Goal: Task Accomplishment & Management: Manage account settings

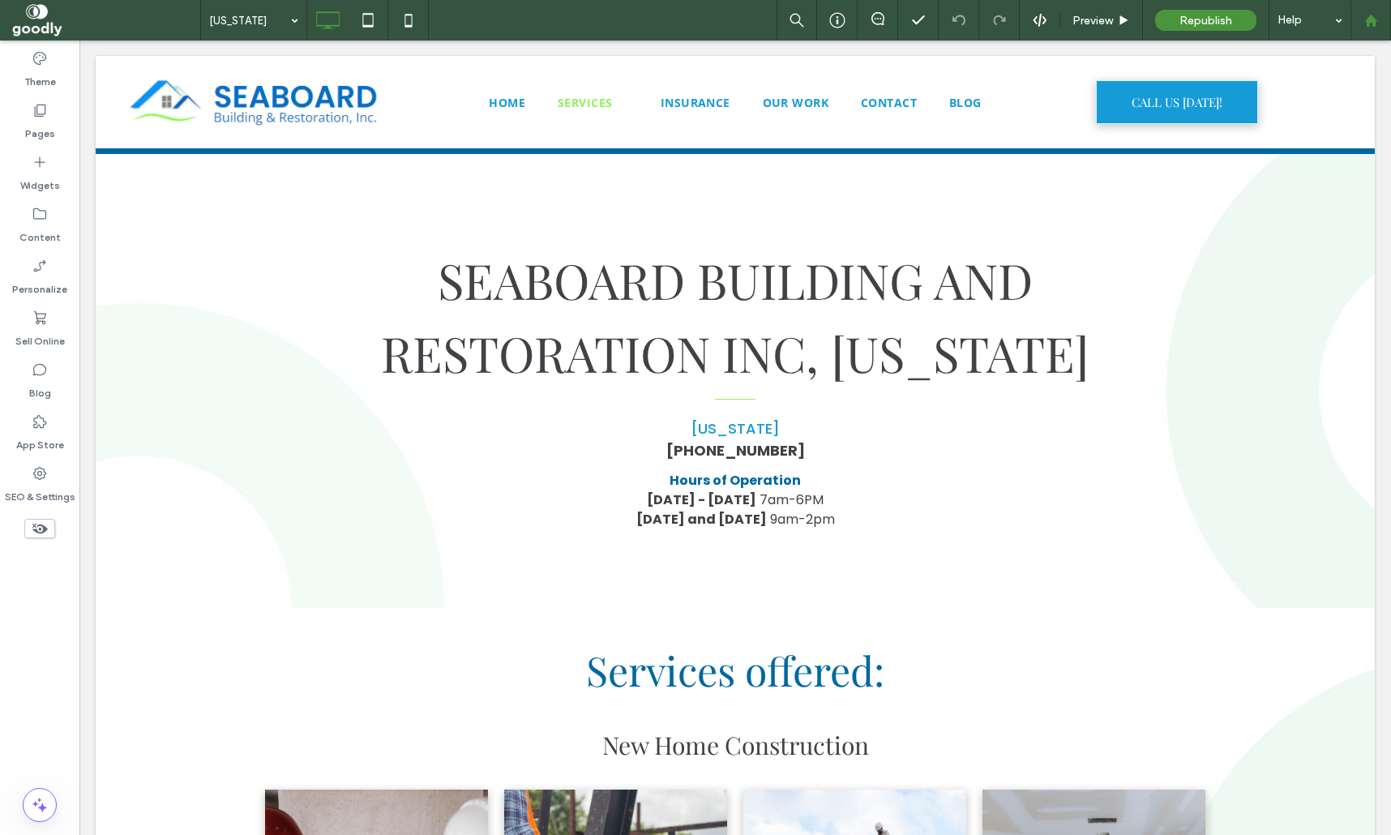
scroll to position [2572, 0]
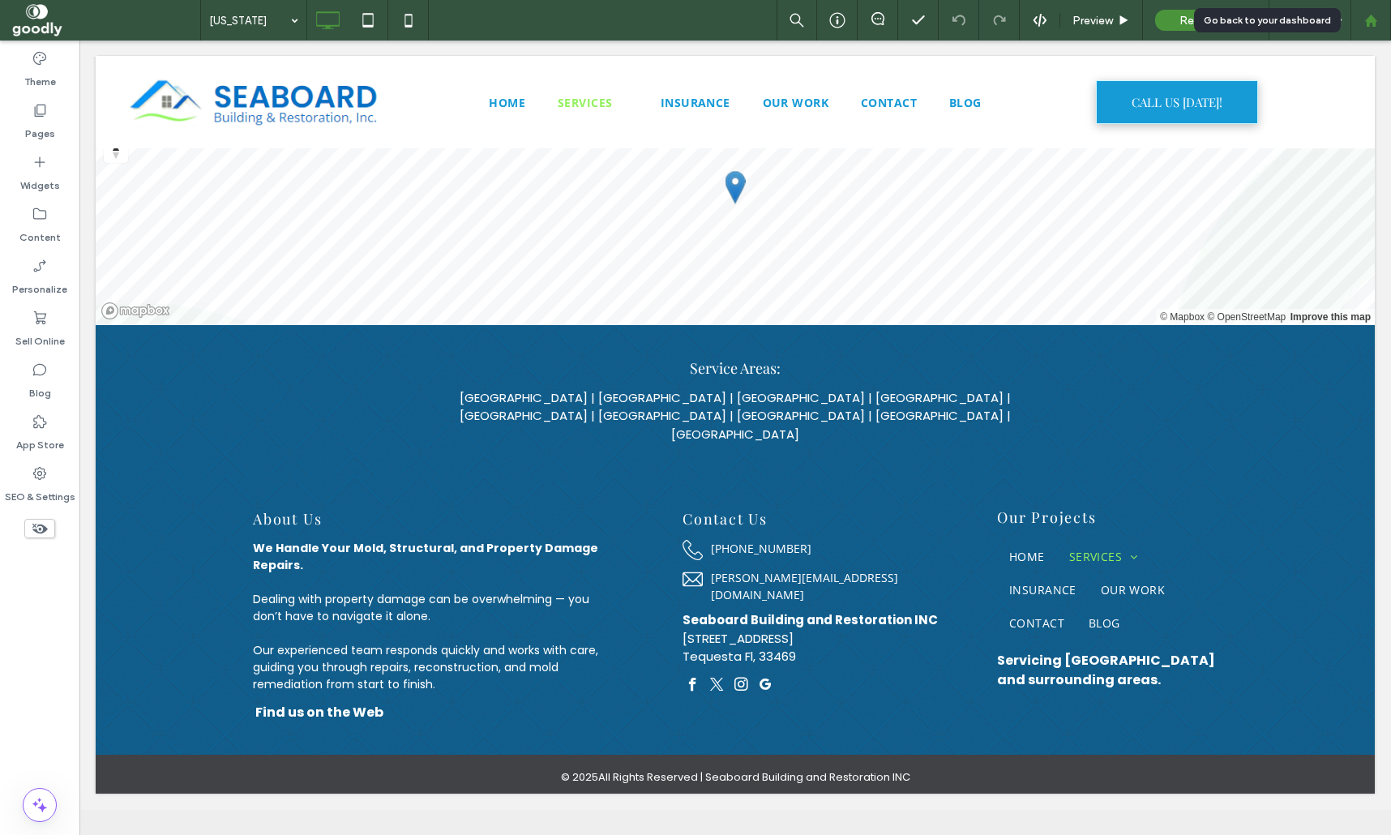
click at [1382, 19] on div at bounding box center [1370, 21] width 39 height 14
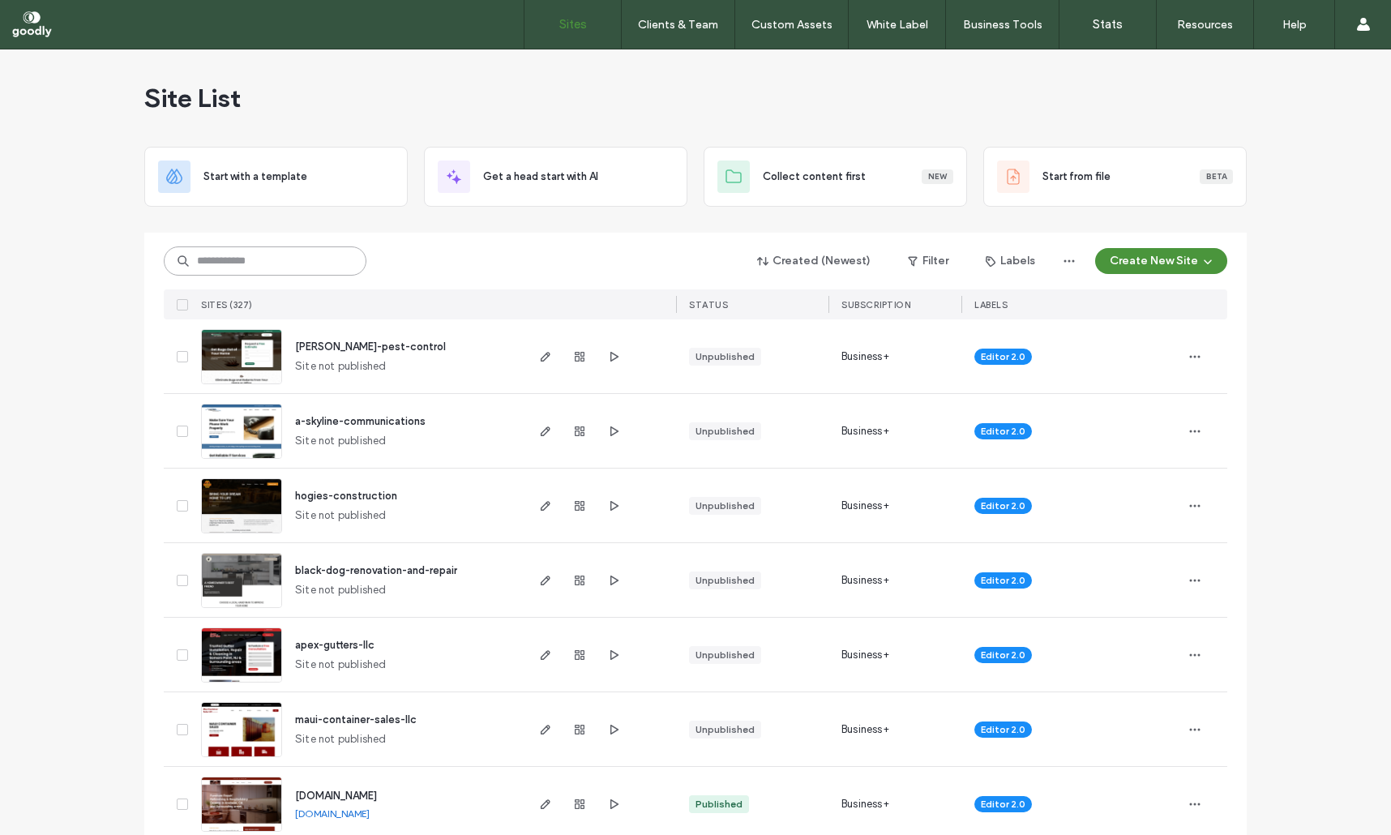
click at [306, 252] on input at bounding box center [265, 260] width 203 height 29
type input "***"
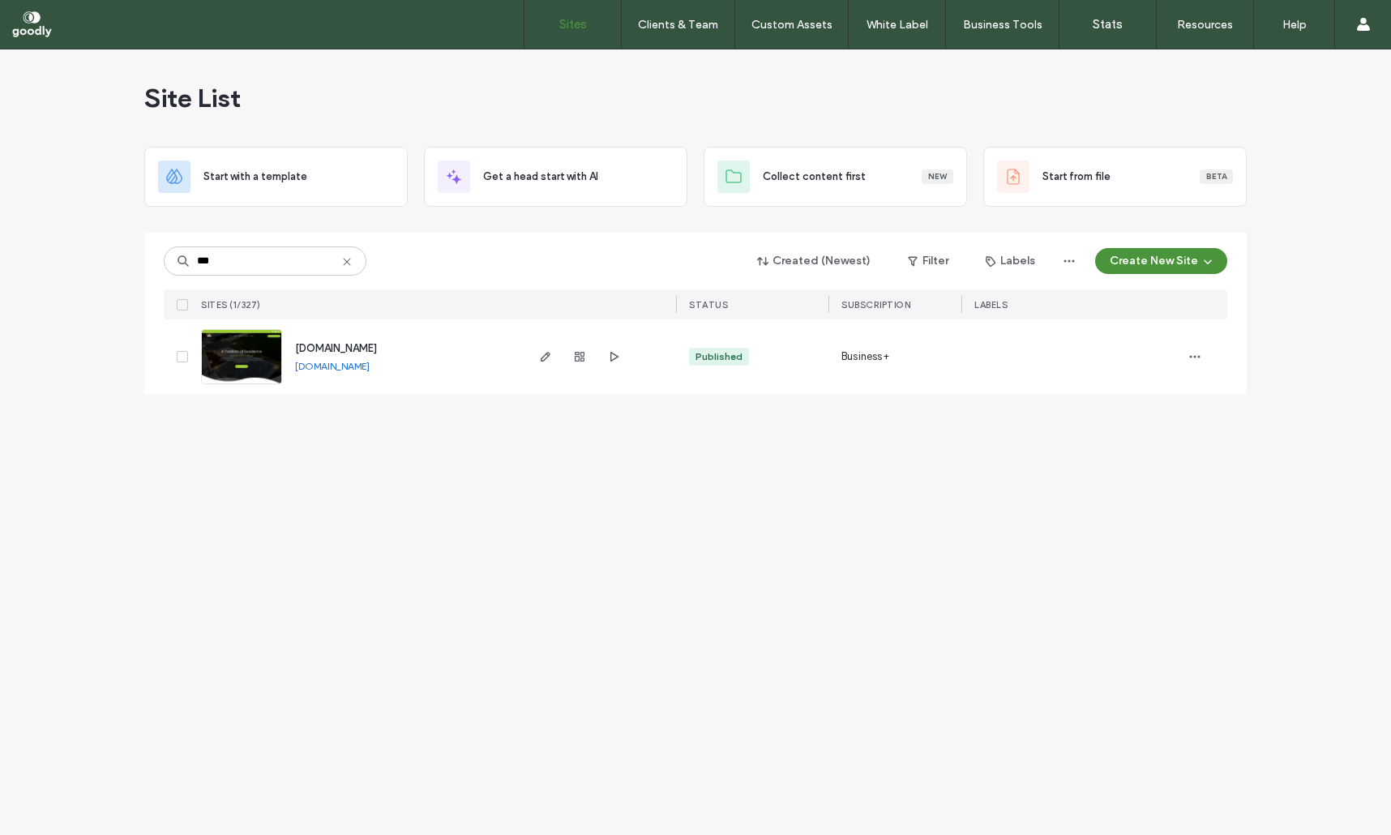
click at [377, 350] on span "www.mevoutdoor.com" at bounding box center [336, 348] width 82 height 12
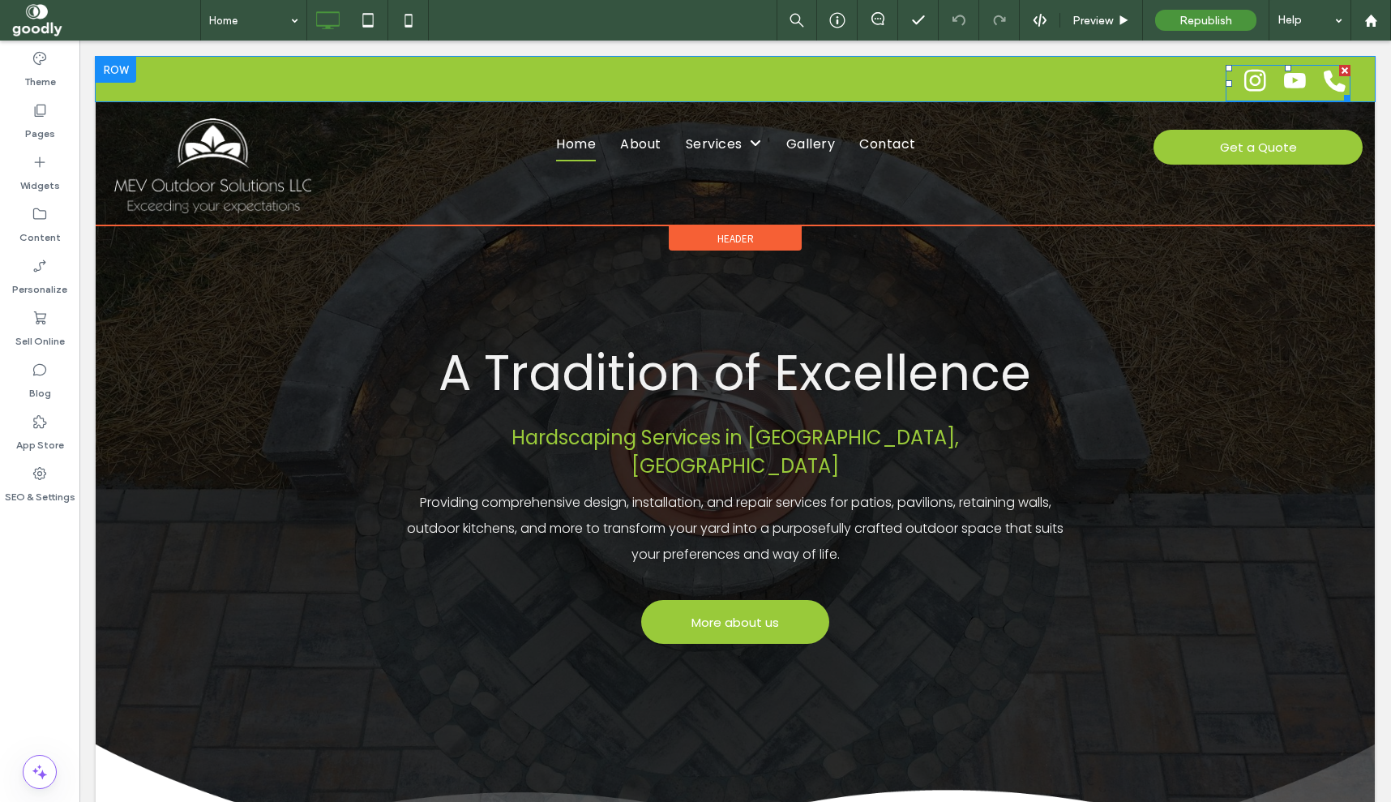
click at [1284, 83] on span "youtube" at bounding box center [1294, 81] width 32 height 32
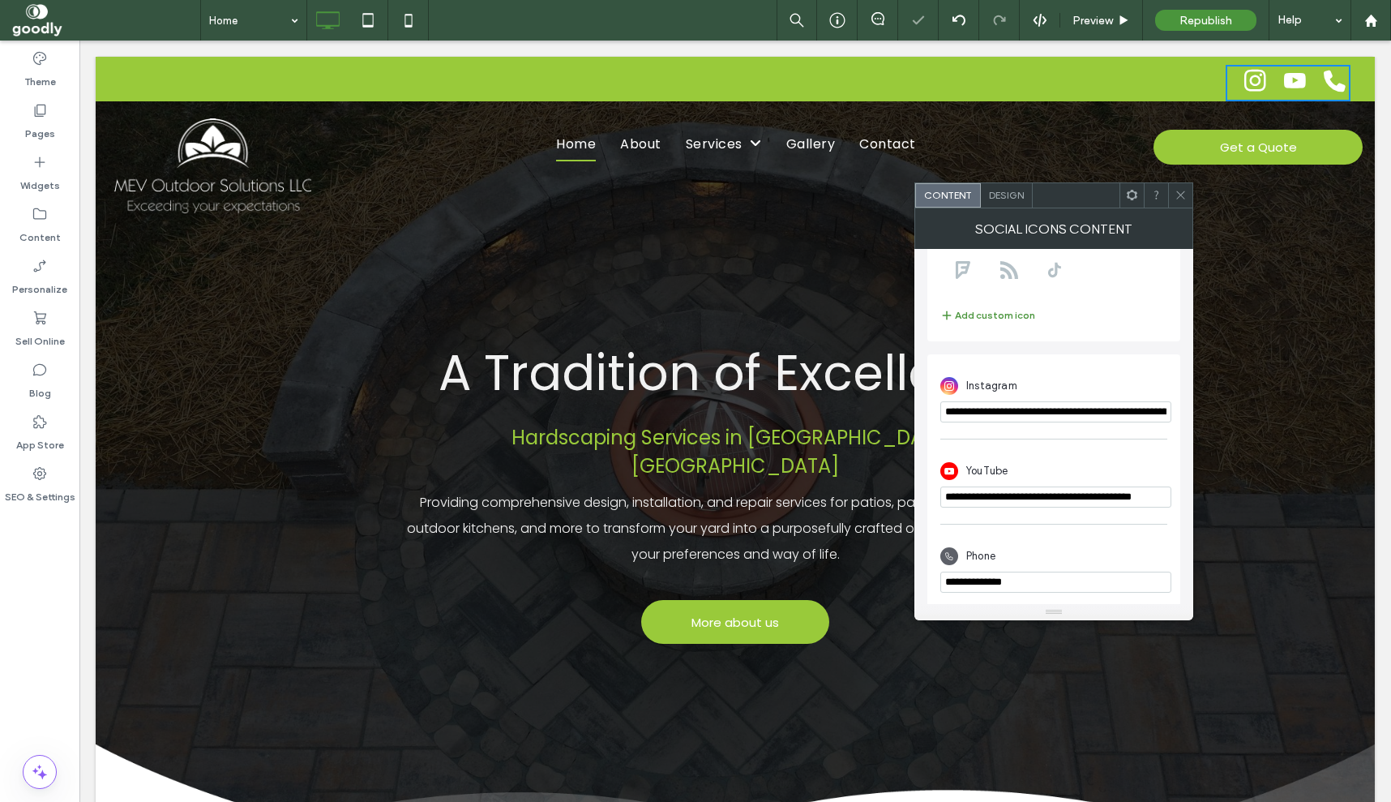
scroll to position [285, 0]
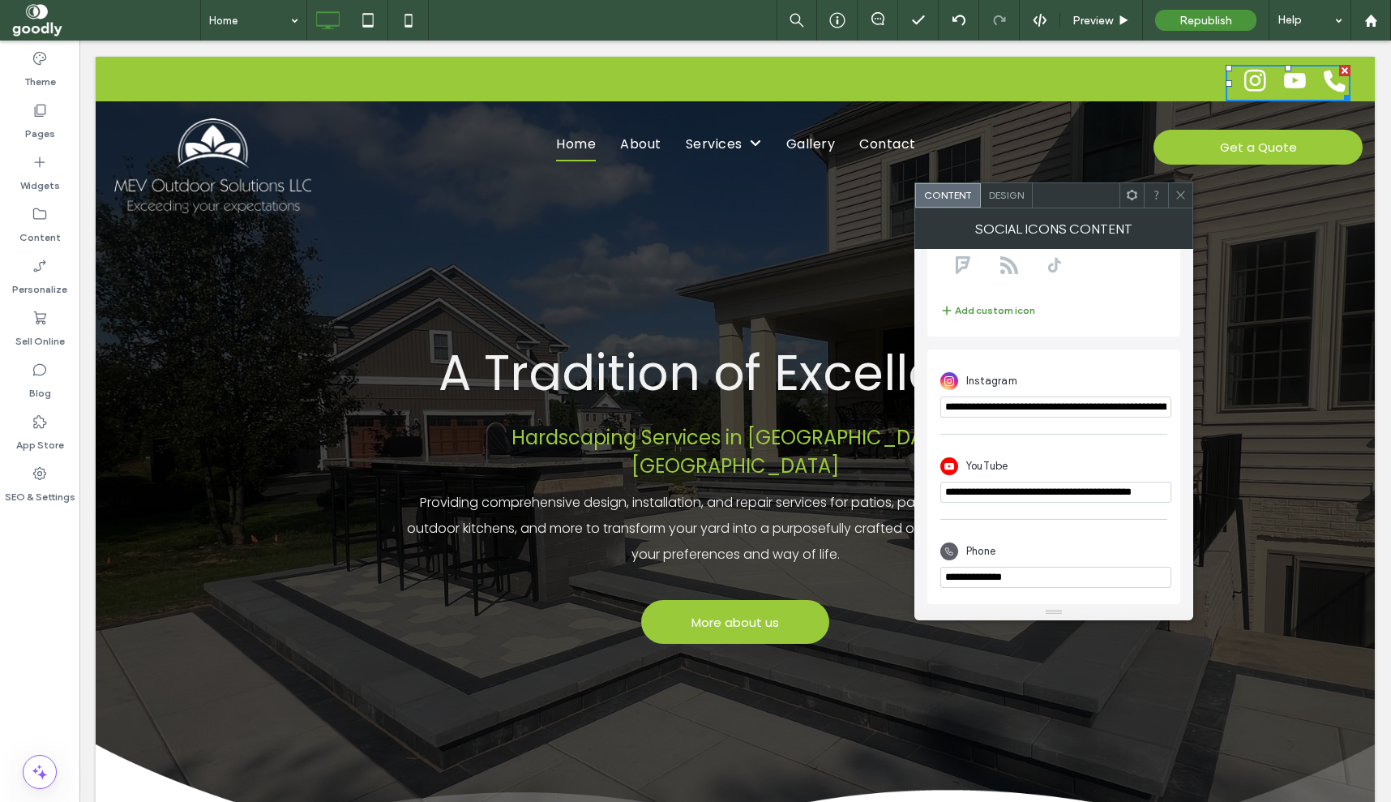
click at [1275, 90] on div at bounding box center [1295, 83] width 112 height 36
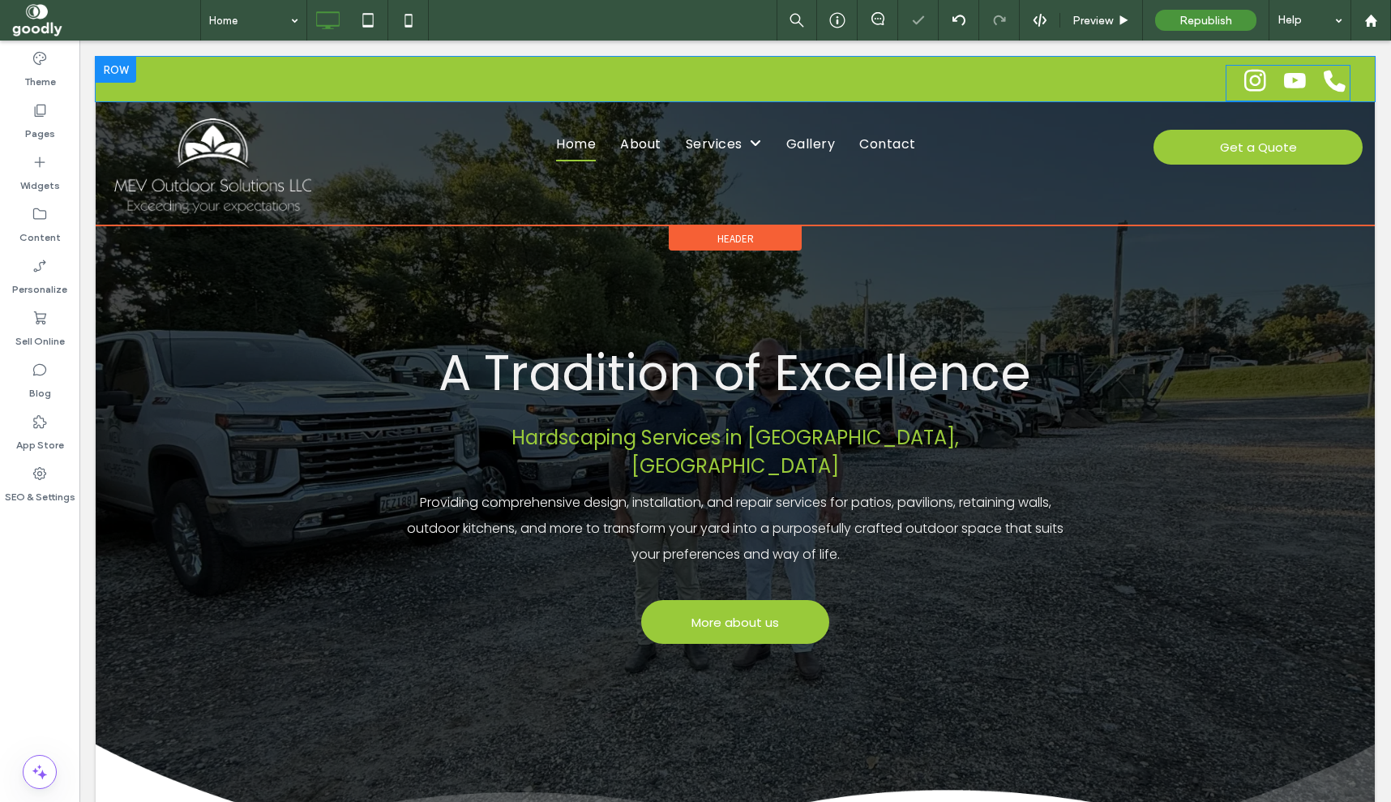
click at [1277, 87] on div at bounding box center [1295, 83] width 112 height 36
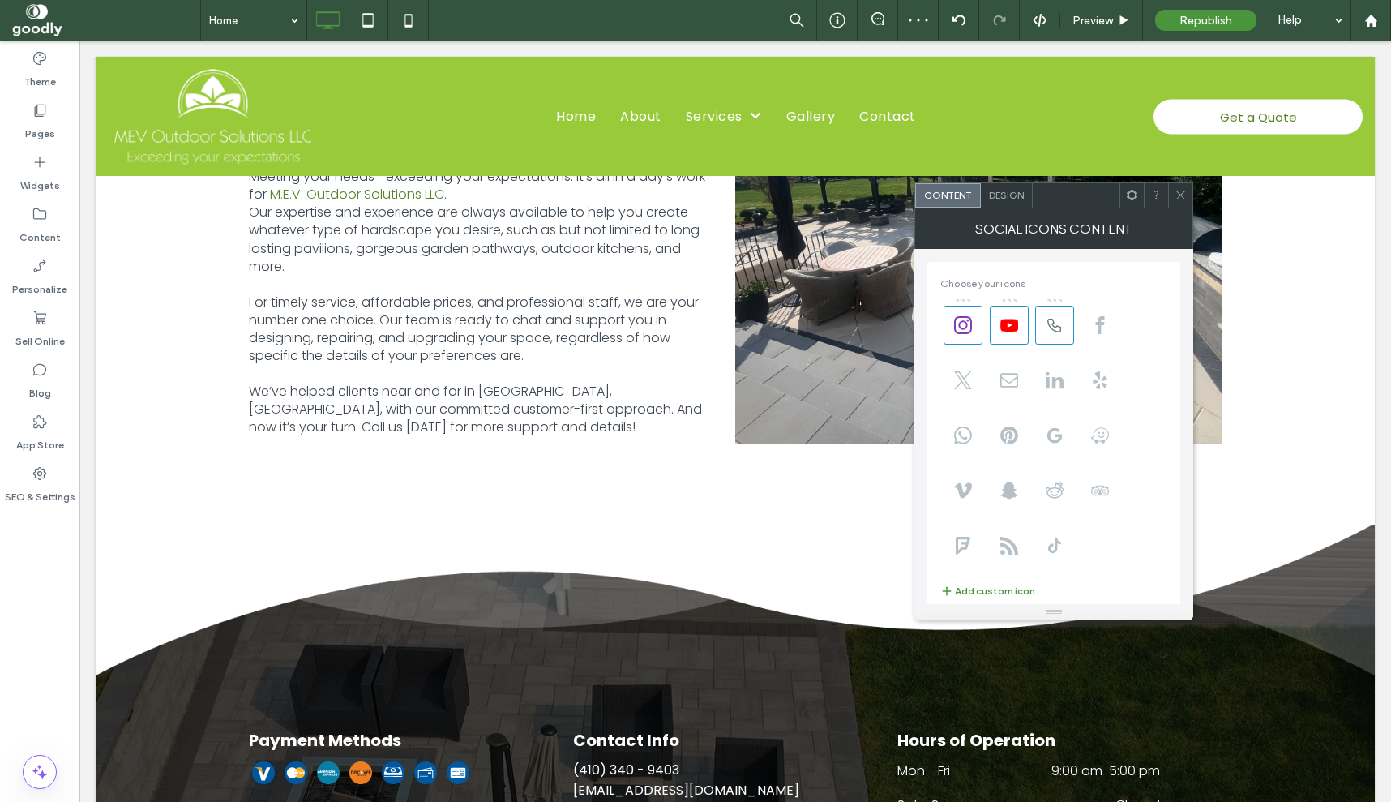
scroll to position [6399, 0]
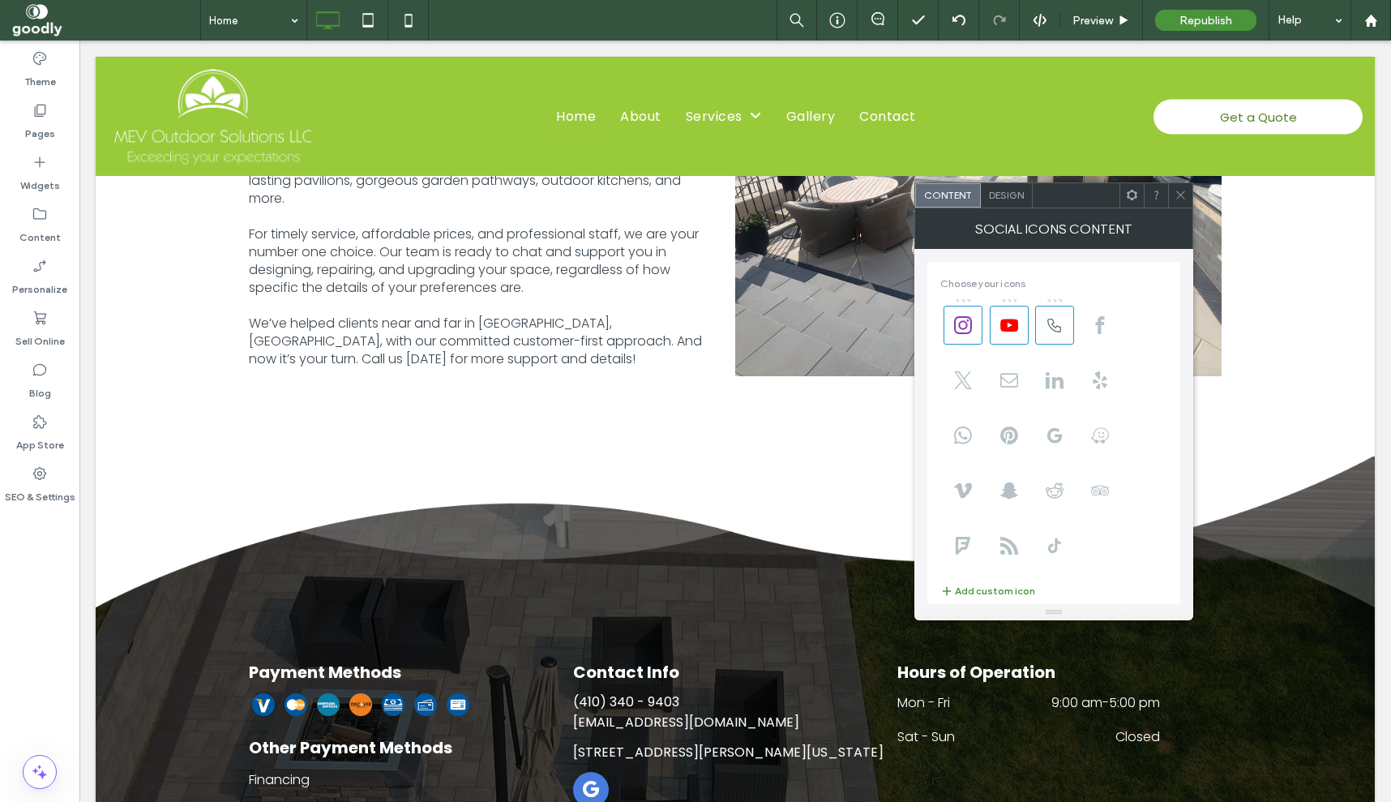
click at [1182, 195] on icon at bounding box center [1181, 195] width 12 height 12
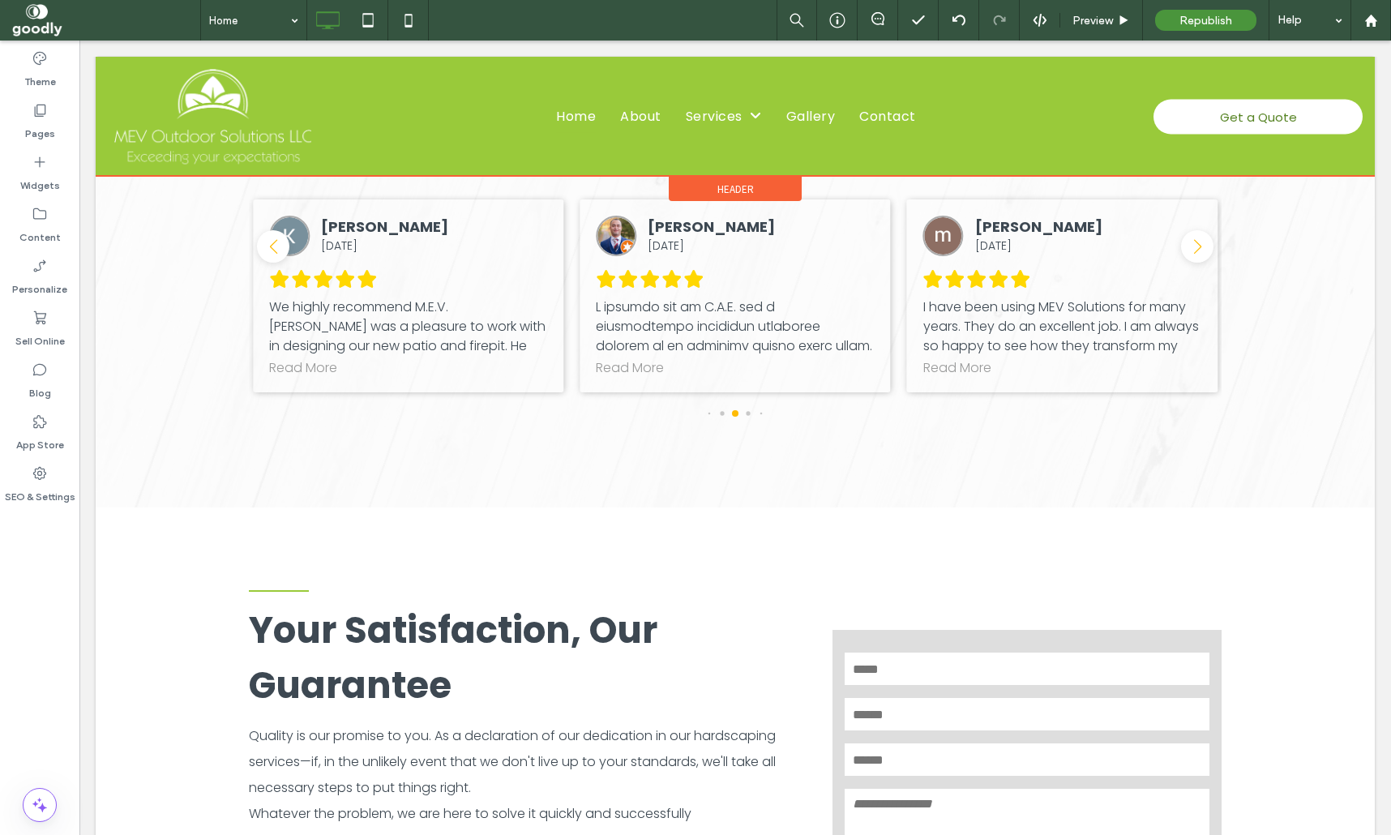
scroll to position [5202, 0]
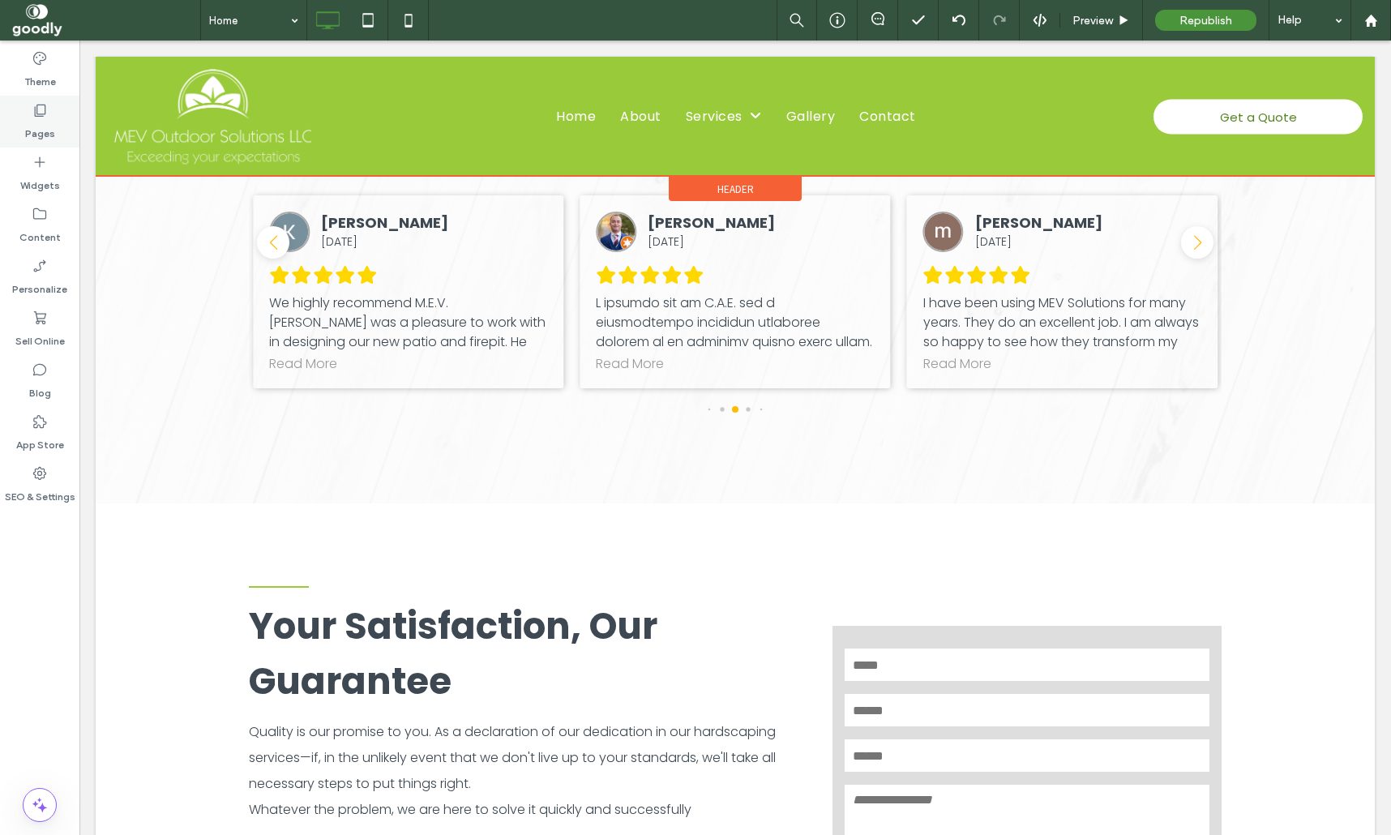
click at [52, 107] on div "Pages" at bounding box center [39, 122] width 79 height 52
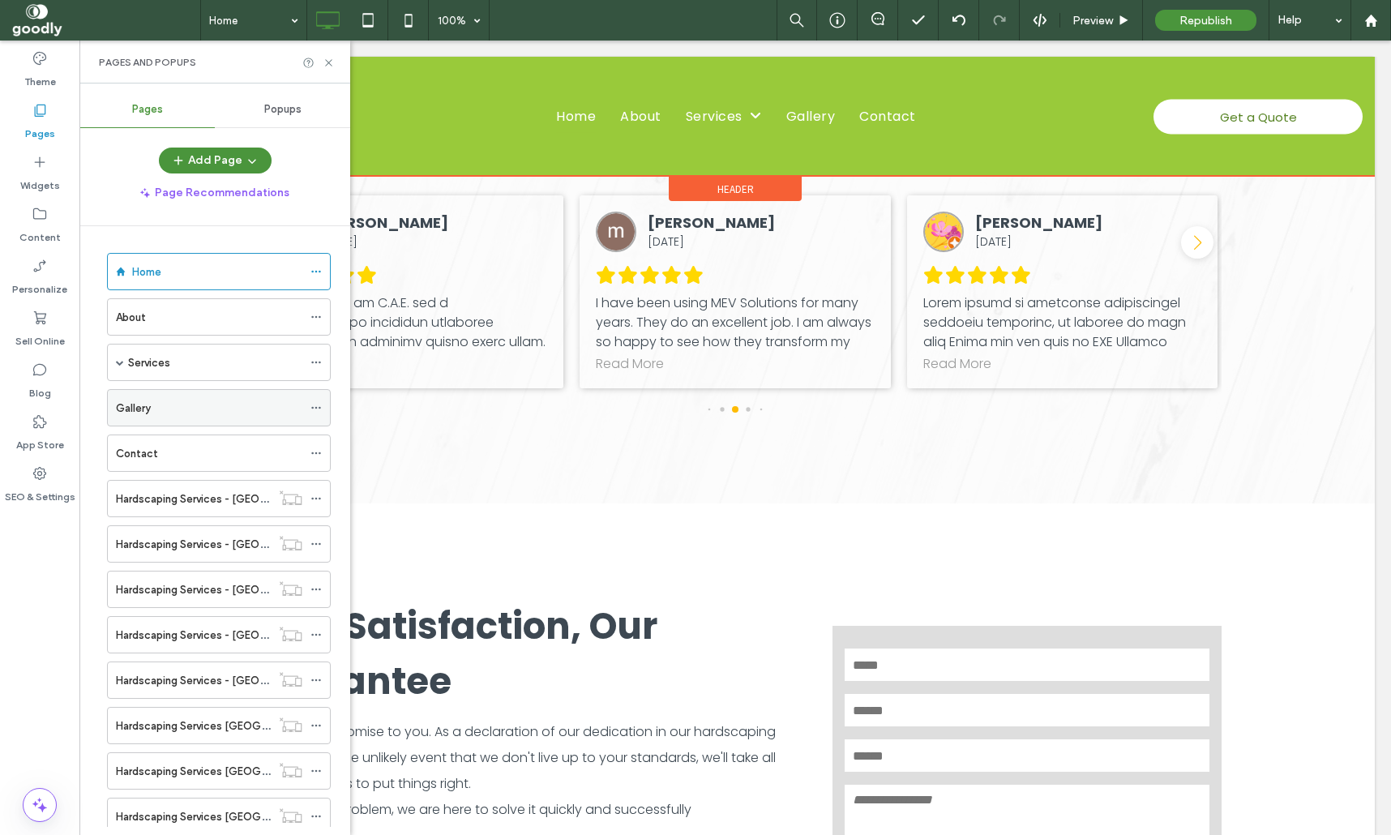
scroll to position [0, 0]
click at [188, 463] on div "Contact" at bounding box center [209, 454] width 186 height 36
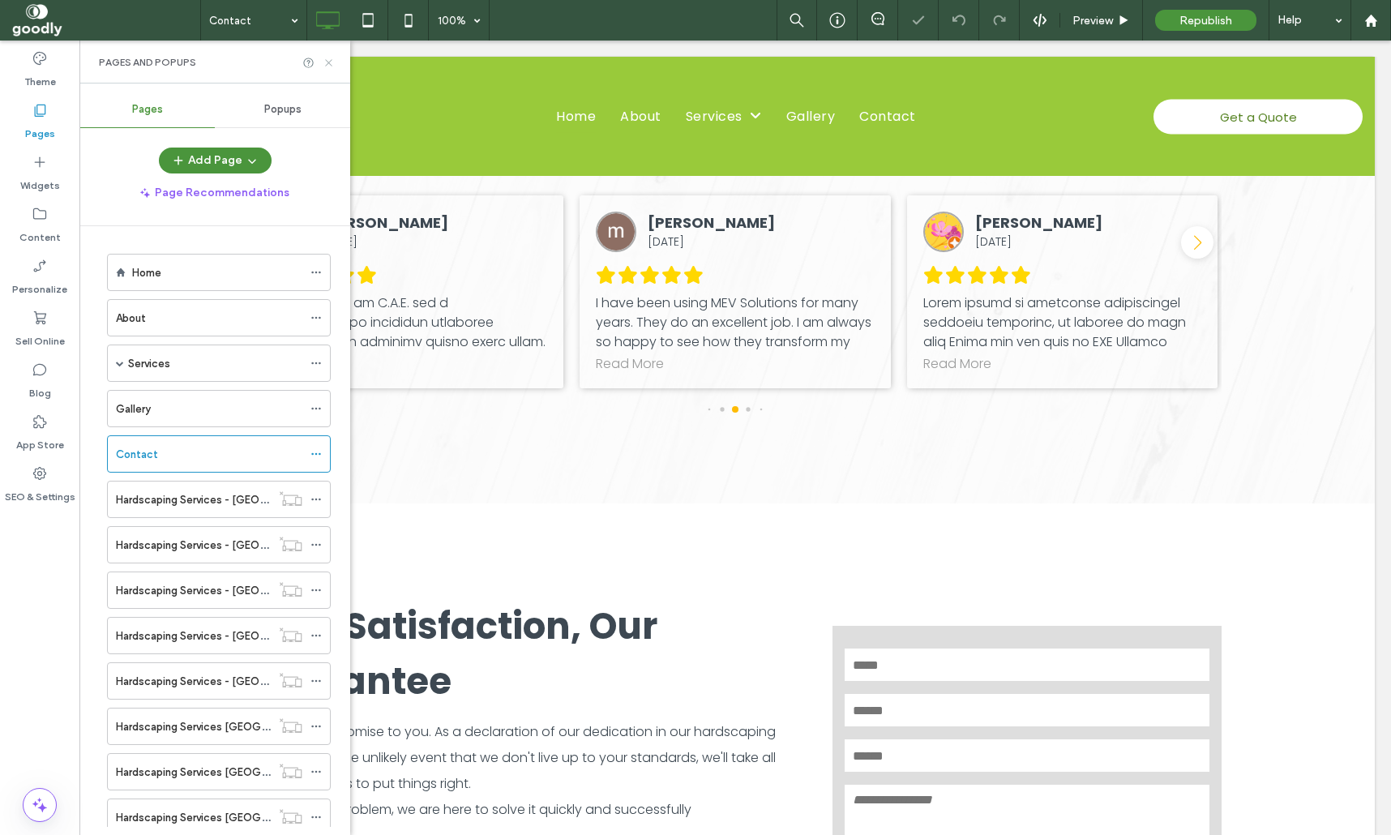
click at [331, 60] on icon at bounding box center [329, 63] width 12 height 12
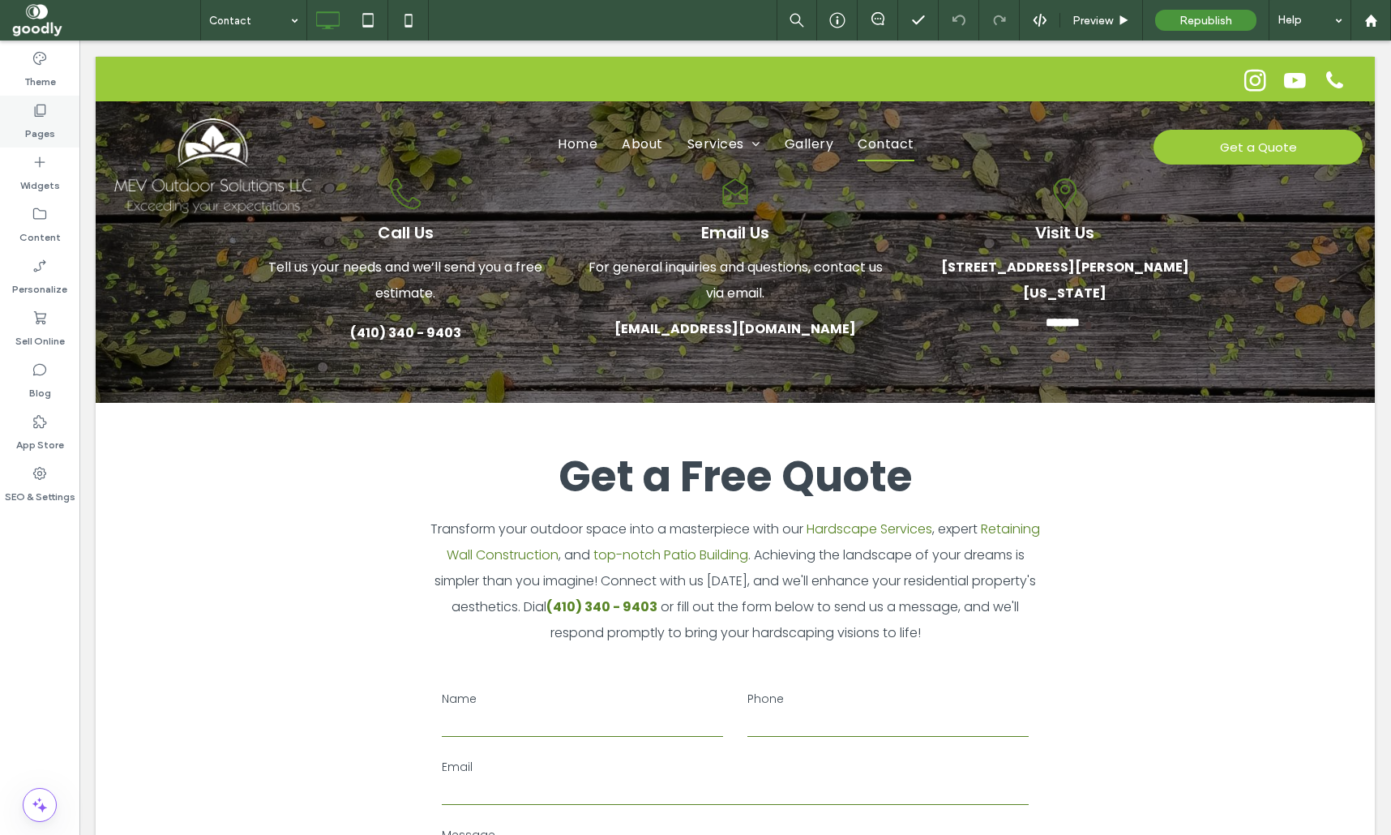
drag, startPoint x: 45, startPoint y: 118, endPoint x: 76, endPoint y: 136, distance: 36.0
click at [45, 118] on label "Pages" at bounding box center [40, 129] width 30 height 23
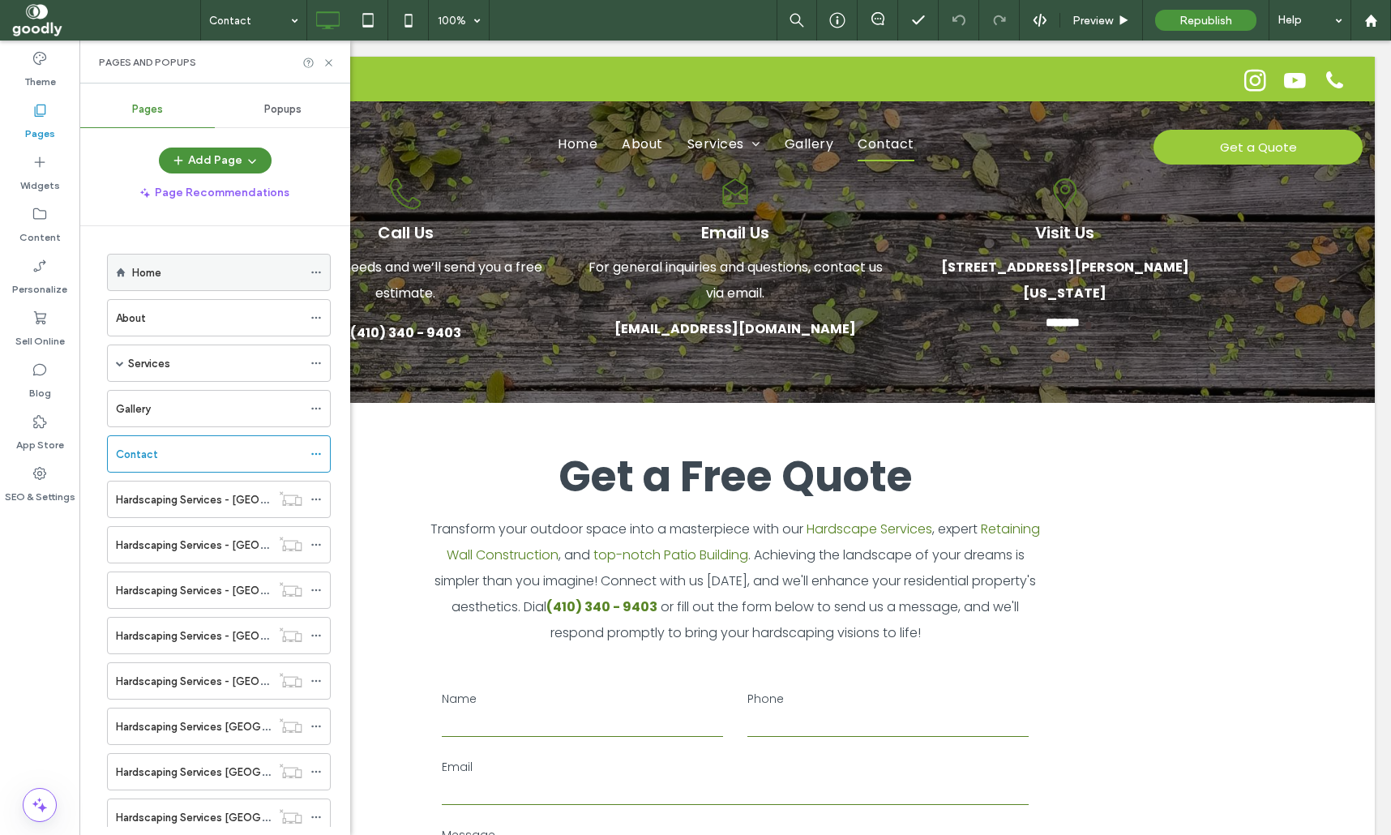
click at [220, 267] on div "Home" at bounding box center [217, 272] width 170 height 17
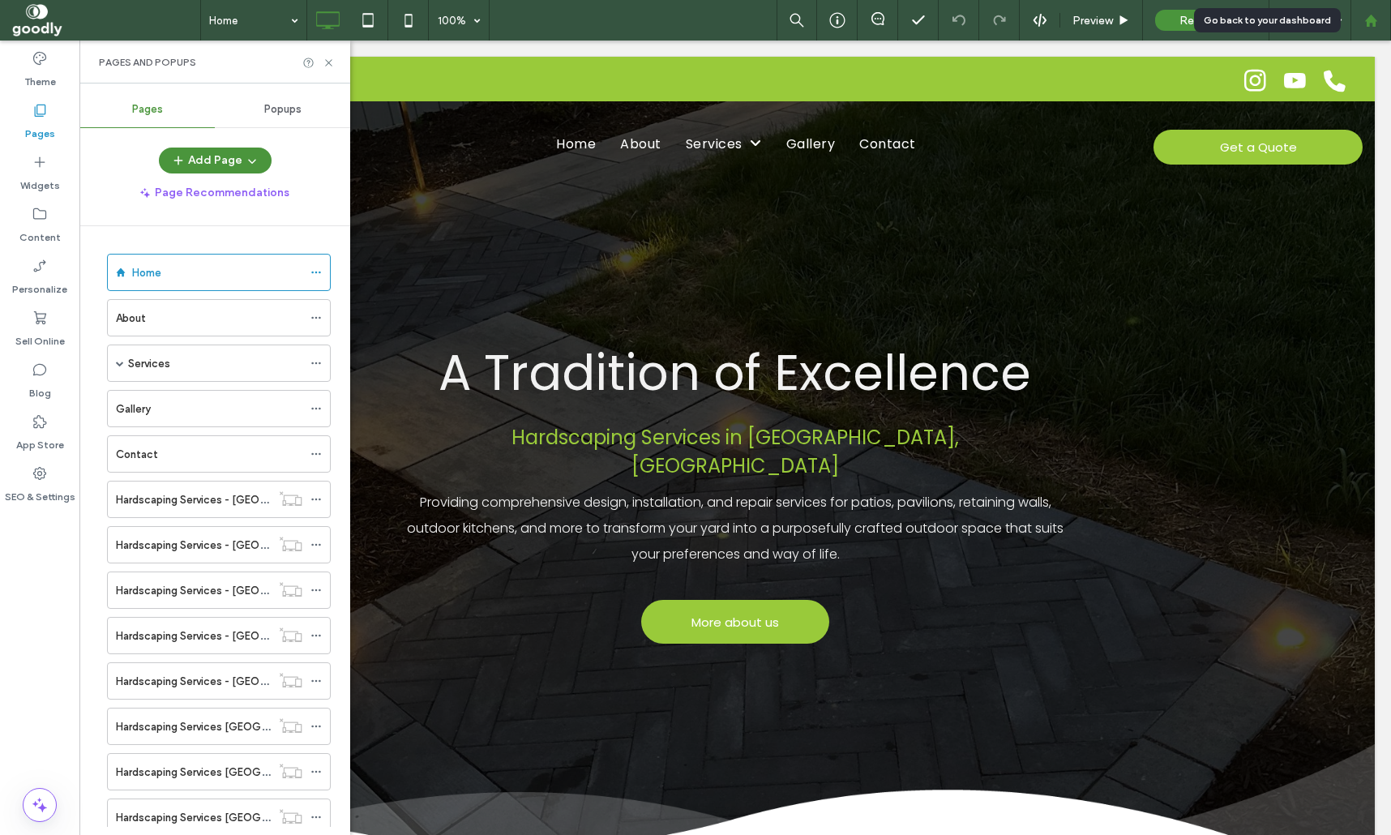
click at [1370, 28] on div at bounding box center [1370, 20] width 41 height 41
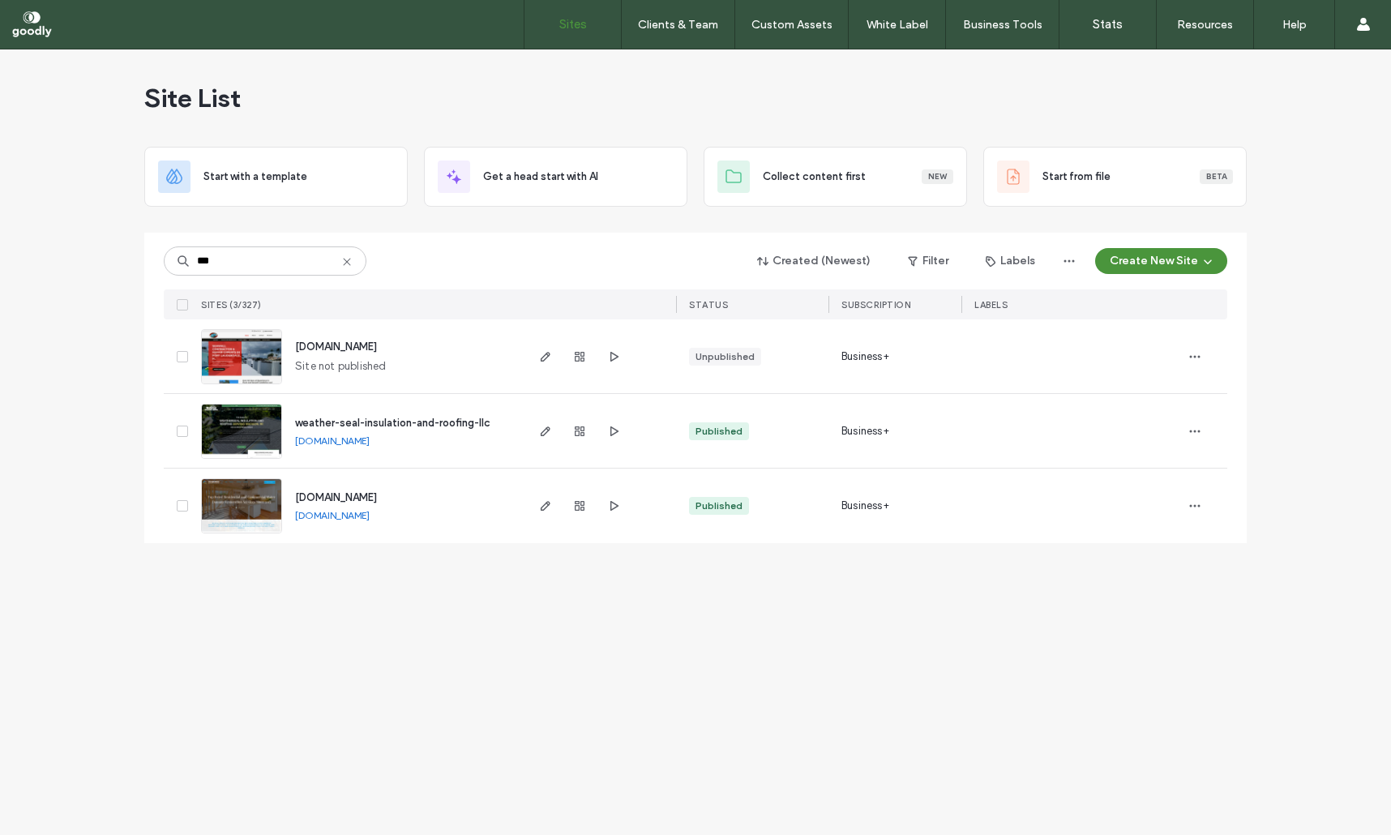
type input "***"
click at [375, 497] on span "www.callseaboard.com" at bounding box center [336, 497] width 82 height 12
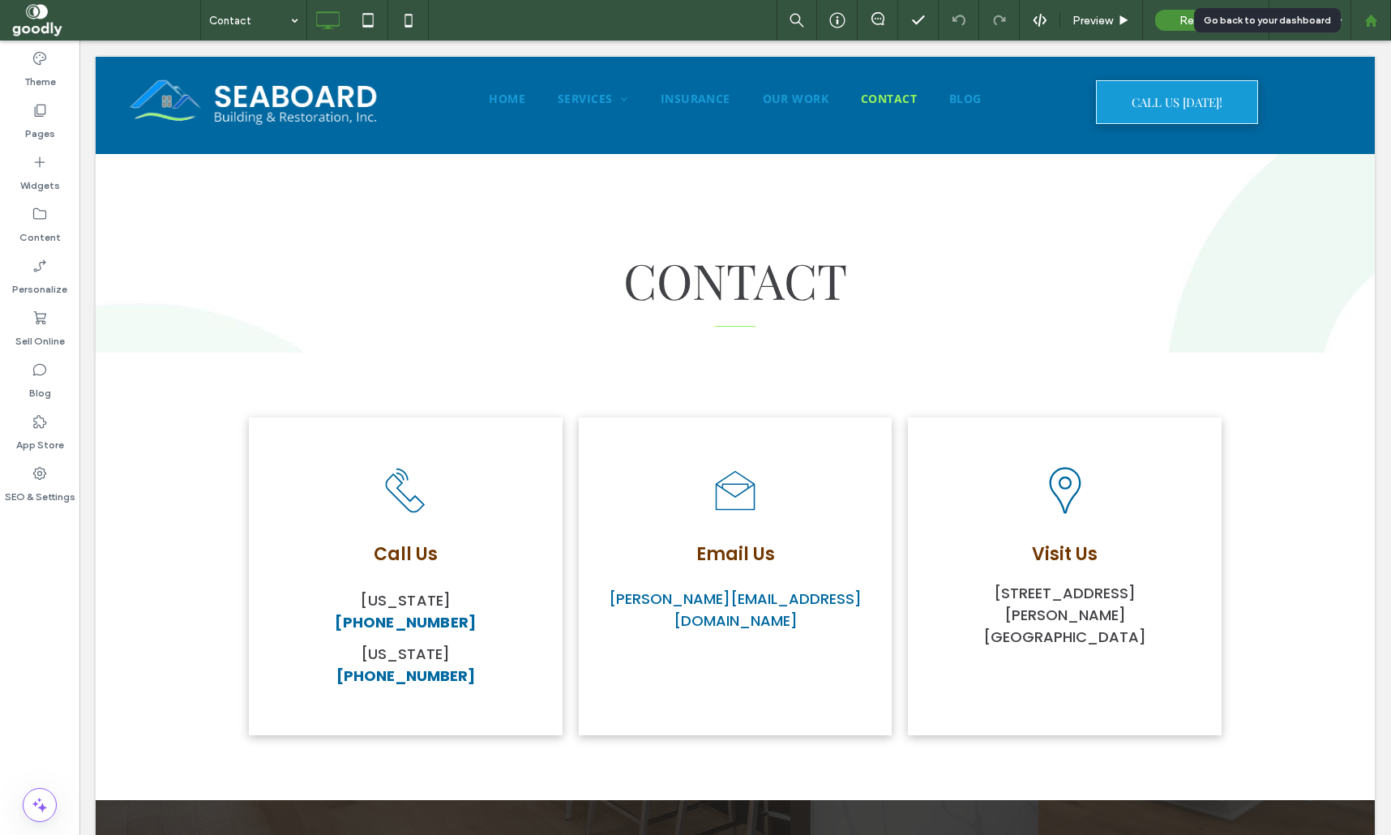
click at [1365, 15] on icon at bounding box center [1371, 21] width 14 height 14
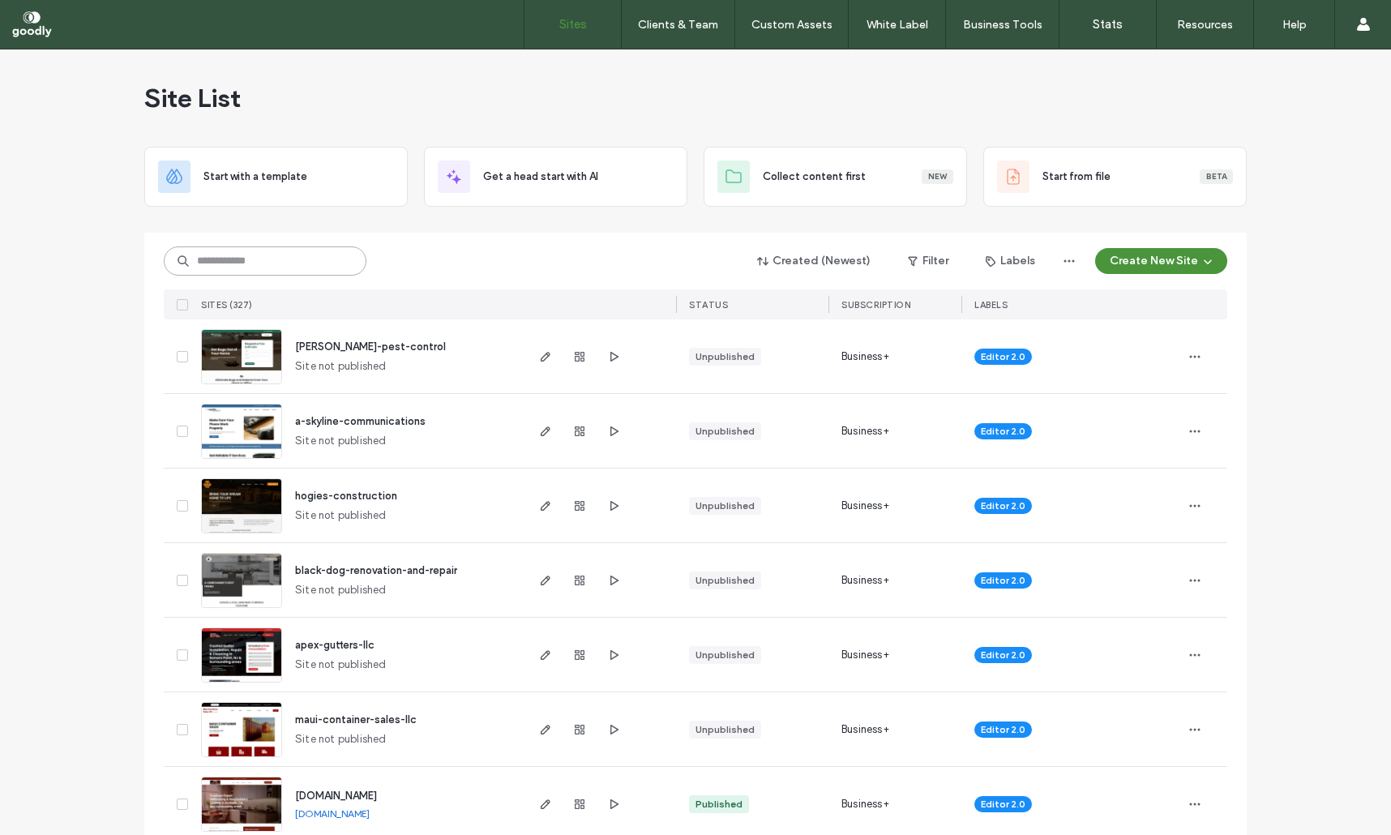
click at [338, 265] on input at bounding box center [265, 260] width 203 height 29
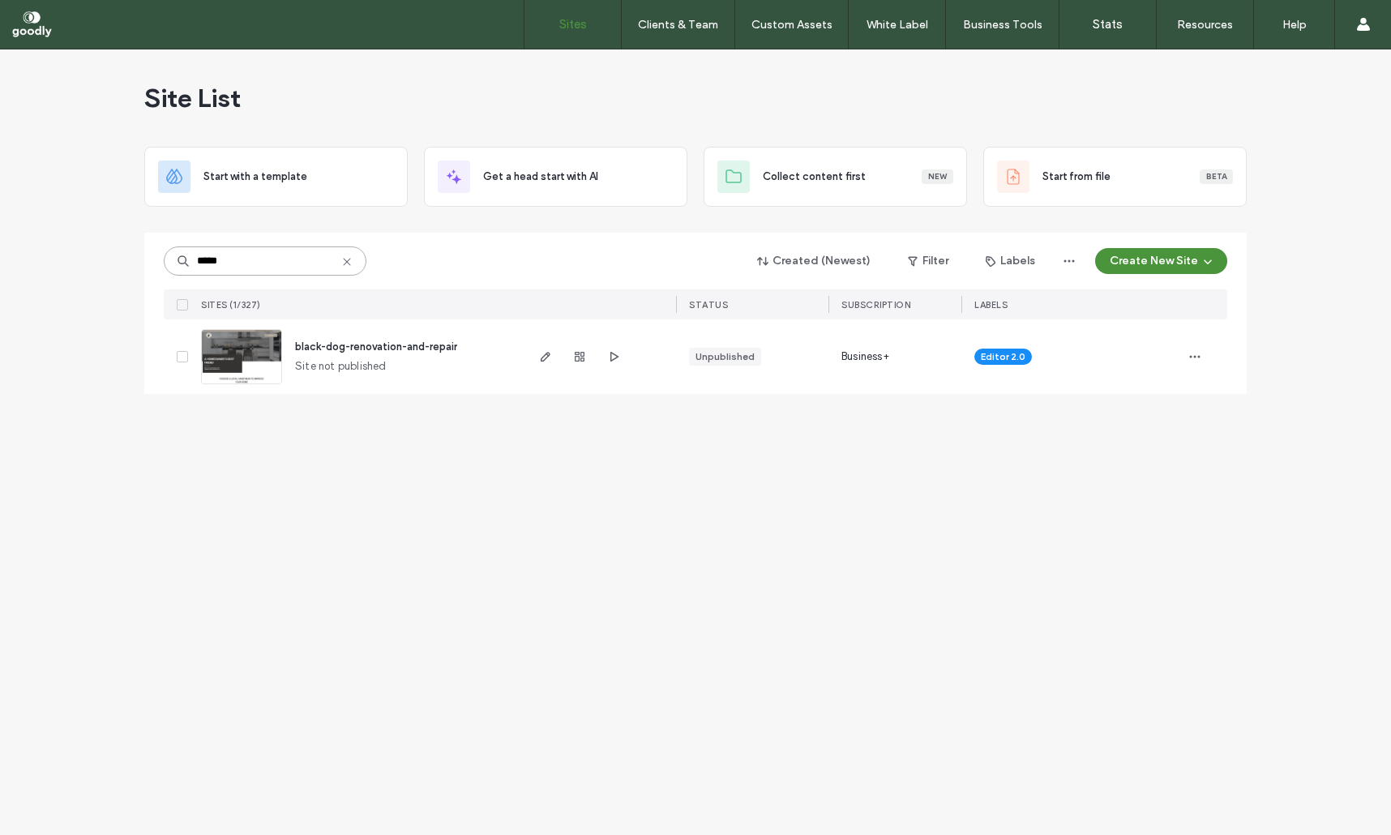
type input "*****"
click at [439, 347] on span "black-dog-renovation-and-repair" at bounding box center [376, 346] width 162 height 12
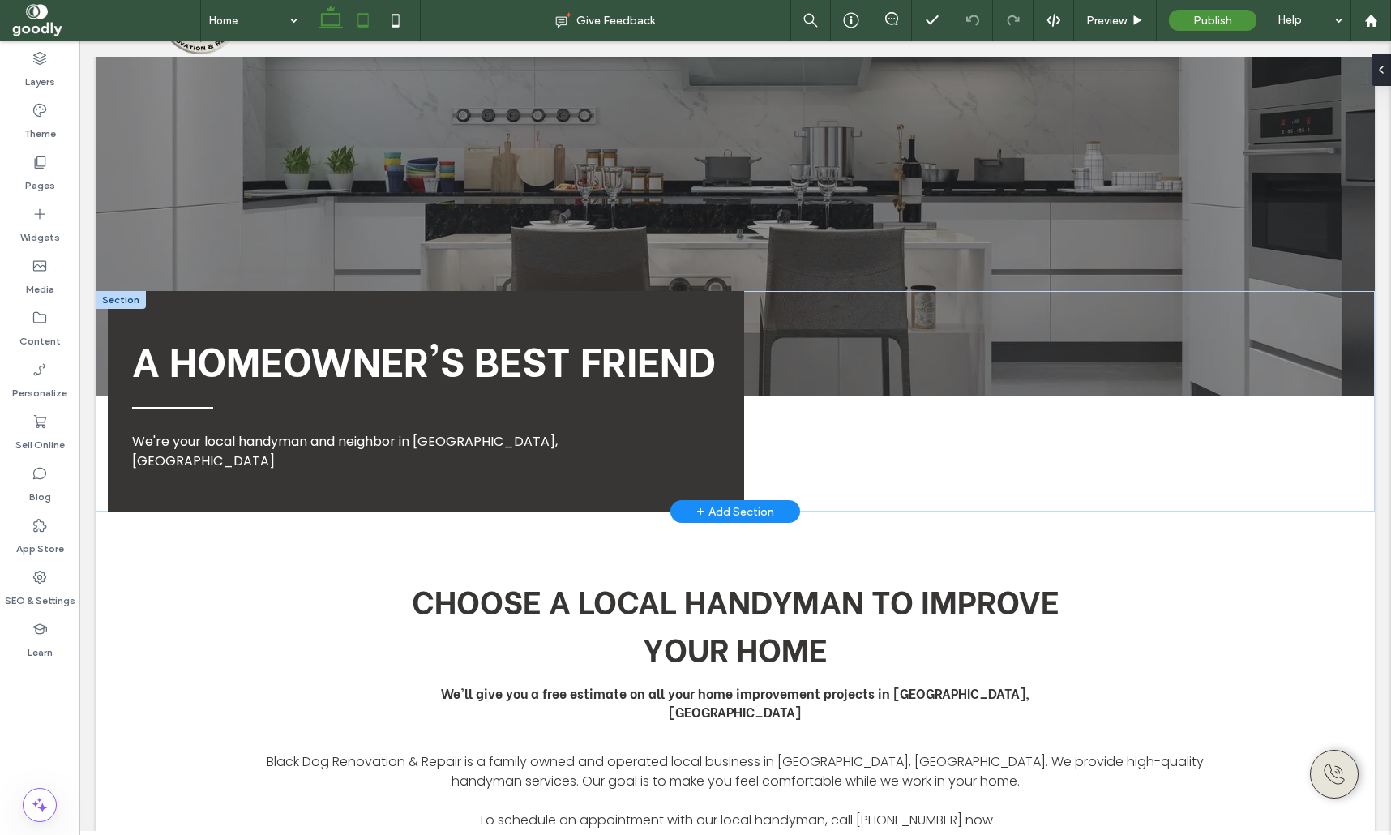
click at [360, 24] on icon at bounding box center [363, 20] width 32 height 32
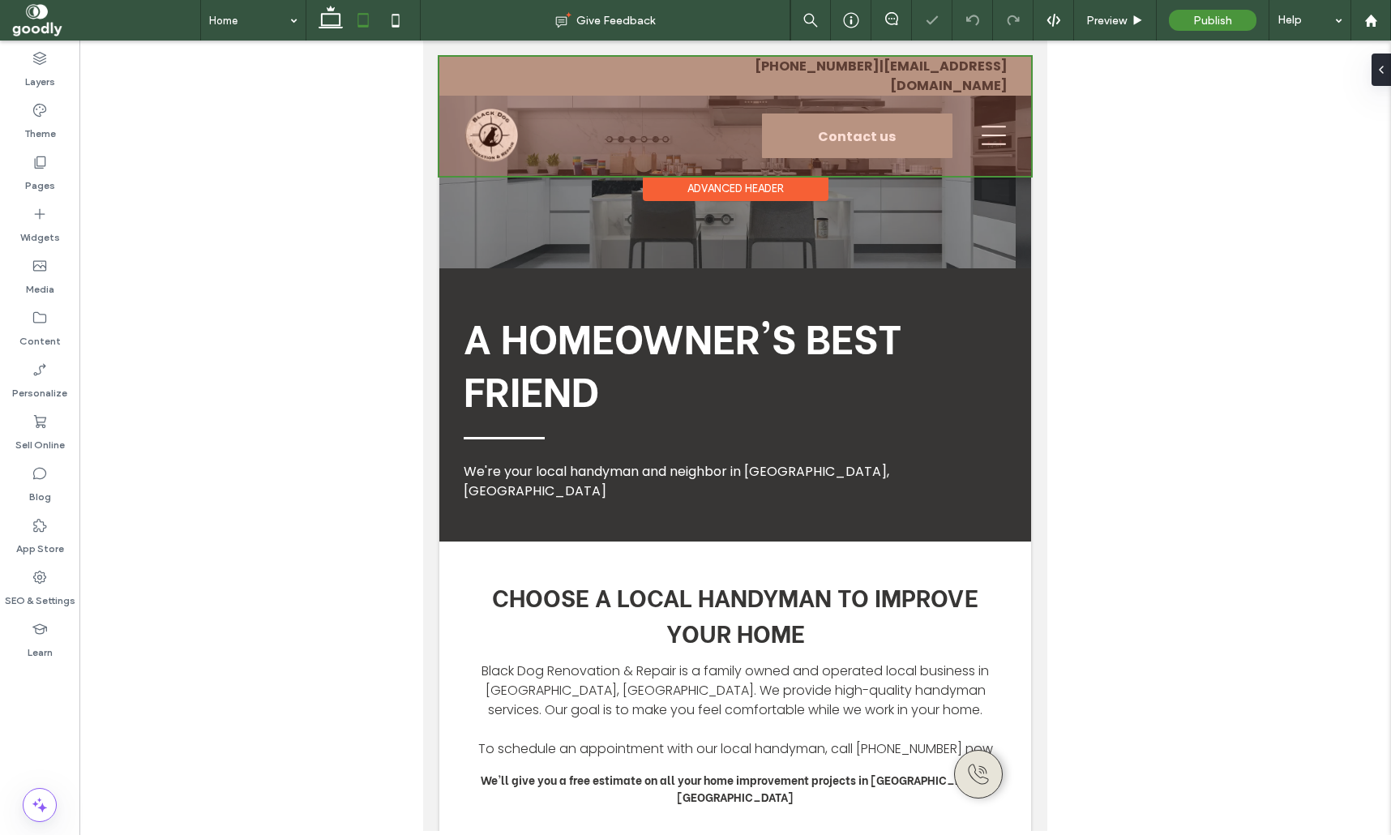
click at [997, 125] on div at bounding box center [735, 116] width 592 height 119
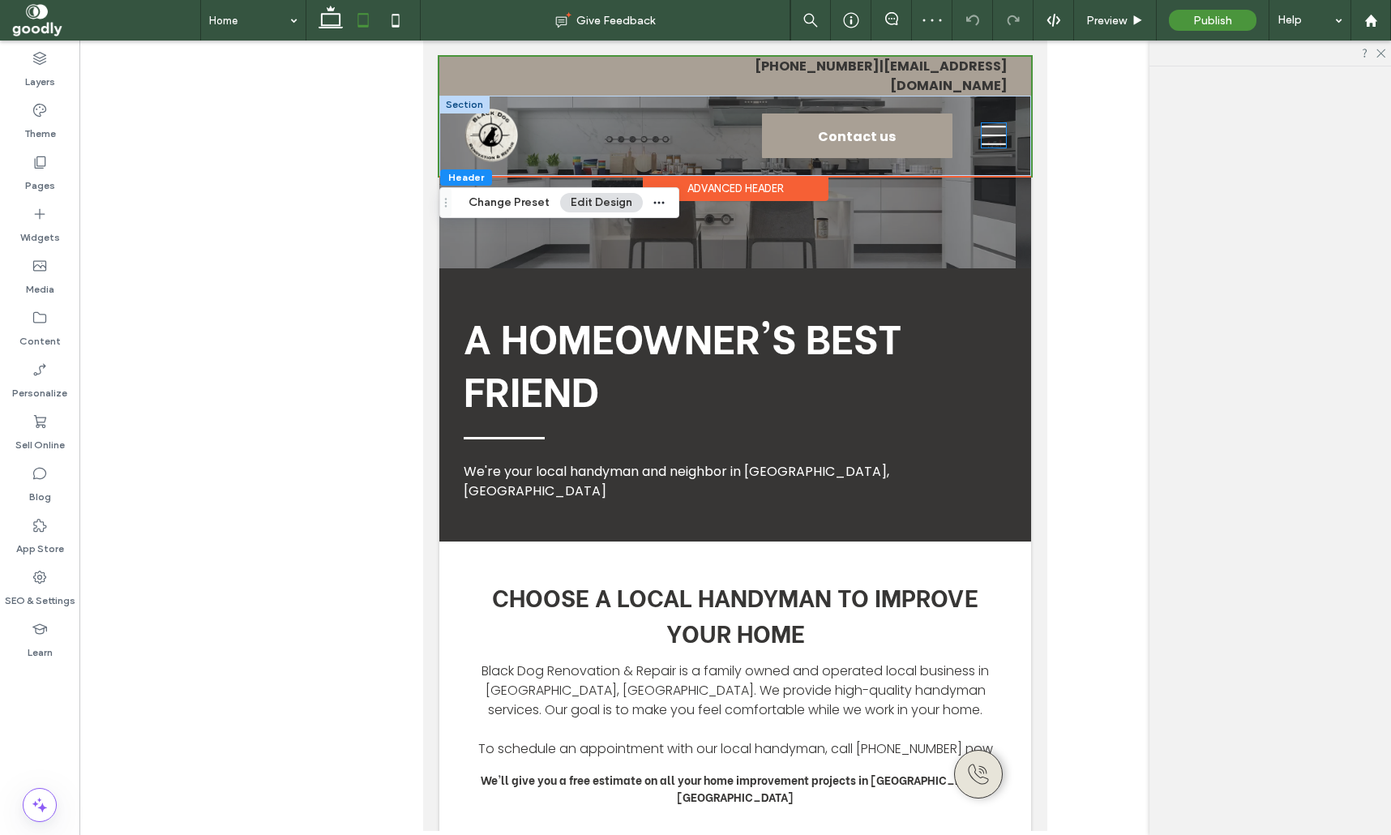
click at [998, 131] on icon at bounding box center [994, 135] width 24 height 19
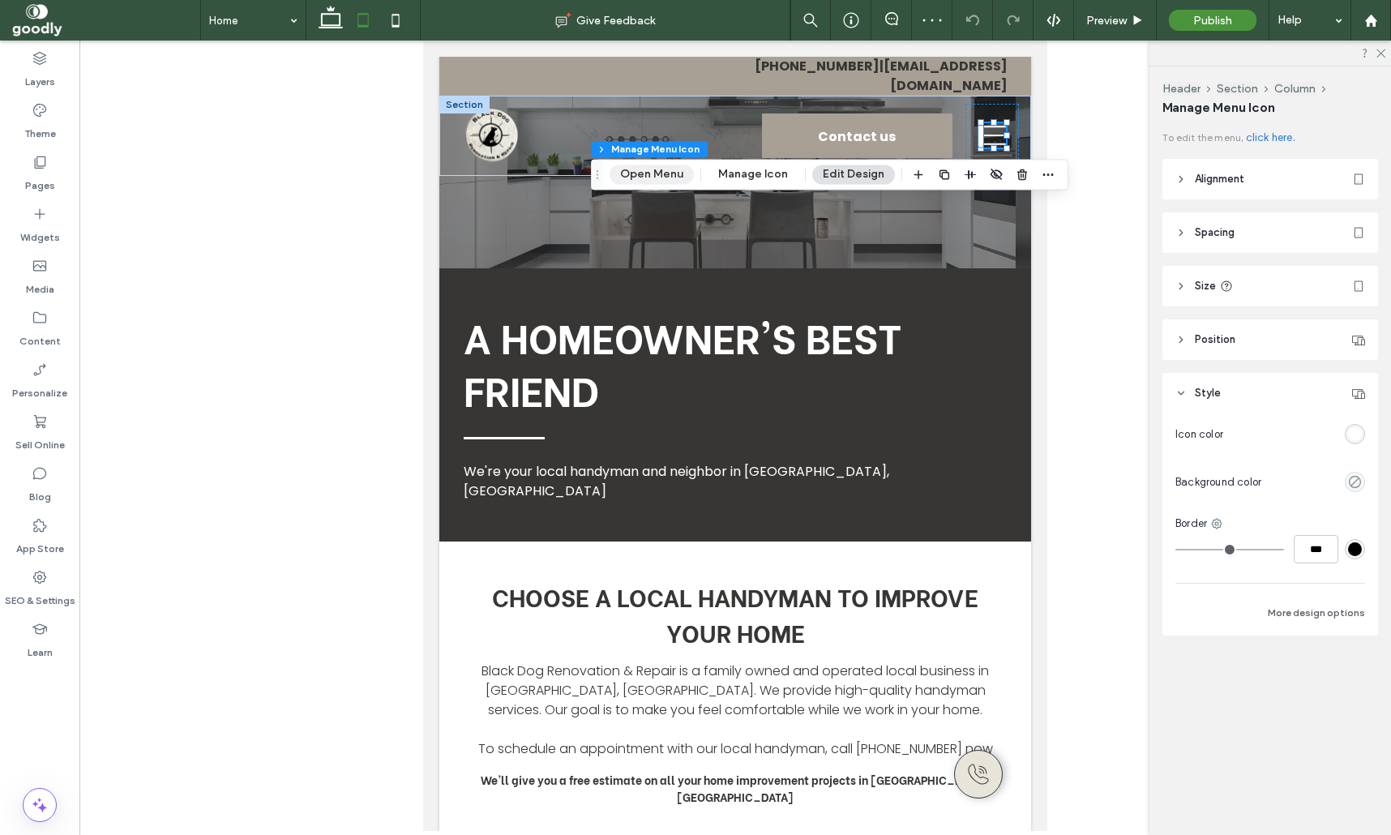
click at [635, 179] on button "Open Menu" at bounding box center [652, 174] width 84 height 19
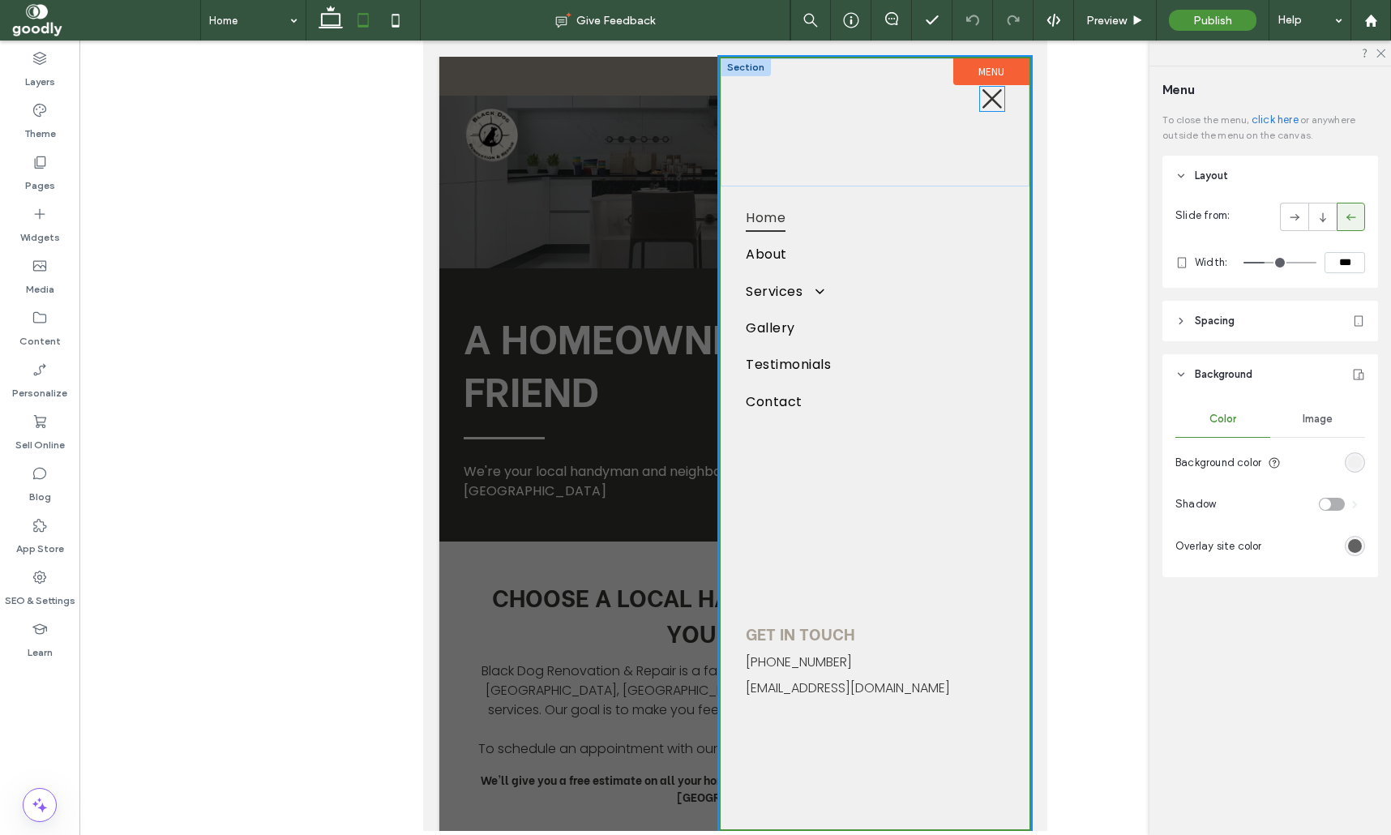
click at [999, 103] on icon at bounding box center [992, 99] width 24 height 24
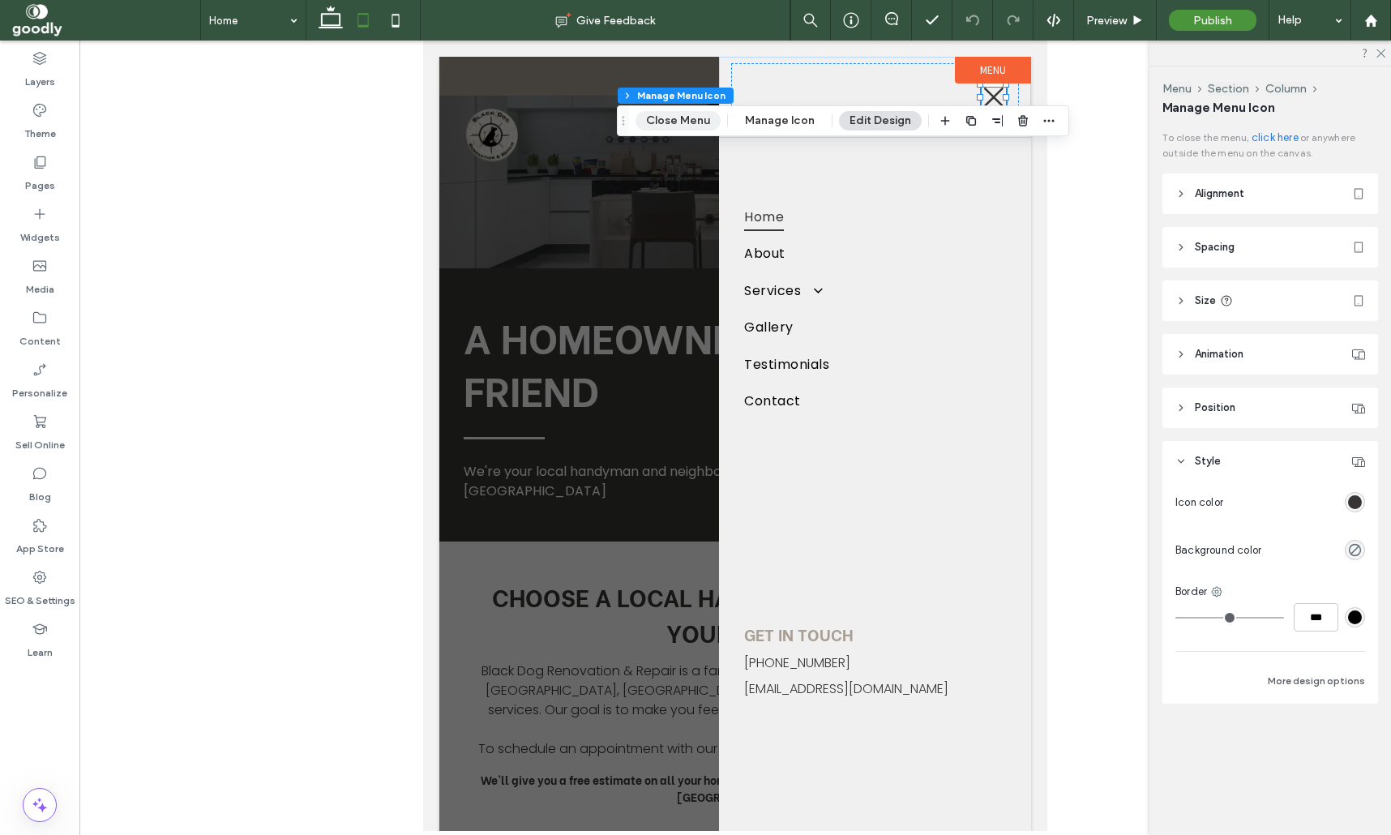
click at [707, 122] on button "Close Menu" at bounding box center [677, 120] width 85 height 19
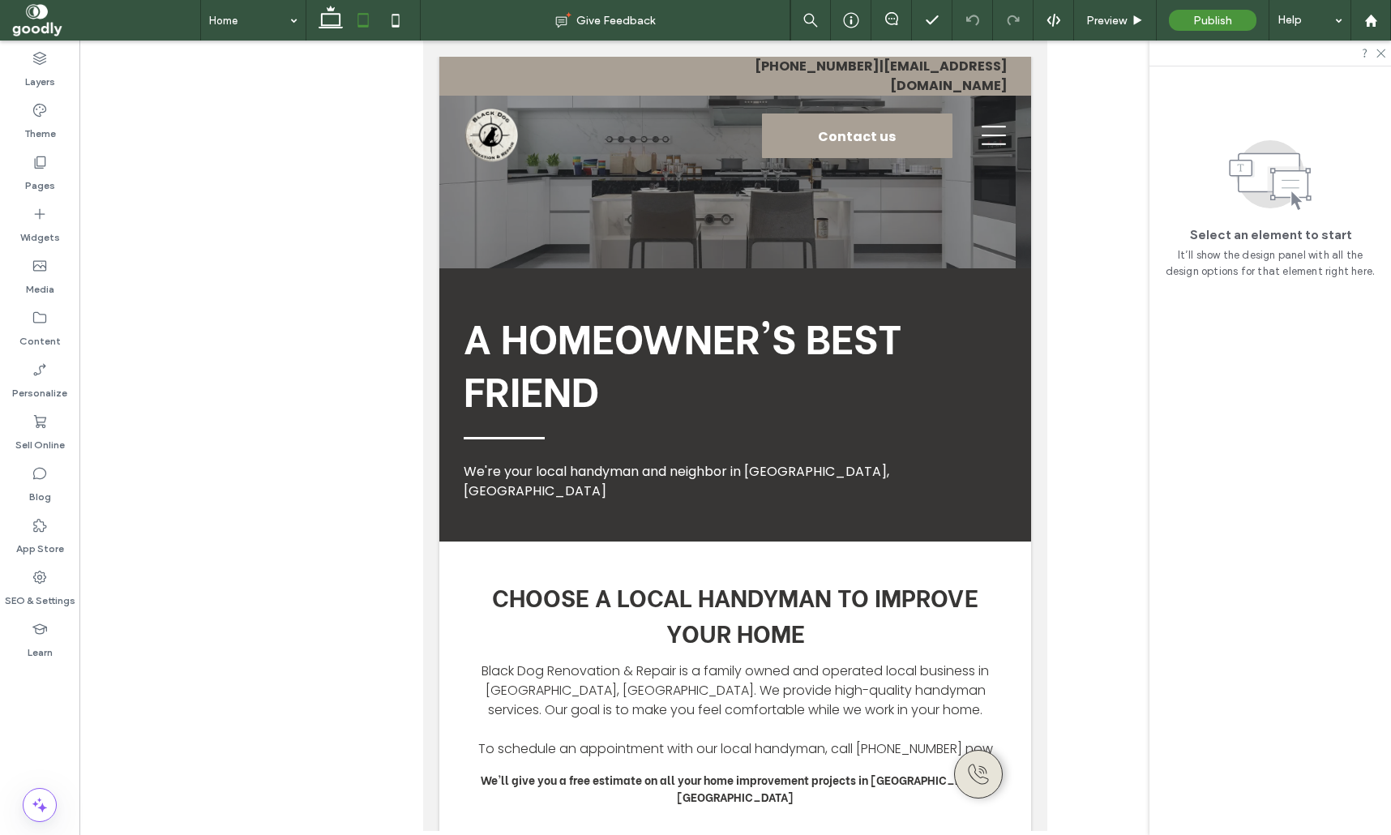
click at [359, 23] on icon at bounding box center [363, 20] width 32 height 32
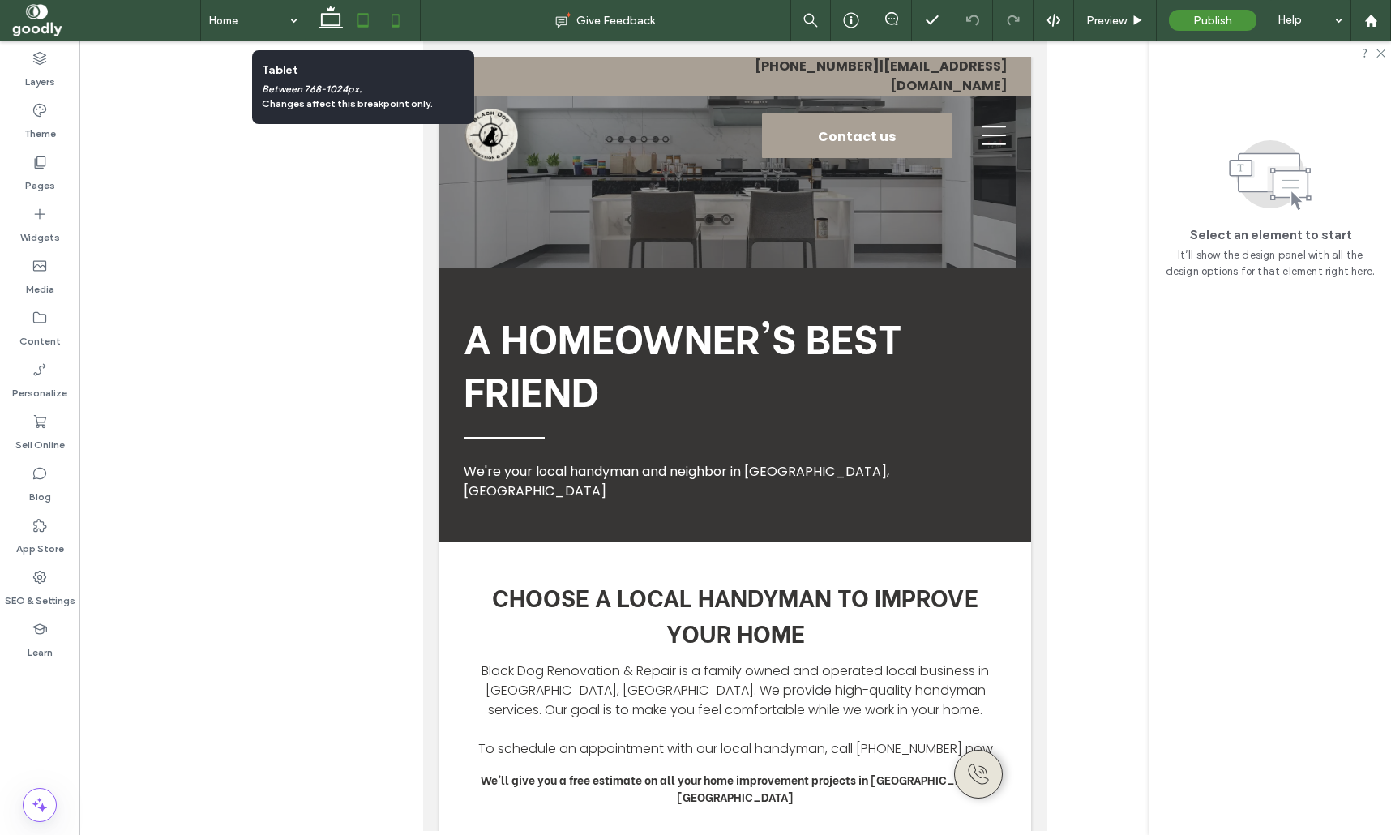
click at [400, 20] on icon at bounding box center [395, 20] width 32 height 32
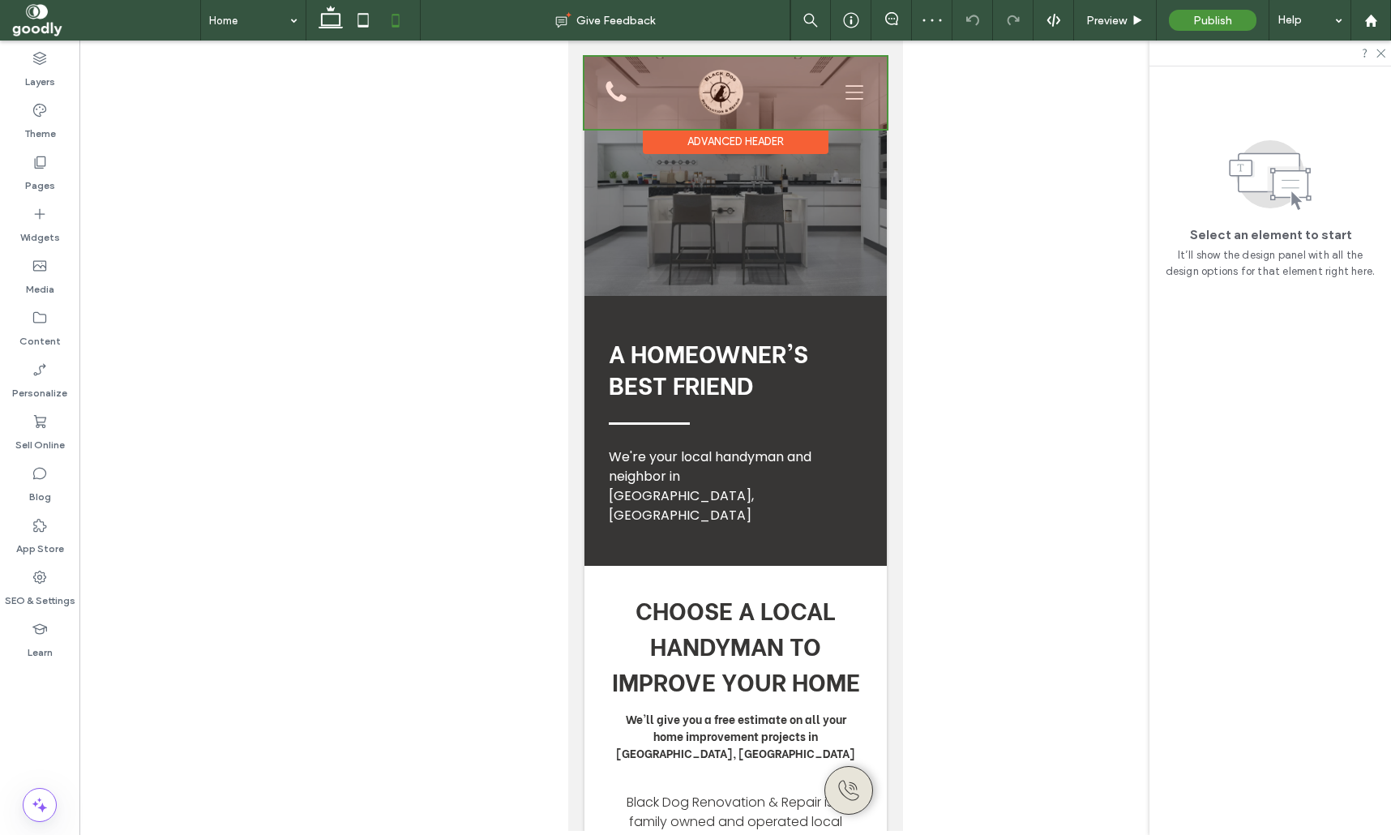
click at [618, 96] on div at bounding box center [735, 93] width 302 height 72
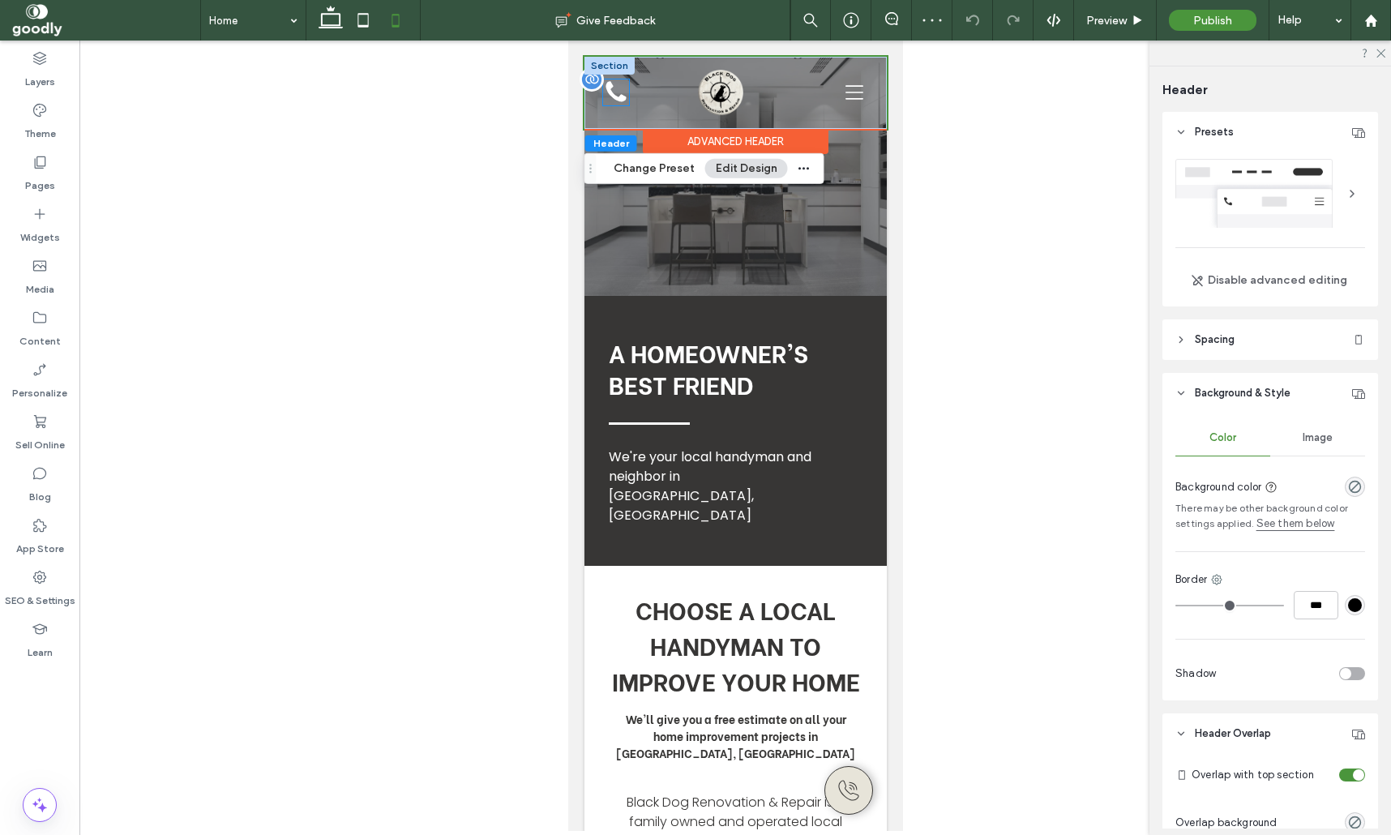
click at [618, 99] on icon at bounding box center [616, 92] width 20 height 20
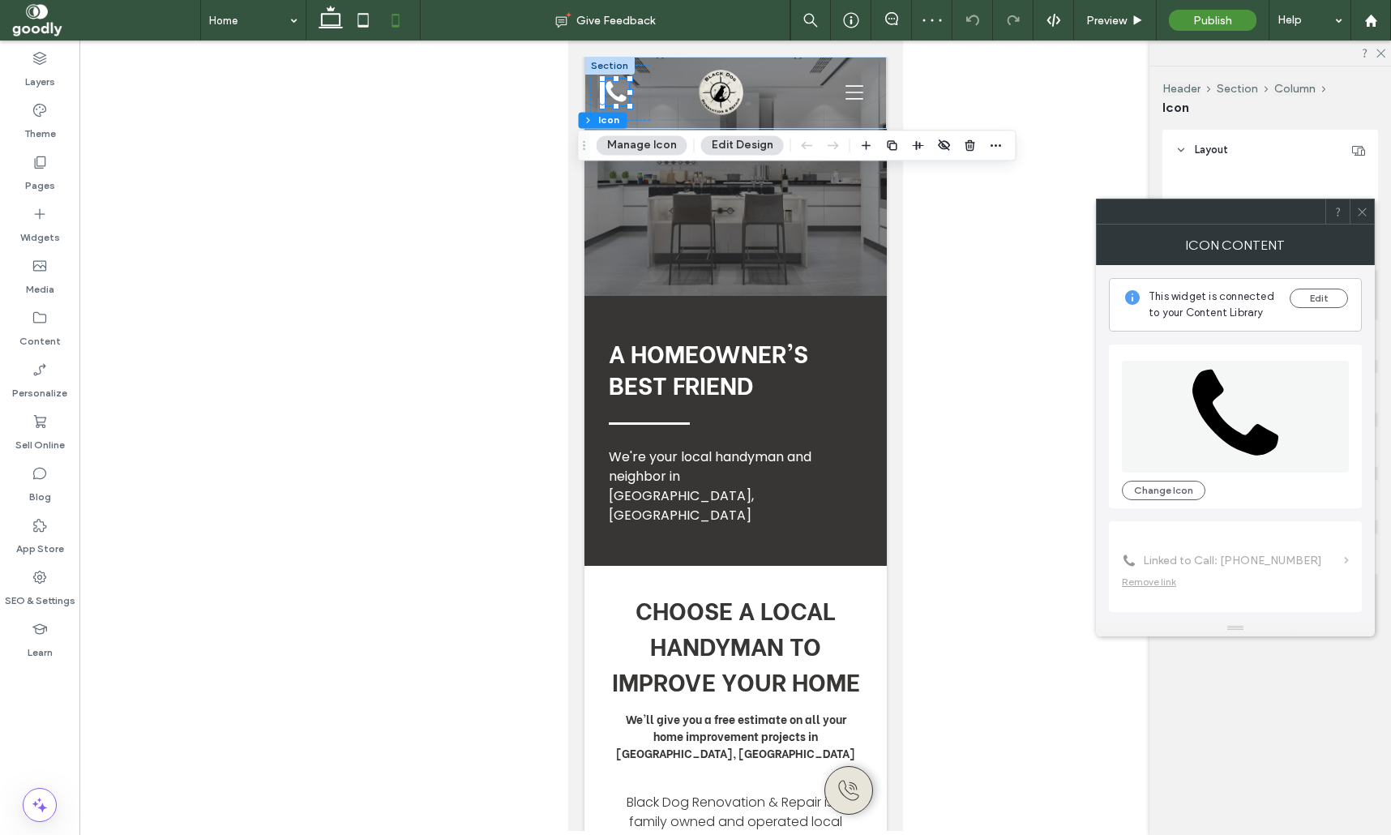
click at [628, 146] on button "Manage Icon" at bounding box center [642, 144] width 91 height 19
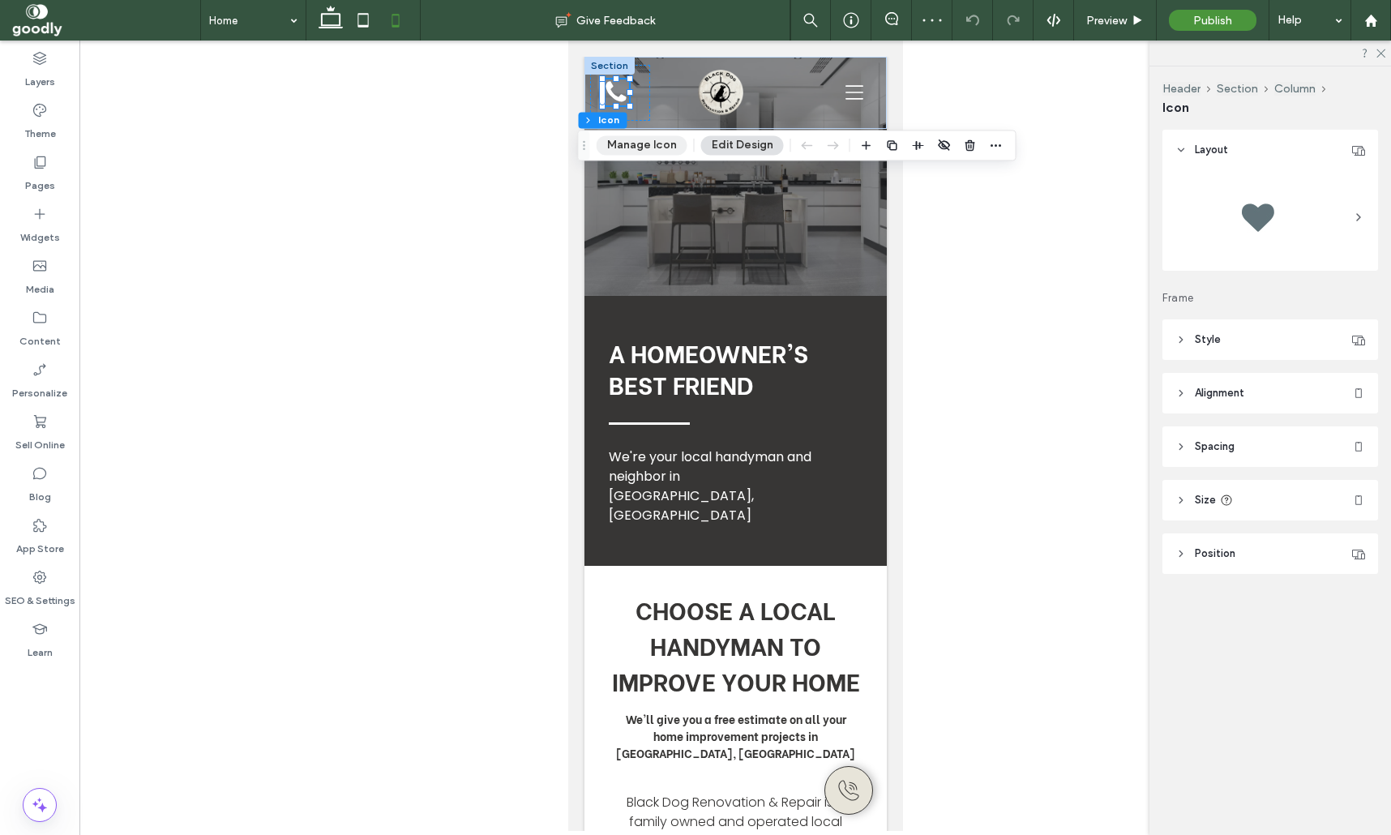
click at [644, 152] on button "Manage Icon" at bounding box center [642, 144] width 91 height 19
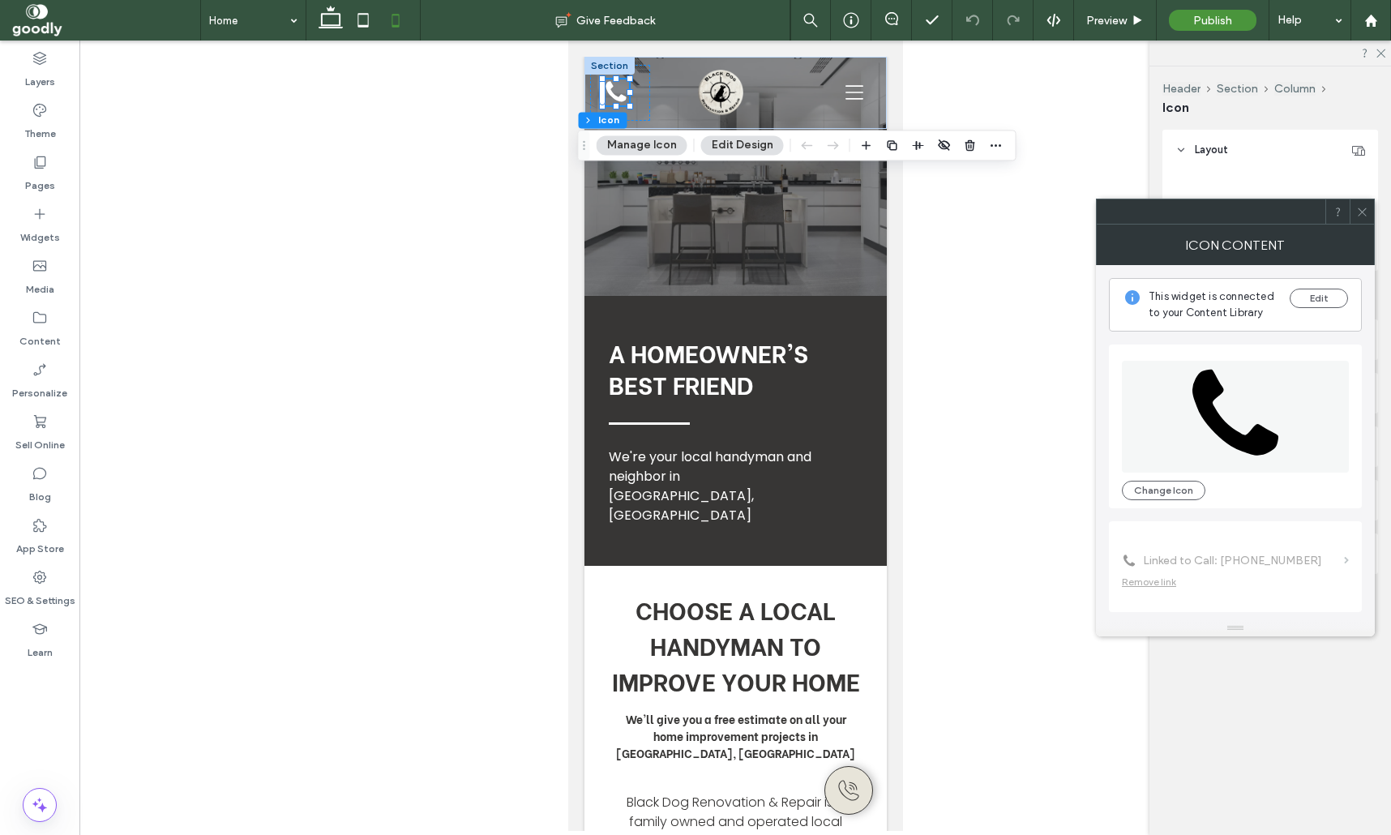
click at [1360, 207] on icon at bounding box center [1362, 212] width 12 height 12
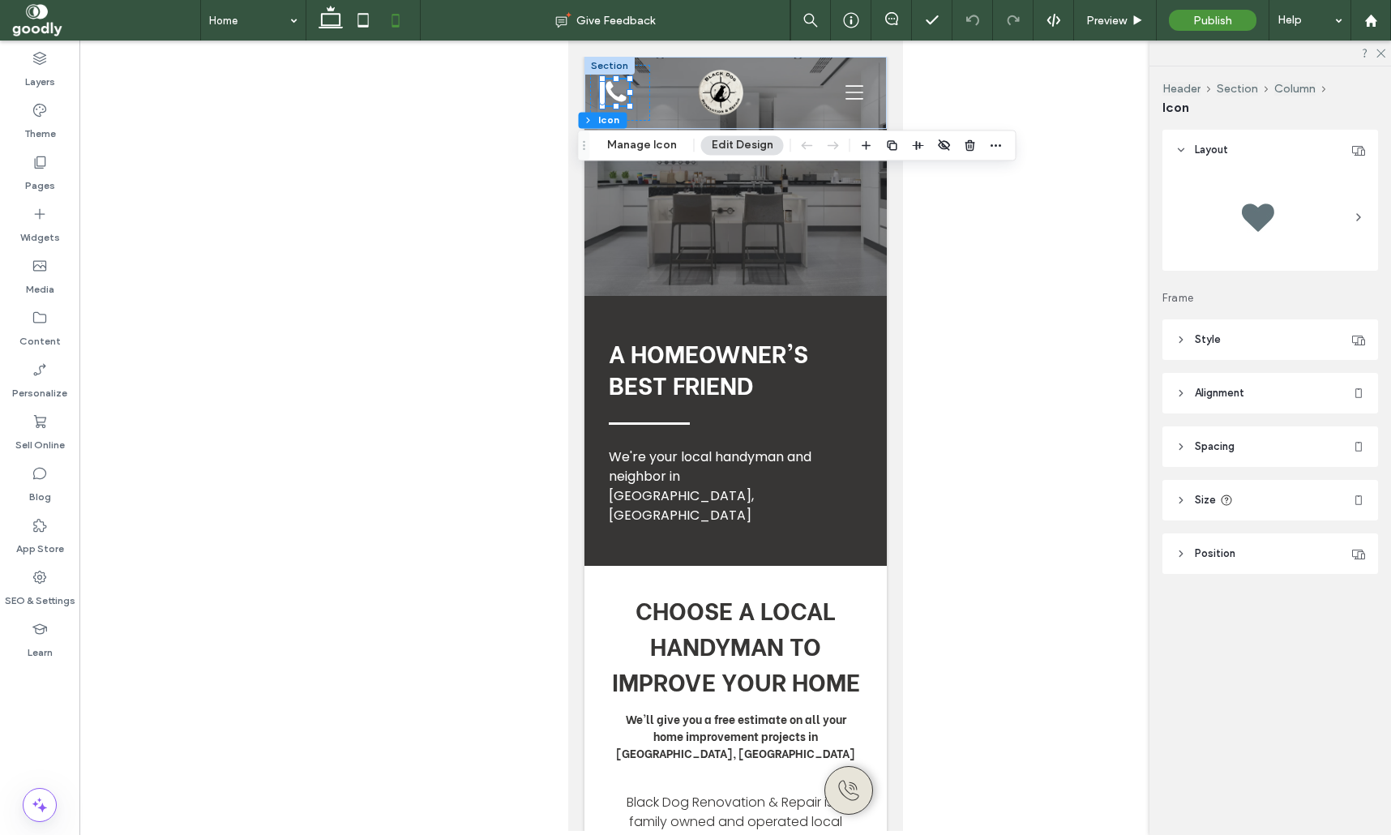
click at [1063, 298] on div at bounding box center [735, 436] width 1312 height 790
click at [851, 188] on div at bounding box center [735, 176] width 302 height 239
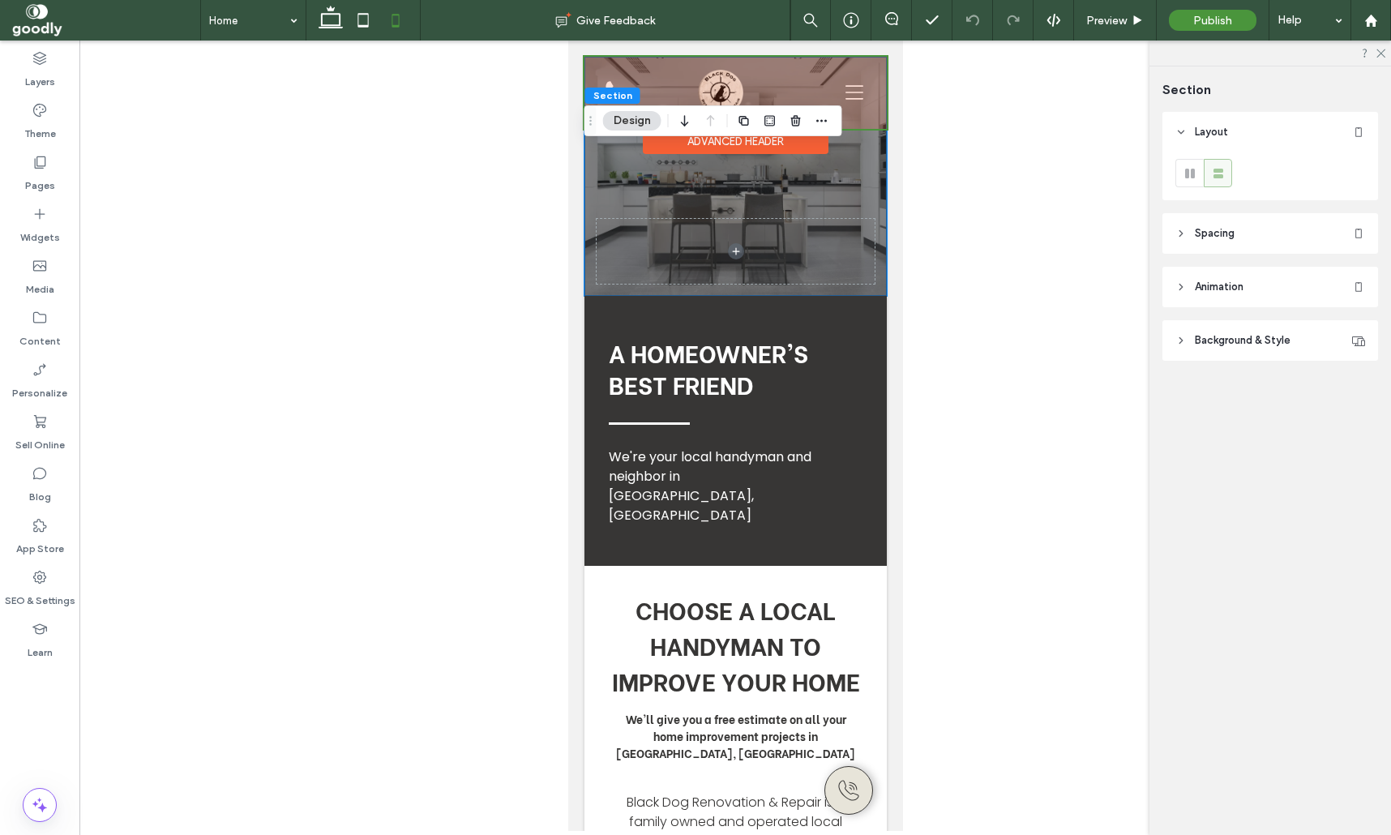
click at [676, 74] on div at bounding box center [735, 93] width 302 height 72
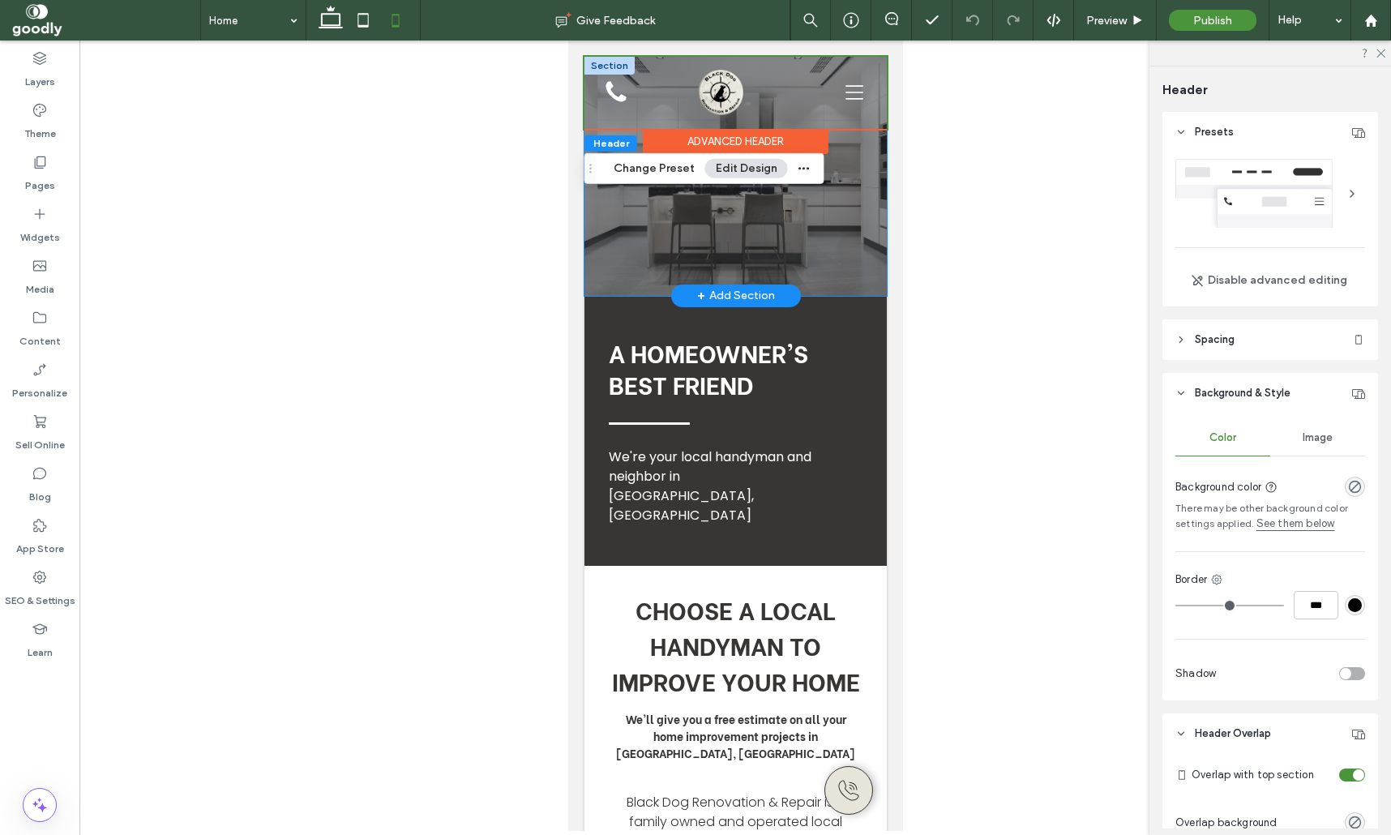
click at [867, 189] on div at bounding box center [735, 176] width 302 height 239
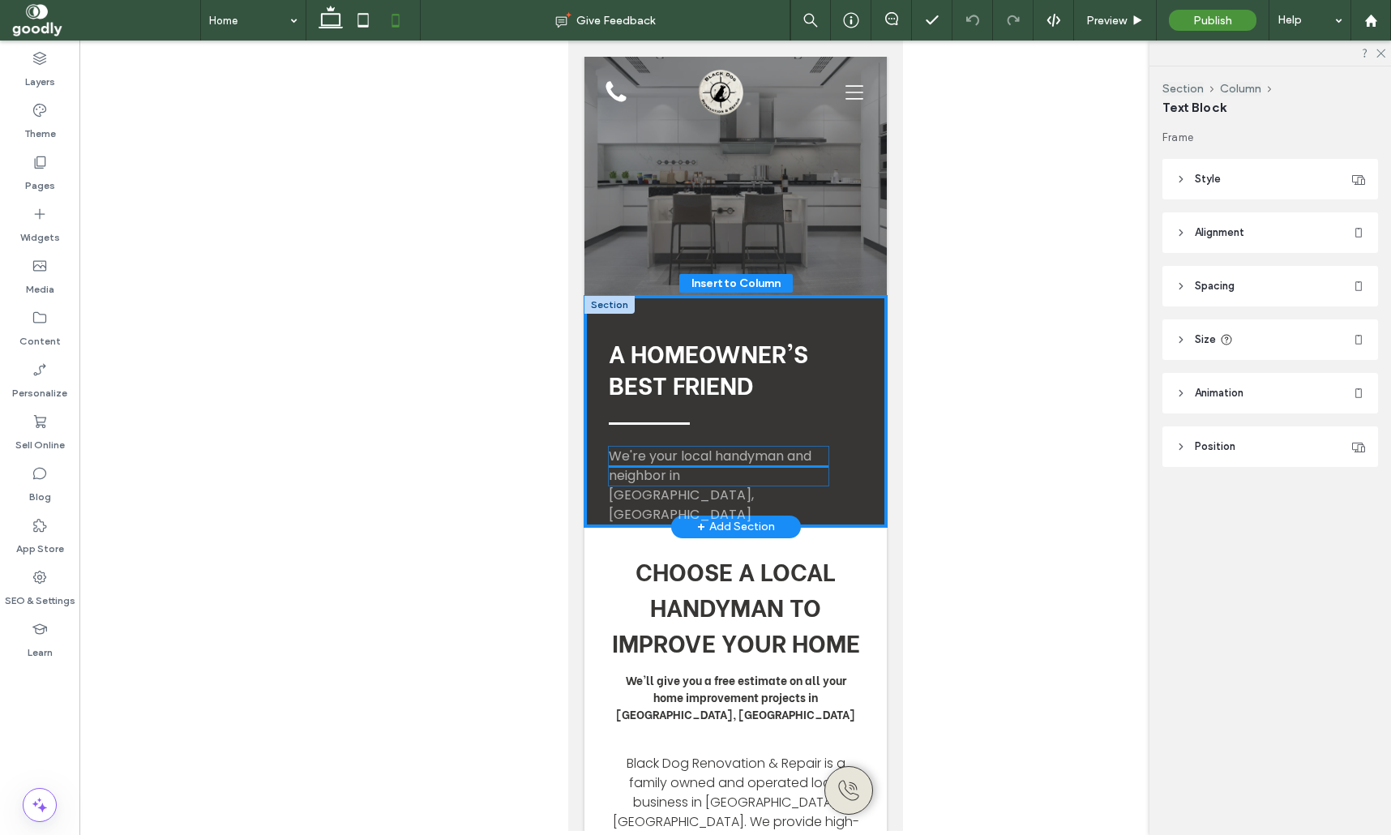
click at [821, 469] on div "A Homeowner's Best Friend We're your local handyman and neighbor in [GEOGRAPHIC…" at bounding box center [735, 411] width 302 height 231
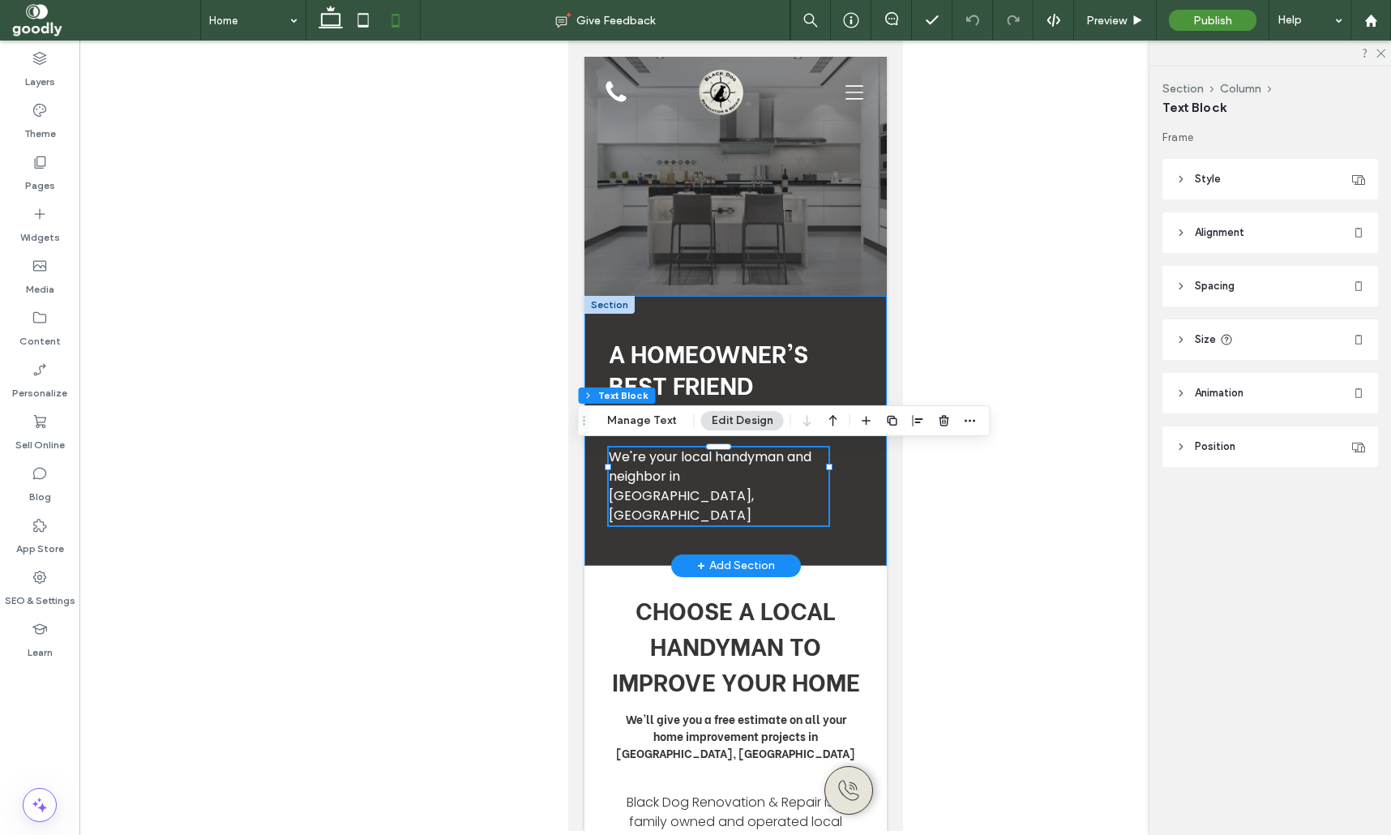
click at [866, 497] on div "A Homeowner's Best Friend We're your local handyman and neighbor in [GEOGRAPHIC…" at bounding box center [735, 431] width 302 height 270
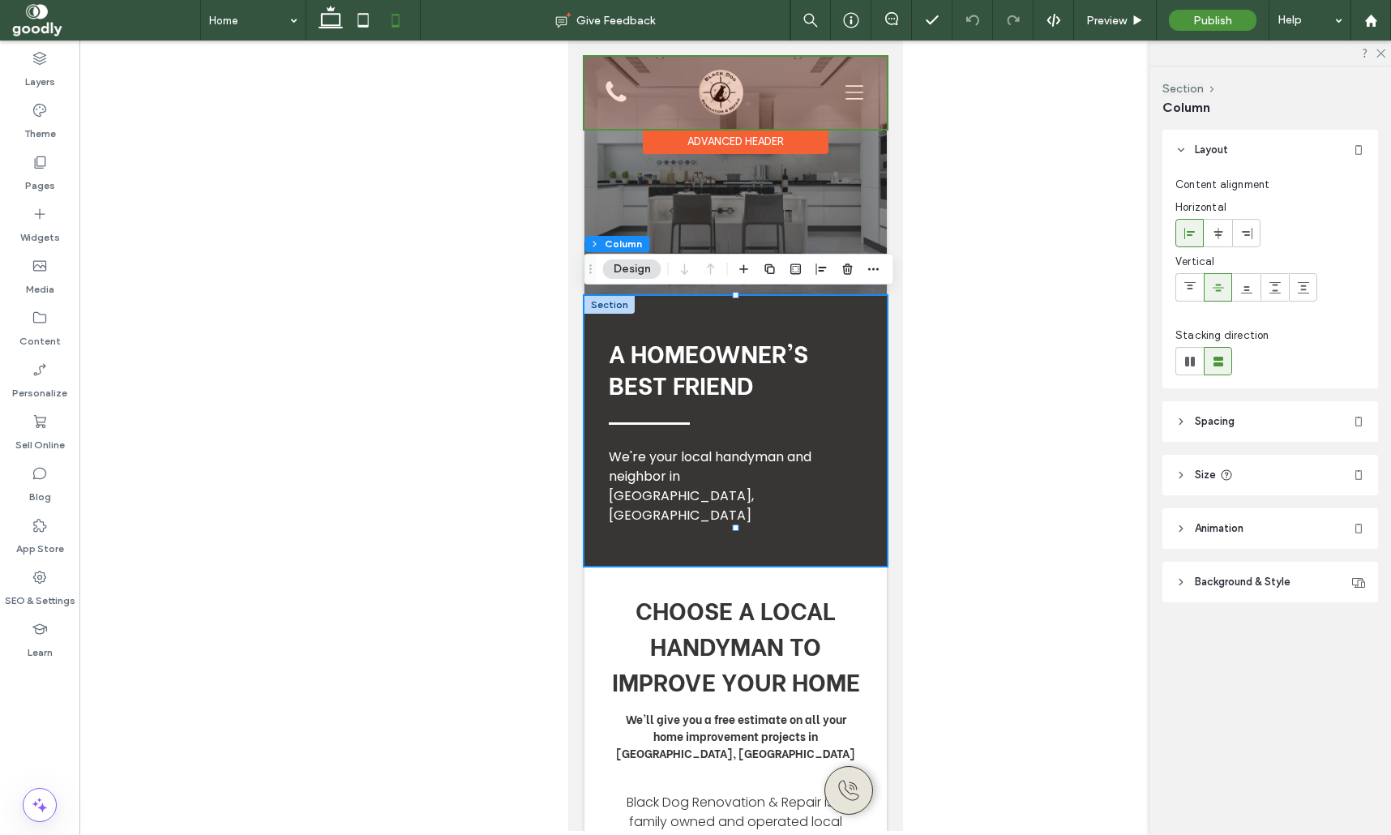
click at [742, 96] on div at bounding box center [735, 93] width 302 height 72
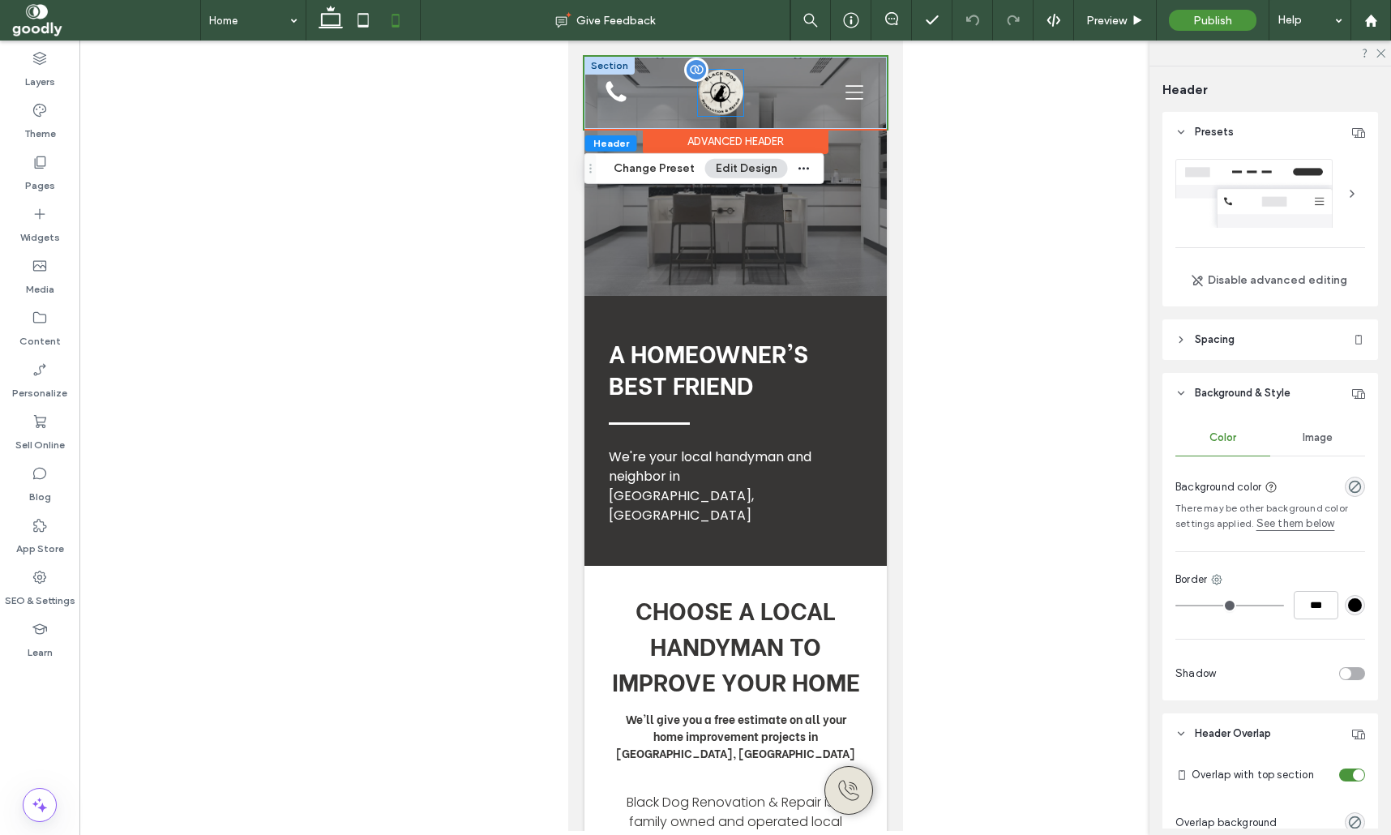
click at [710, 95] on img at bounding box center [719, 93] width 45 height 46
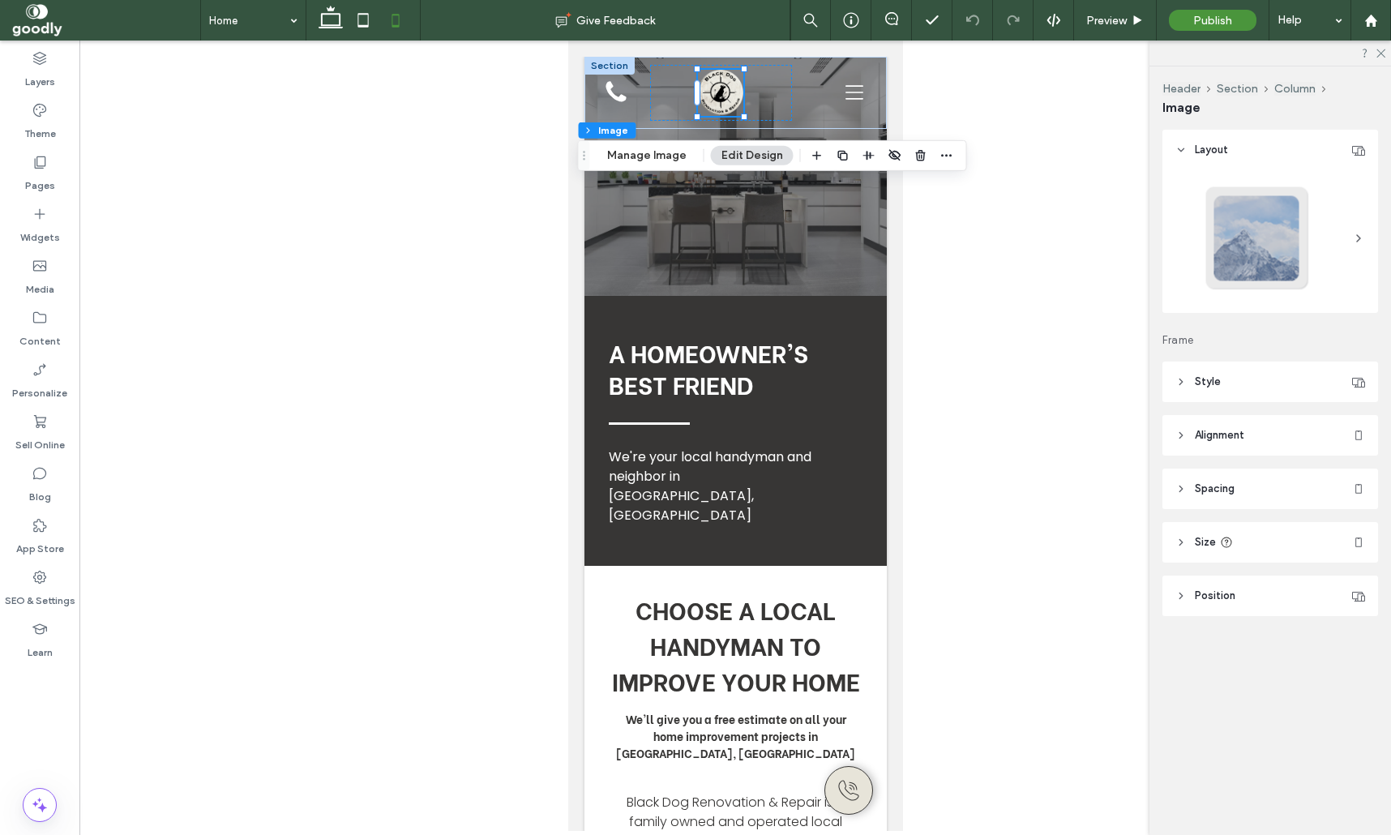
click at [597, 165] on div "Header Section Column Image Manage Image Edit Design" at bounding box center [772, 155] width 389 height 31
click at [627, 160] on button "Manage Image" at bounding box center [647, 155] width 101 height 19
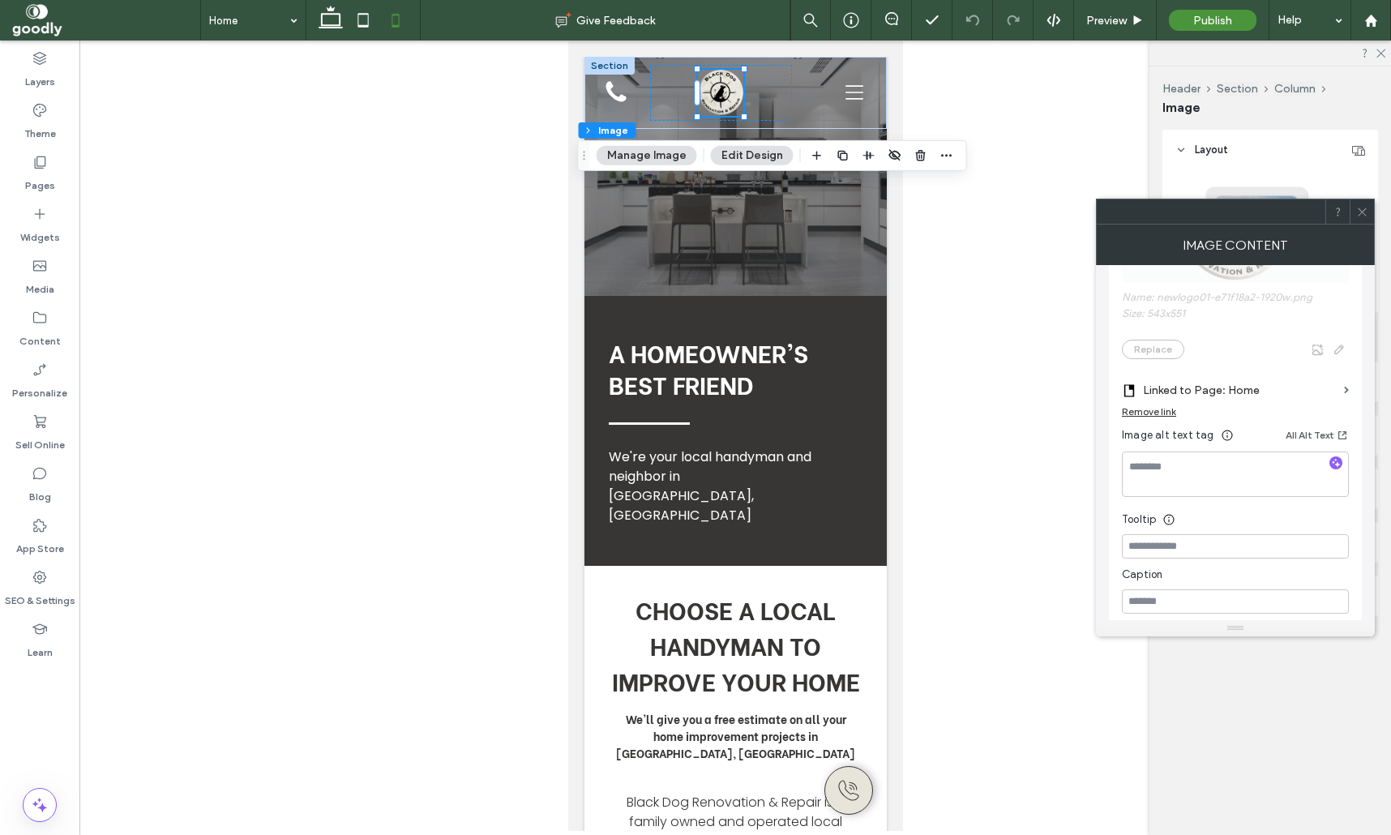
scroll to position [370, 0]
click at [1371, 205] on div at bounding box center [1362, 211] width 24 height 24
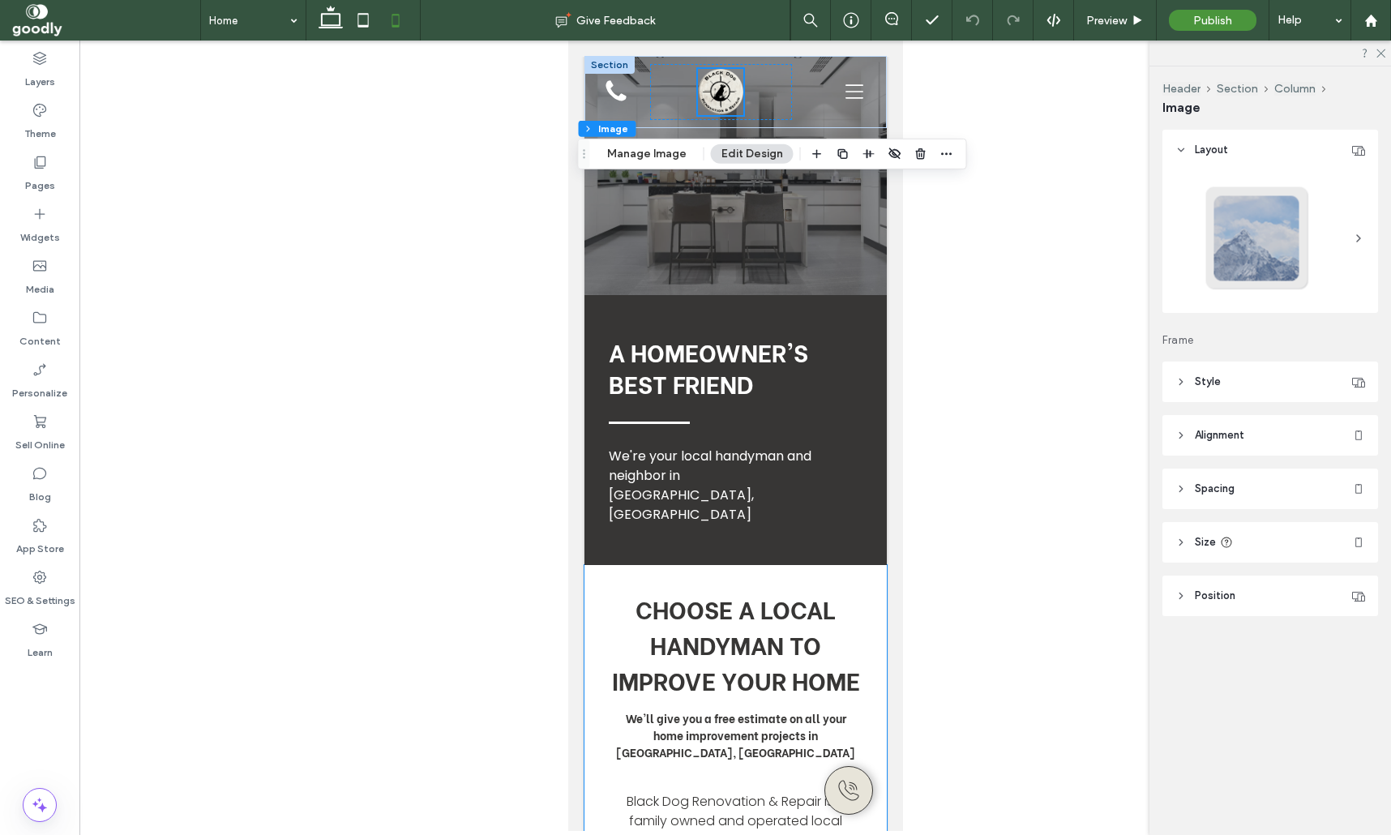
scroll to position [0, 0]
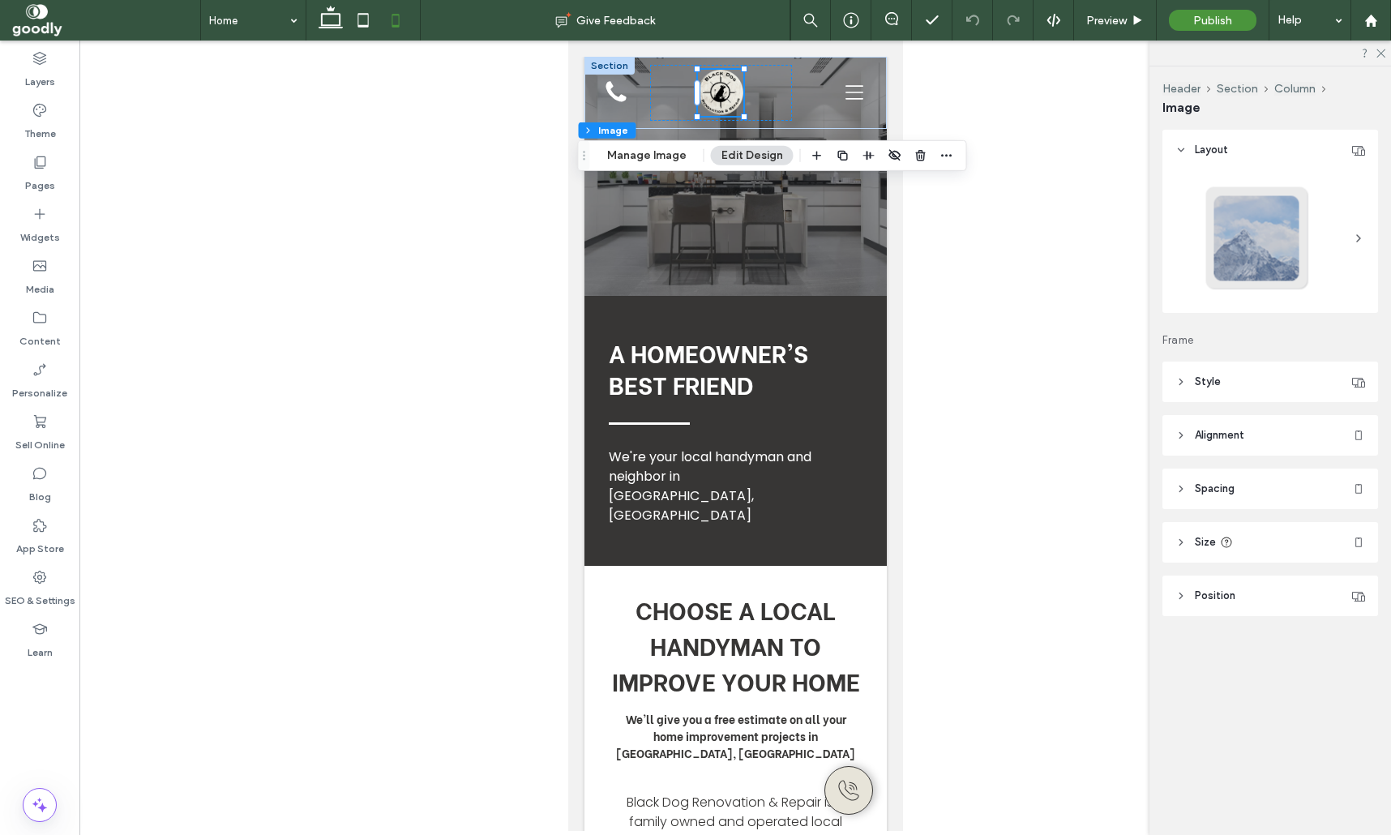
click at [978, 303] on div at bounding box center [735, 436] width 1312 height 790
click at [884, 87] on div "Home About Services Carpentry Services Plumbing Services Electrical Services Ga…" at bounding box center [735, 93] width 302 height 72
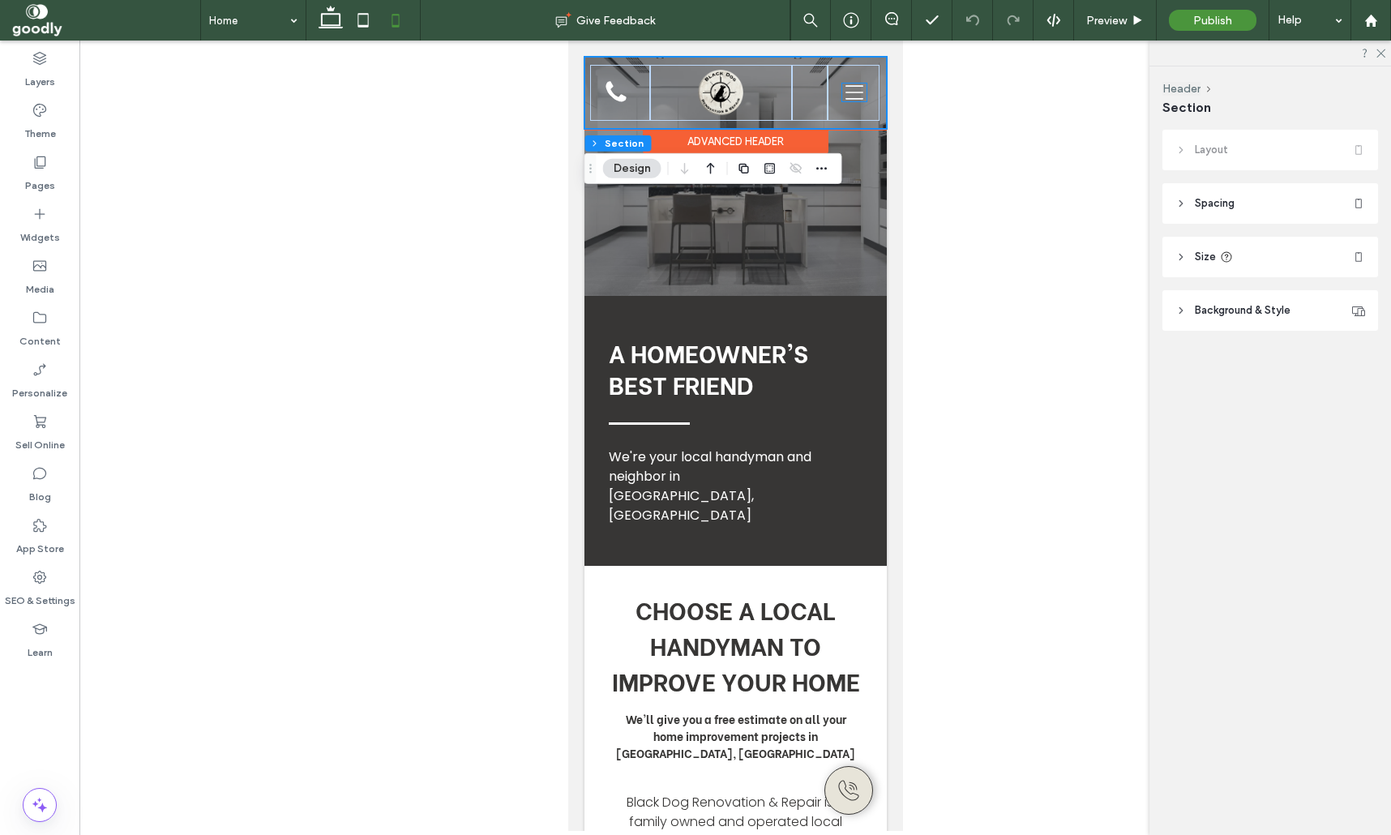
click at [851, 89] on icon at bounding box center [853, 92] width 24 height 18
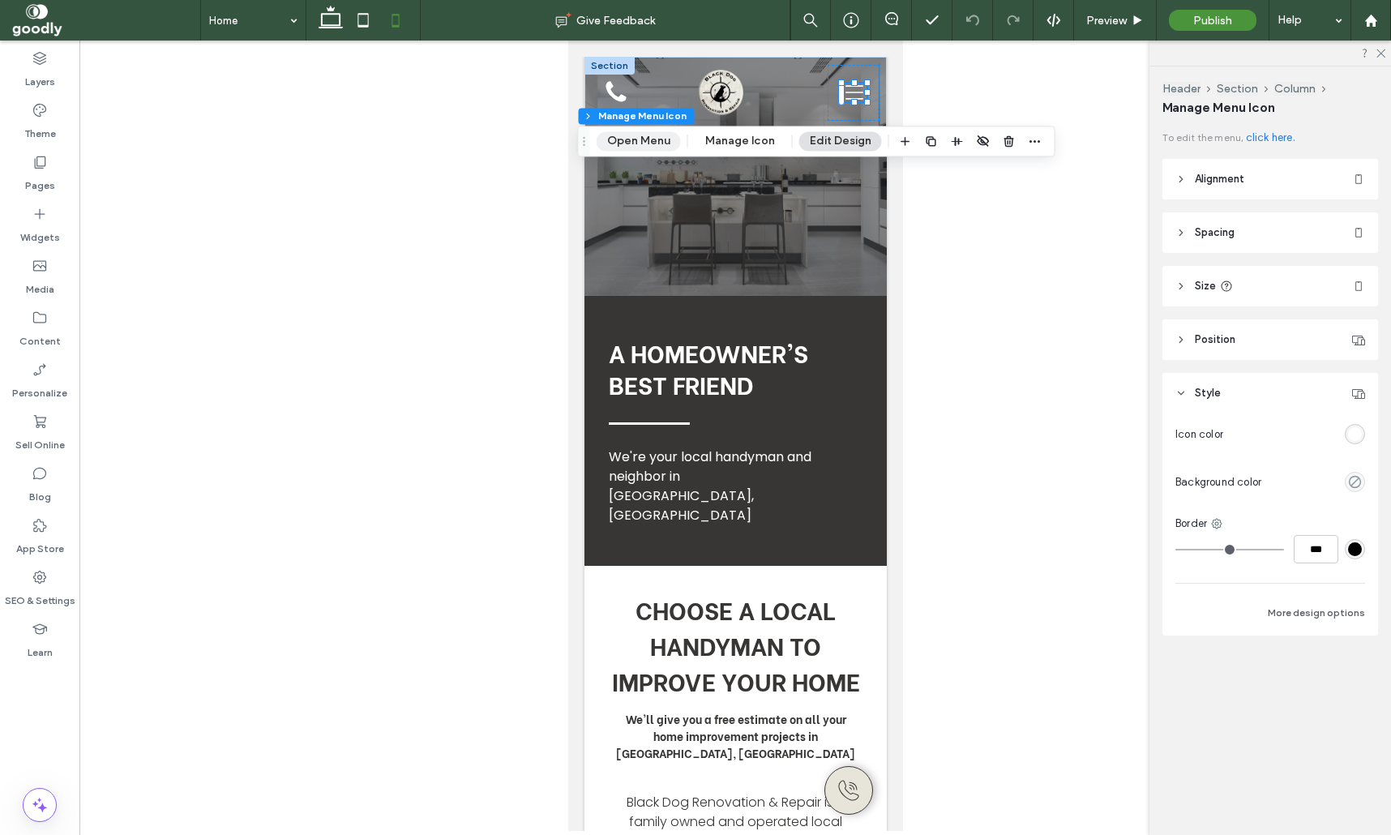
click at [647, 143] on button "Open Menu" at bounding box center [639, 140] width 84 height 19
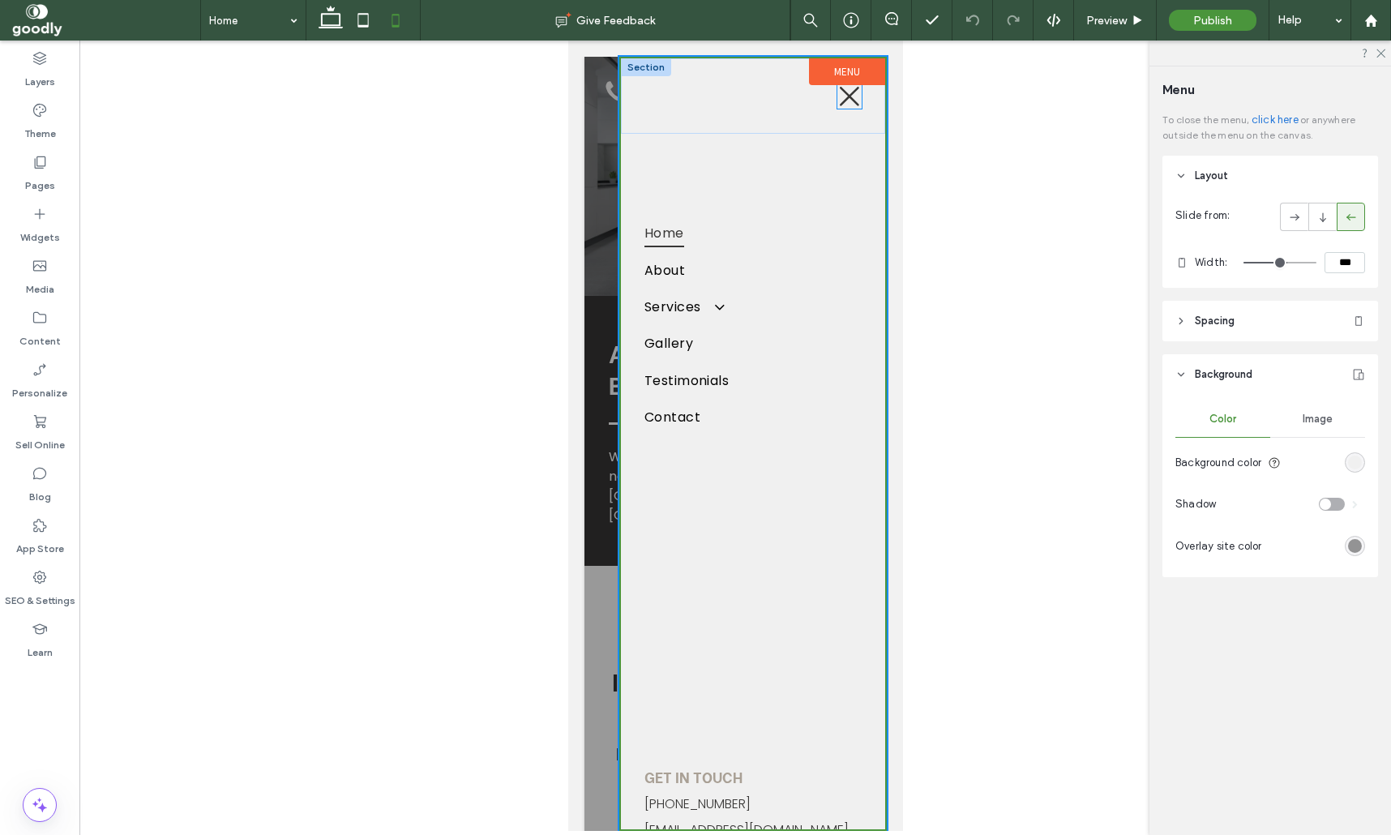
click at [853, 105] on icon at bounding box center [849, 96] width 24 height 24
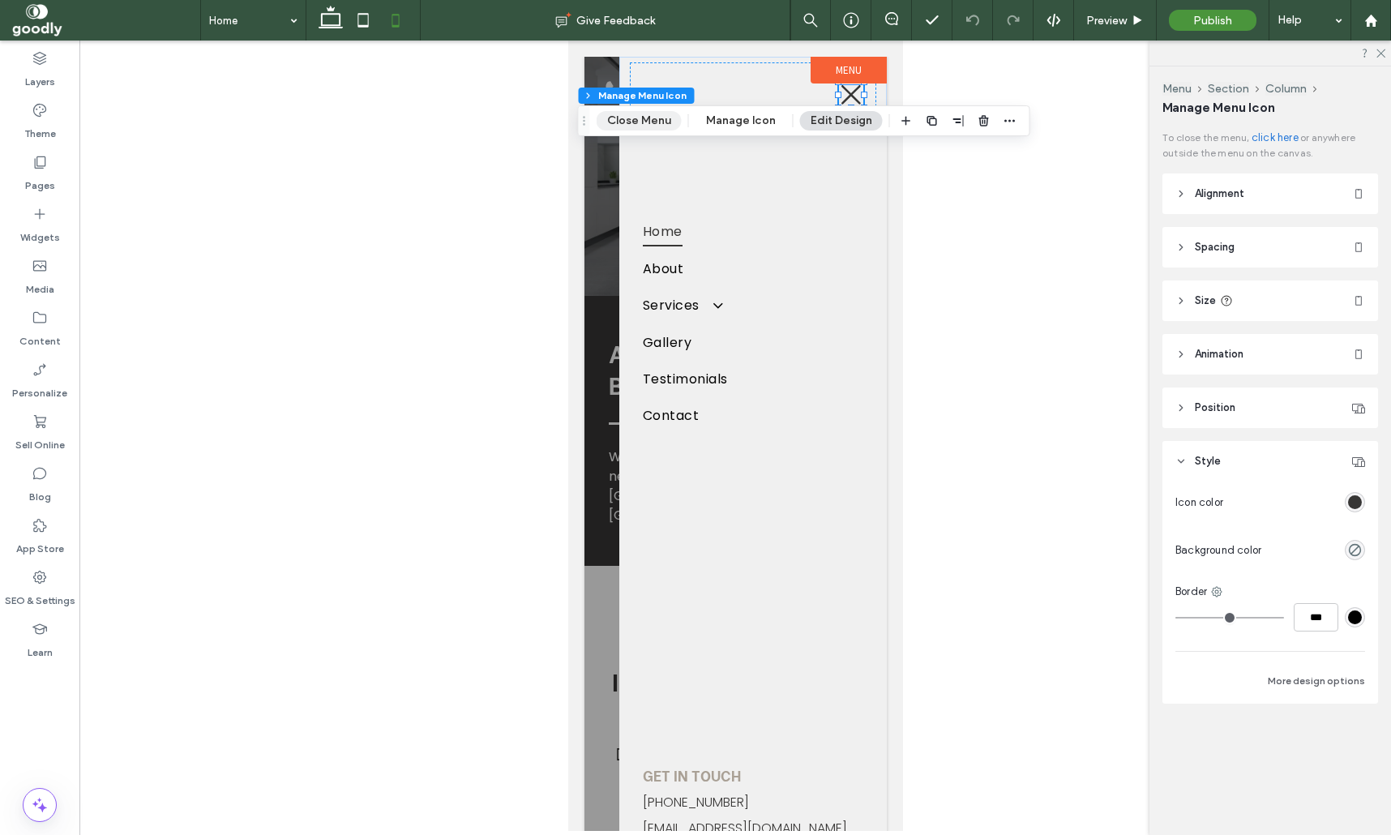
click at [647, 124] on button "Close Menu" at bounding box center [639, 120] width 85 height 19
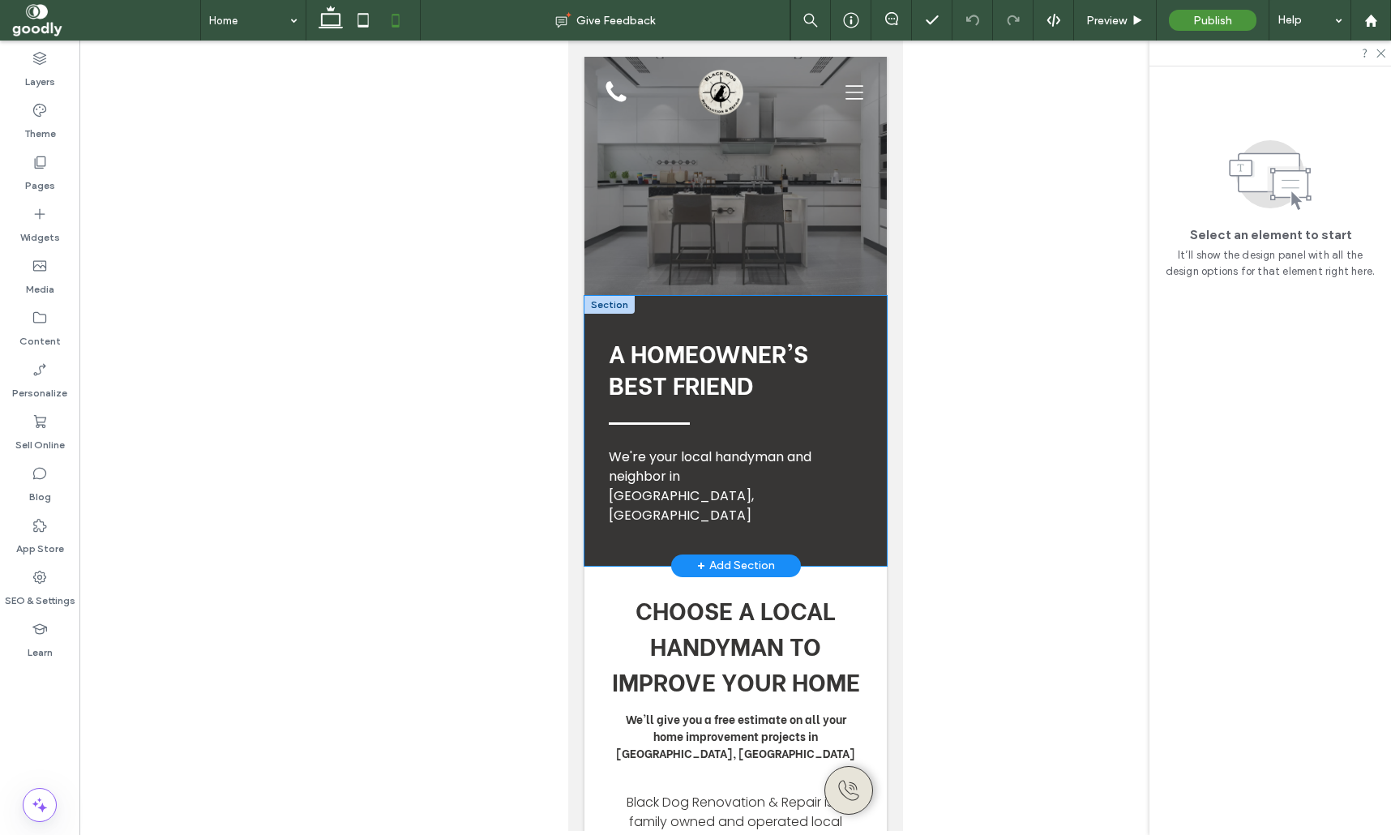
click at [871, 469] on div "A Homeowner's Best Friend We're your local handyman and neighbor in [GEOGRAPHIC…" at bounding box center [735, 431] width 302 height 270
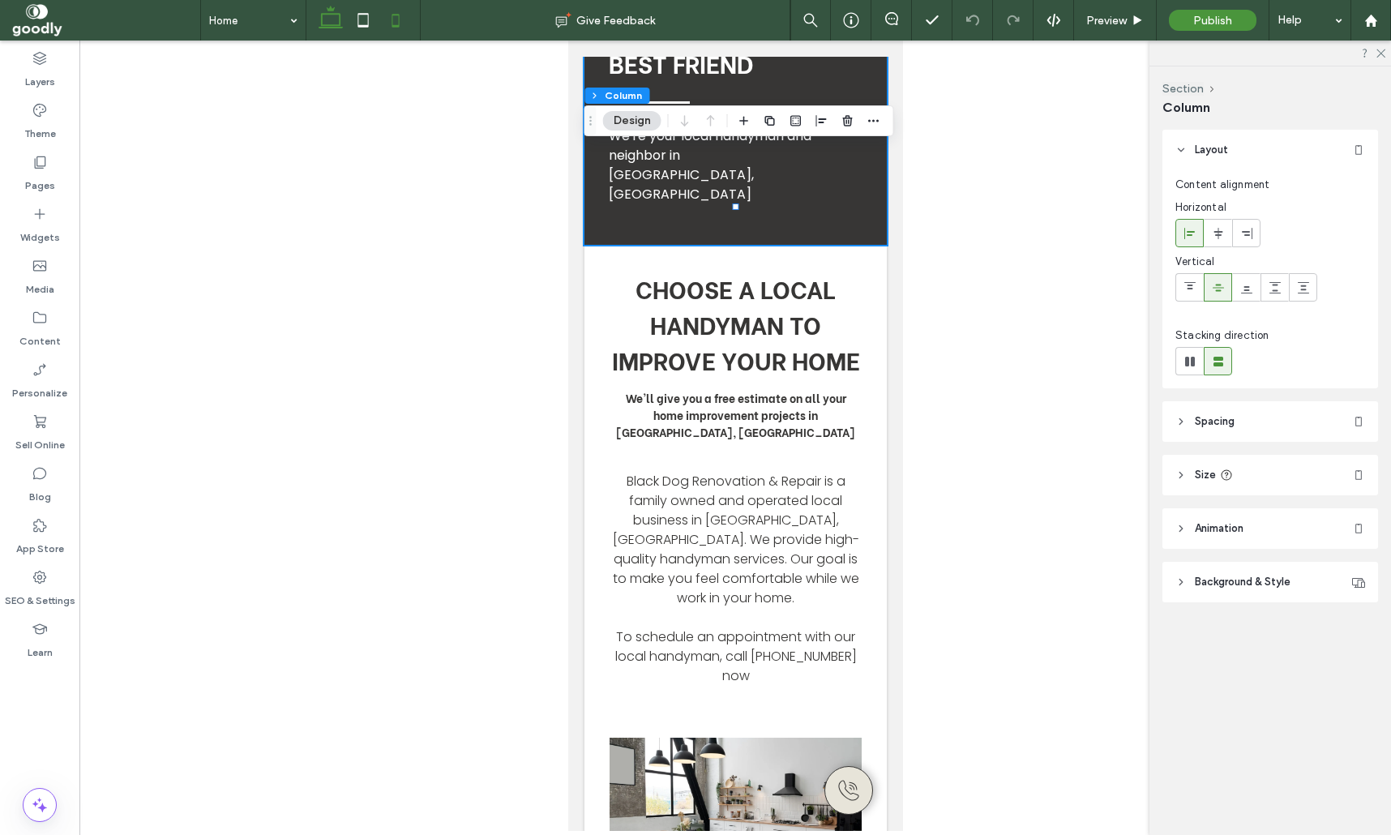
click at [327, 15] on use at bounding box center [331, 17] width 24 height 23
type input "**"
type input "*****"
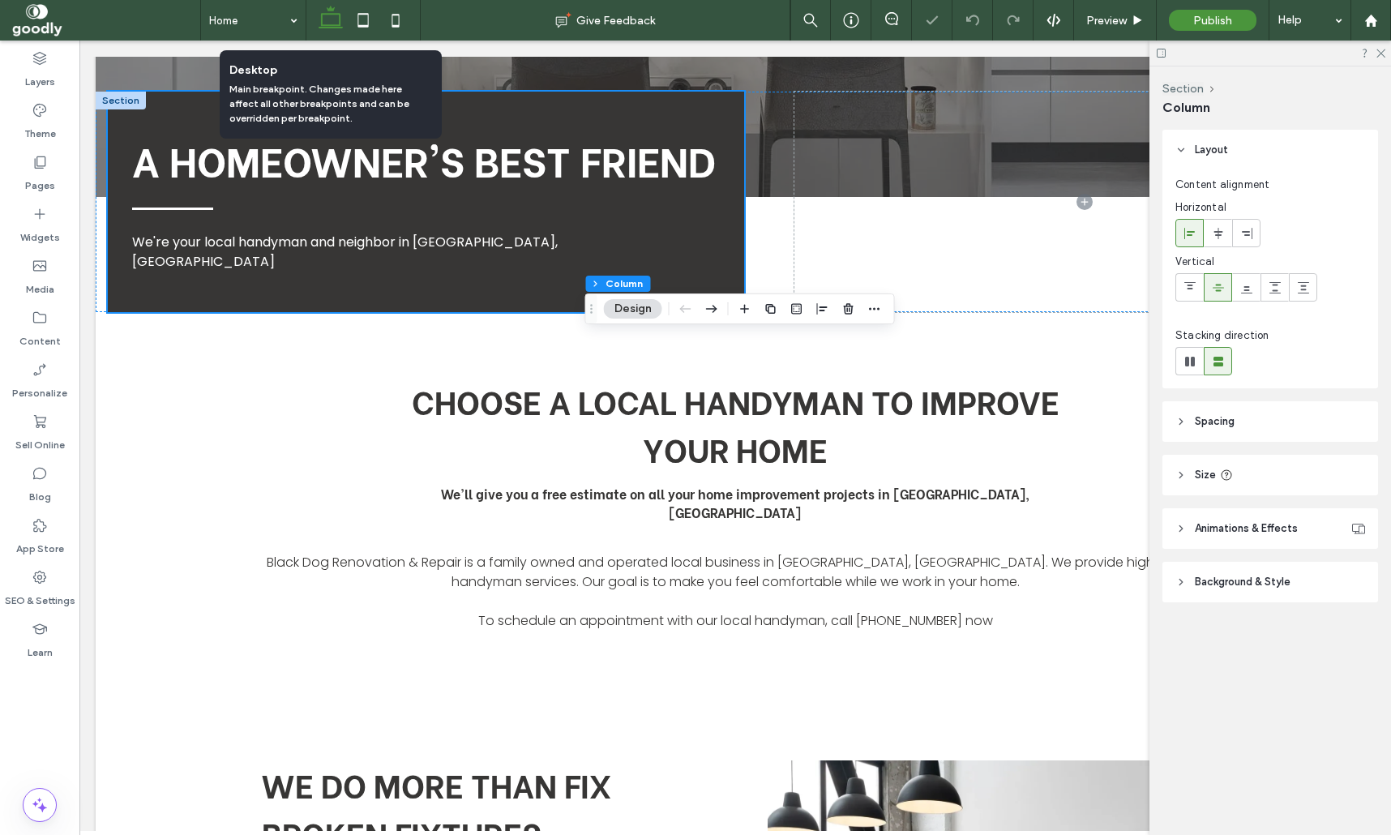
scroll to position [77, 0]
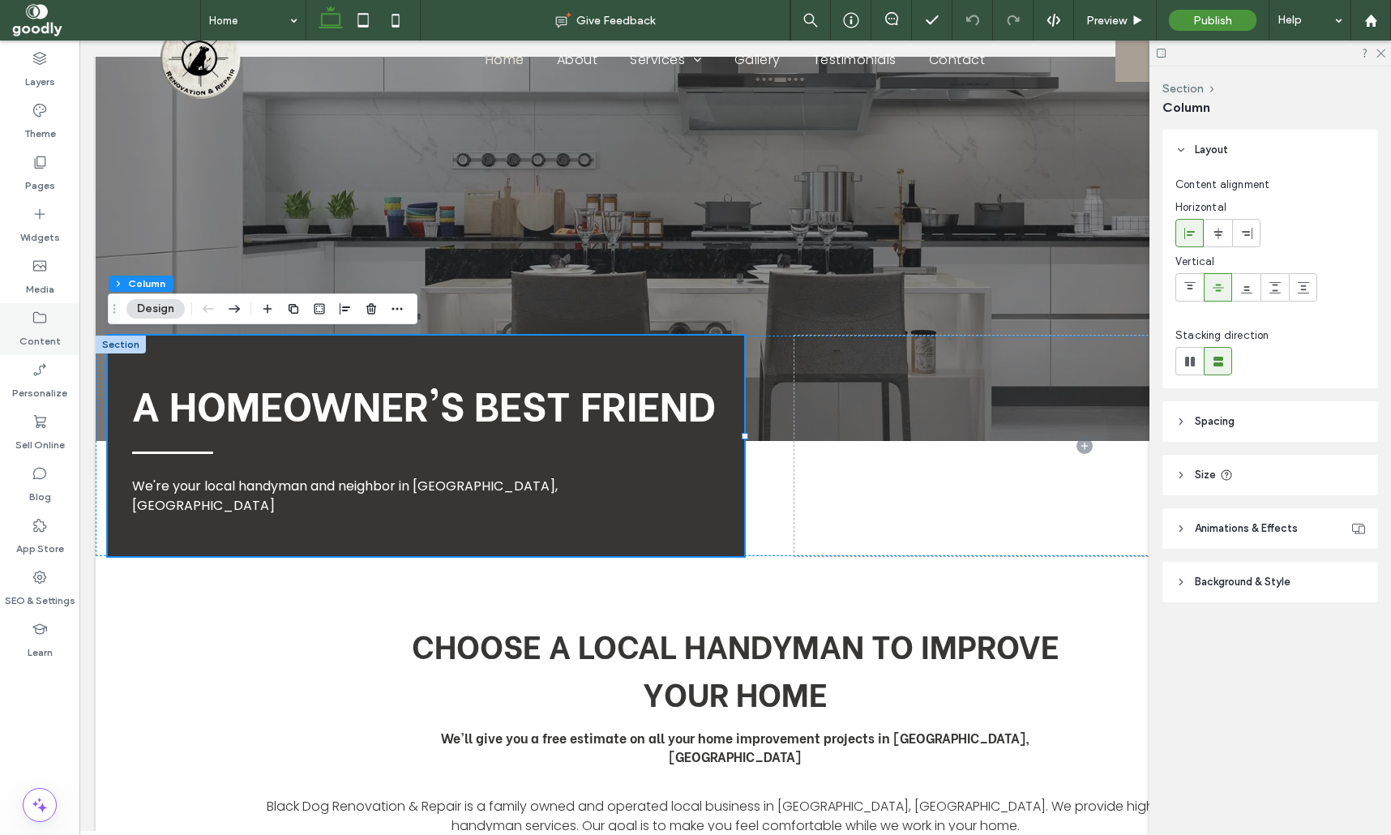
click at [49, 341] on label "Content" at bounding box center [39, 337] width 41 height 23
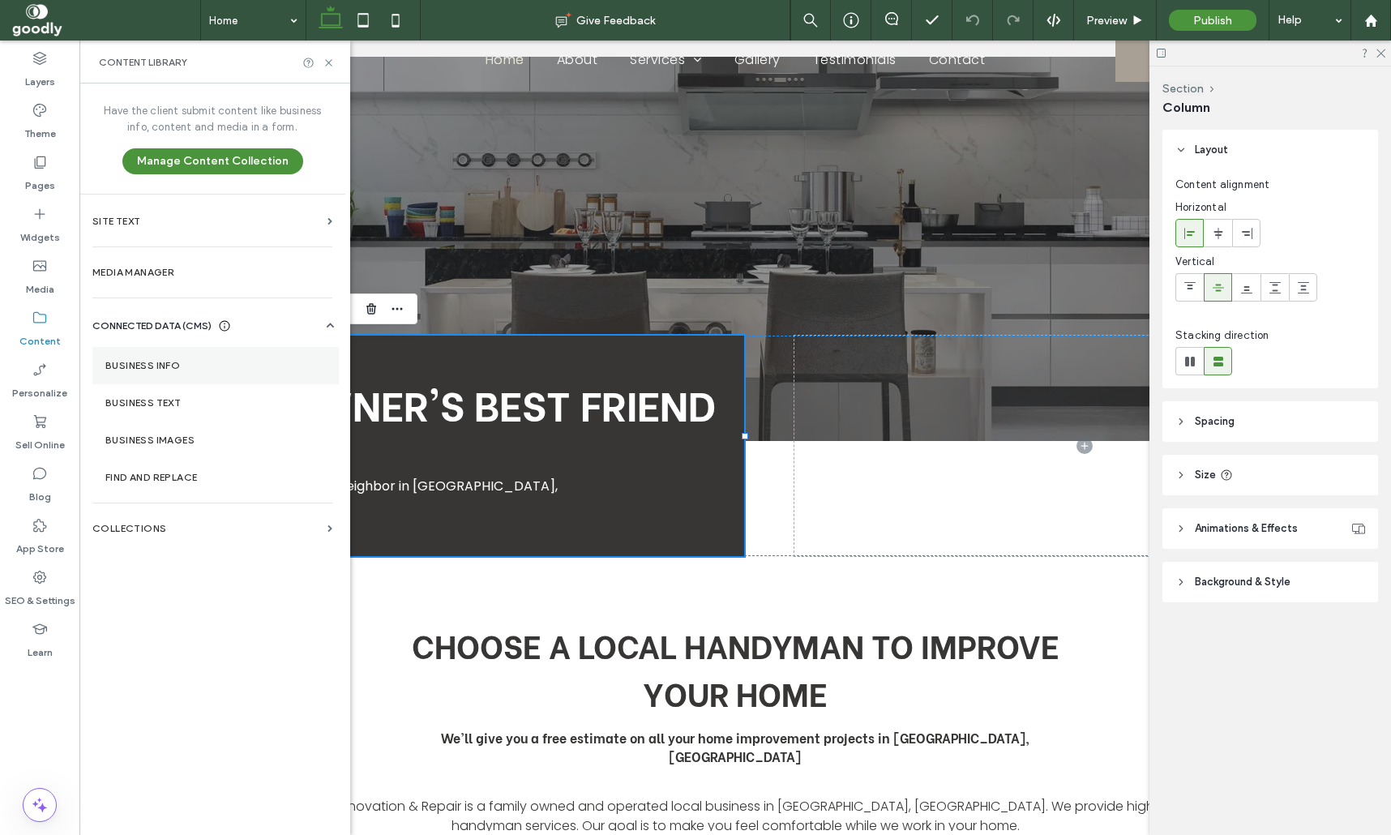
click at [231, 352] on section "Business Info" at bounding box center [215, 365] width 246 height 37
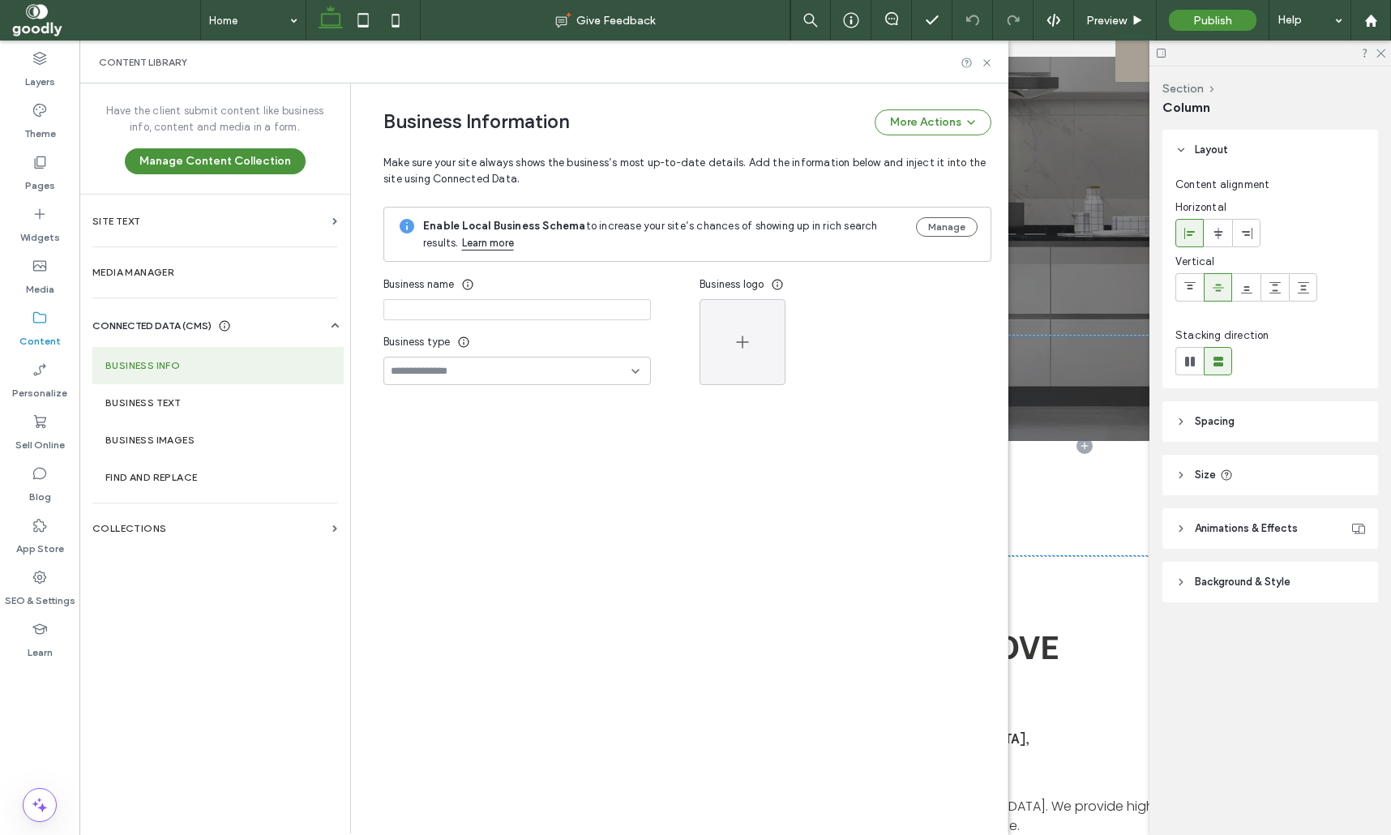
type input "**********"
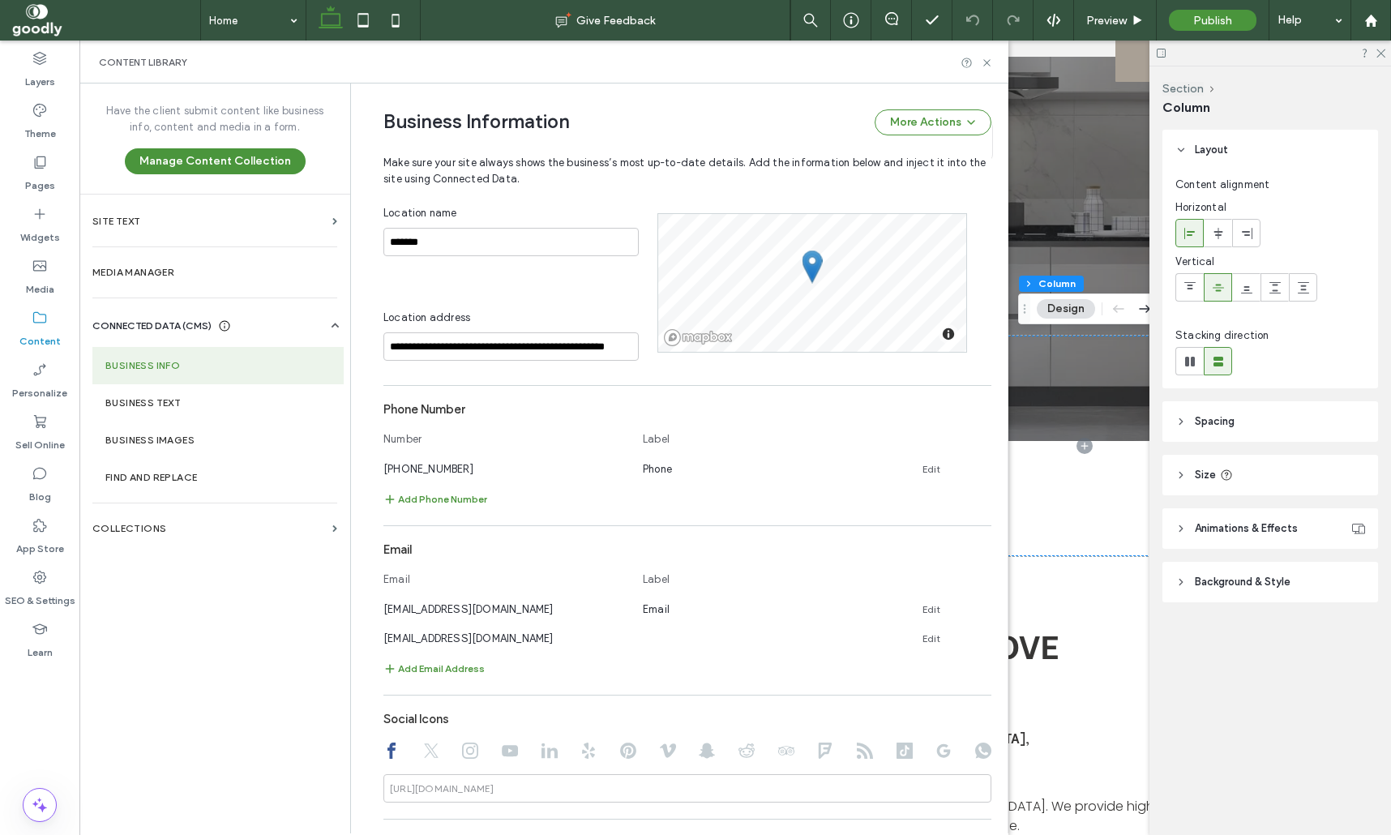
scroll to position [486, 0]
drag, startPoint x: 986, startPoint y: 633, endPoint x: 978, endPoint y: 636, distance: 8.7
click at [986, 636] on icon at bounding box center [984, 636] width 13 height 13
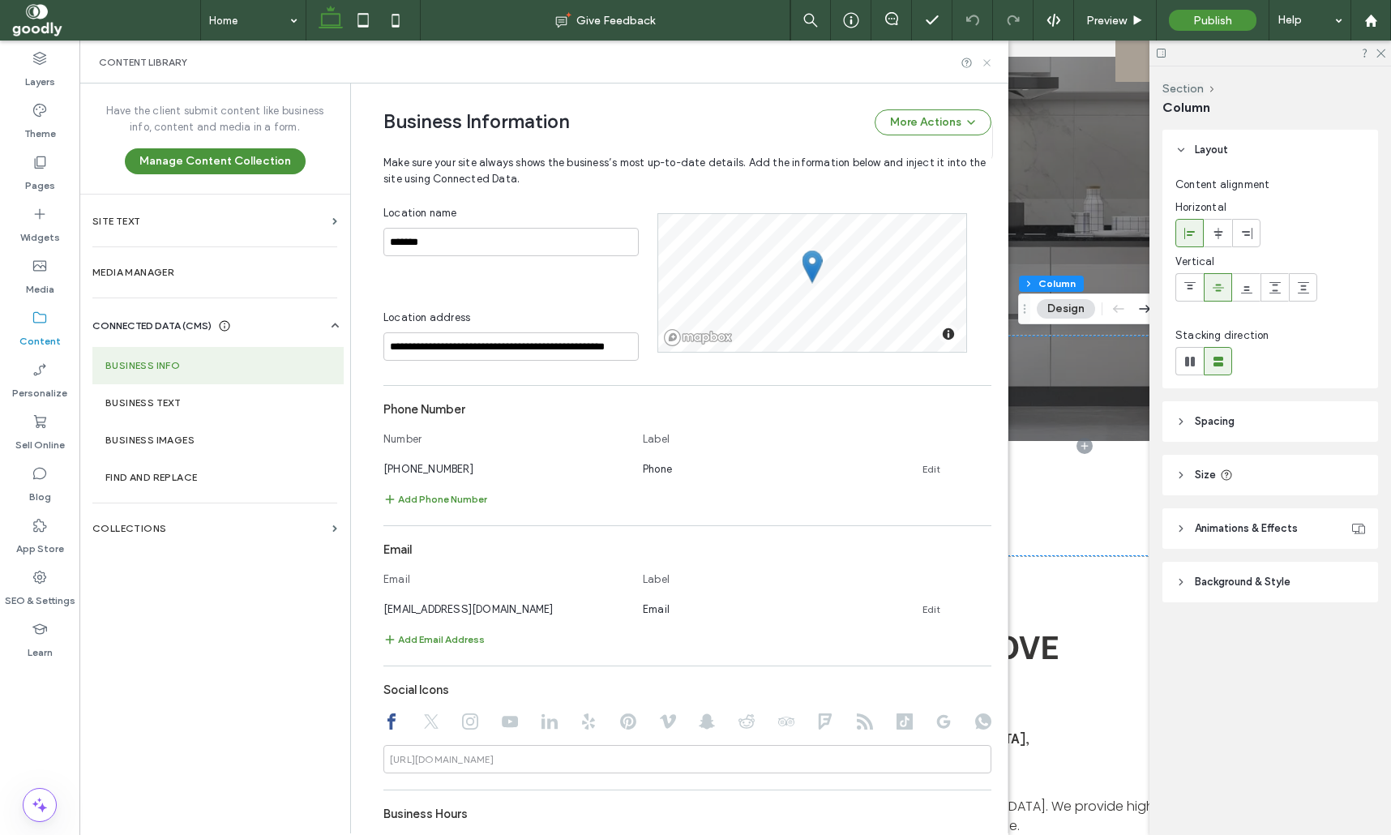
scroll to position [486, 0]
drag, startPoint x: 982, startPoint y: 68, endPoint x: 904, endPoint y: 31, distance: 87.0
click at [982, 68] on icon at bounding box center [987, 63] width 12 height 12
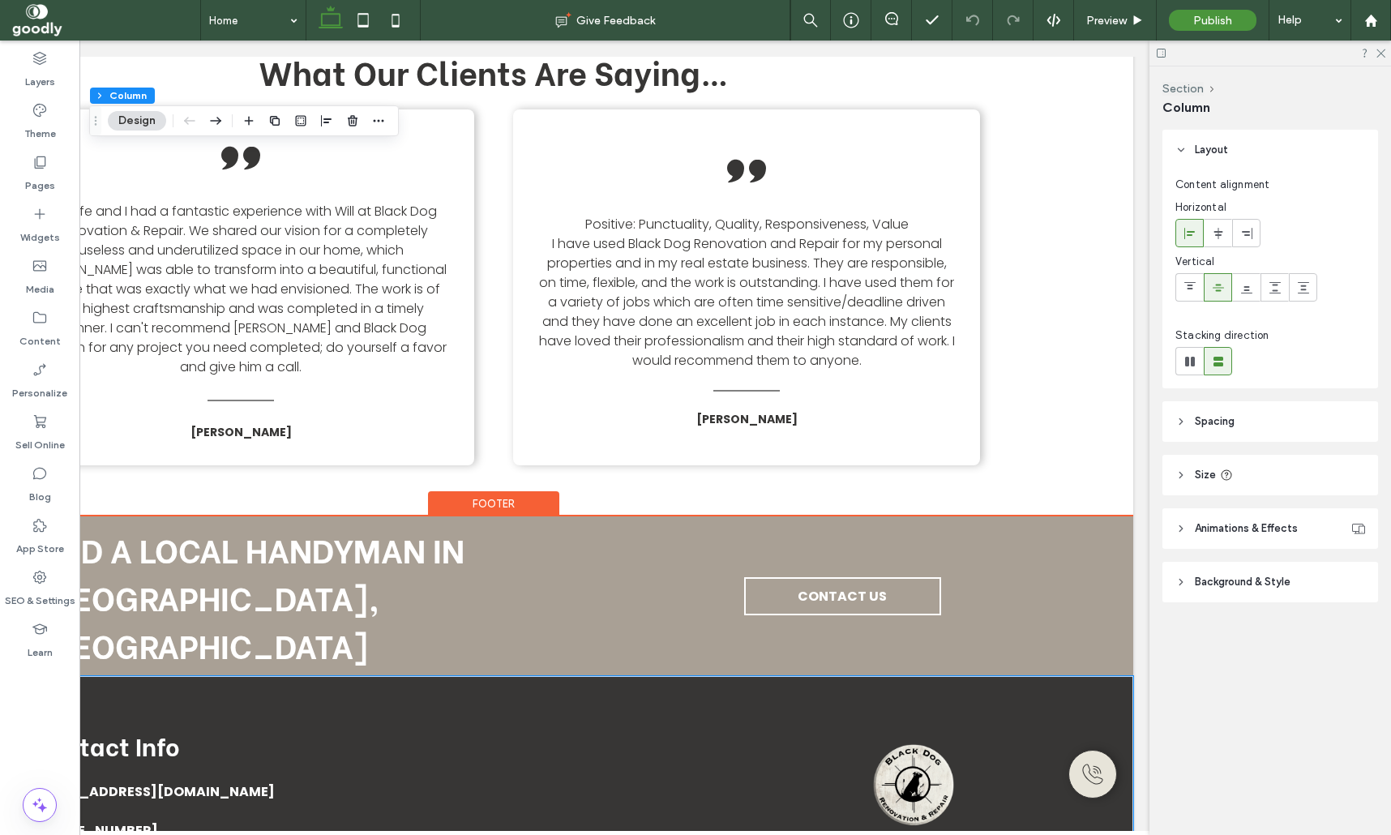
scroll to position [4294, 0]
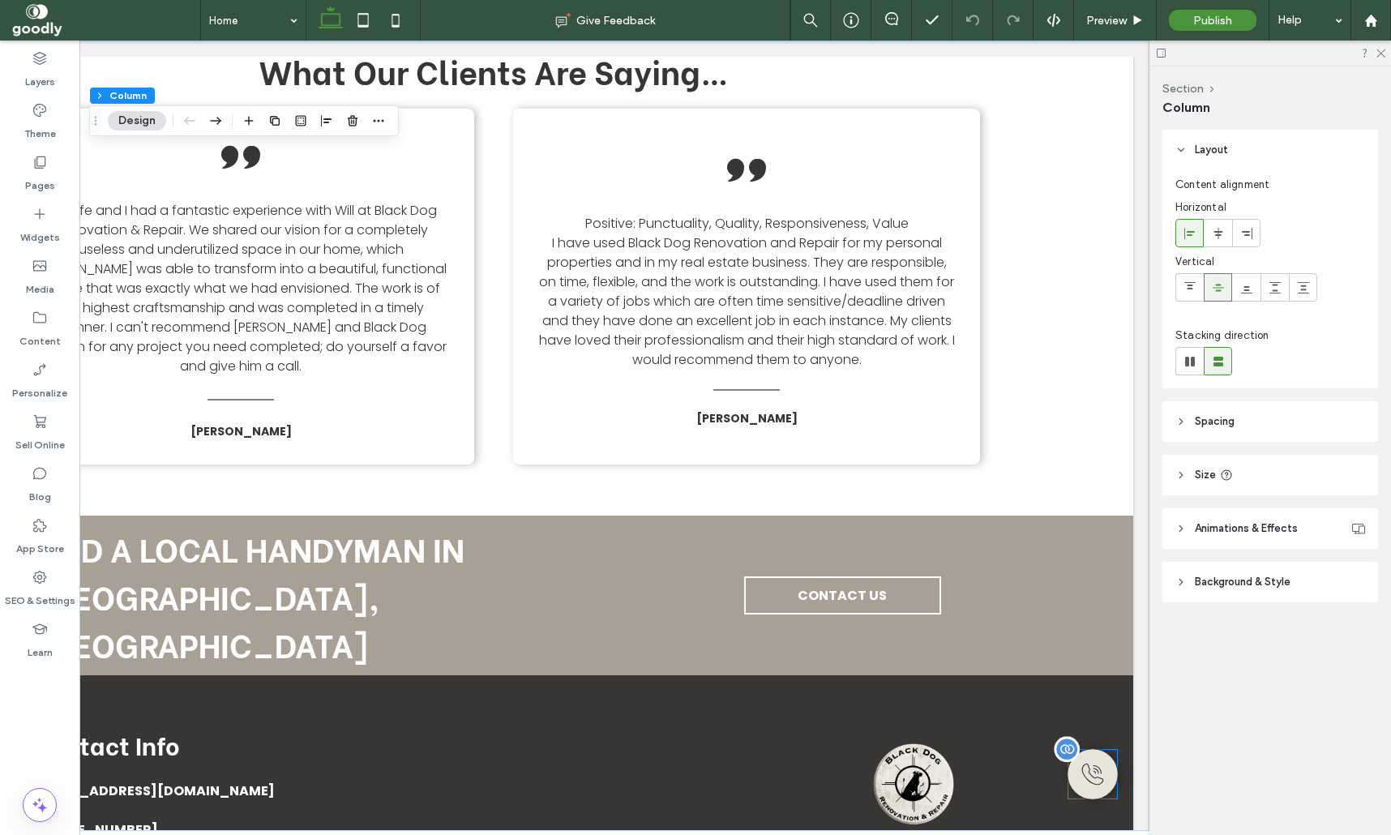
click at [1098, 778] on icon at bounding box center [1093, 774] width 24 height 24
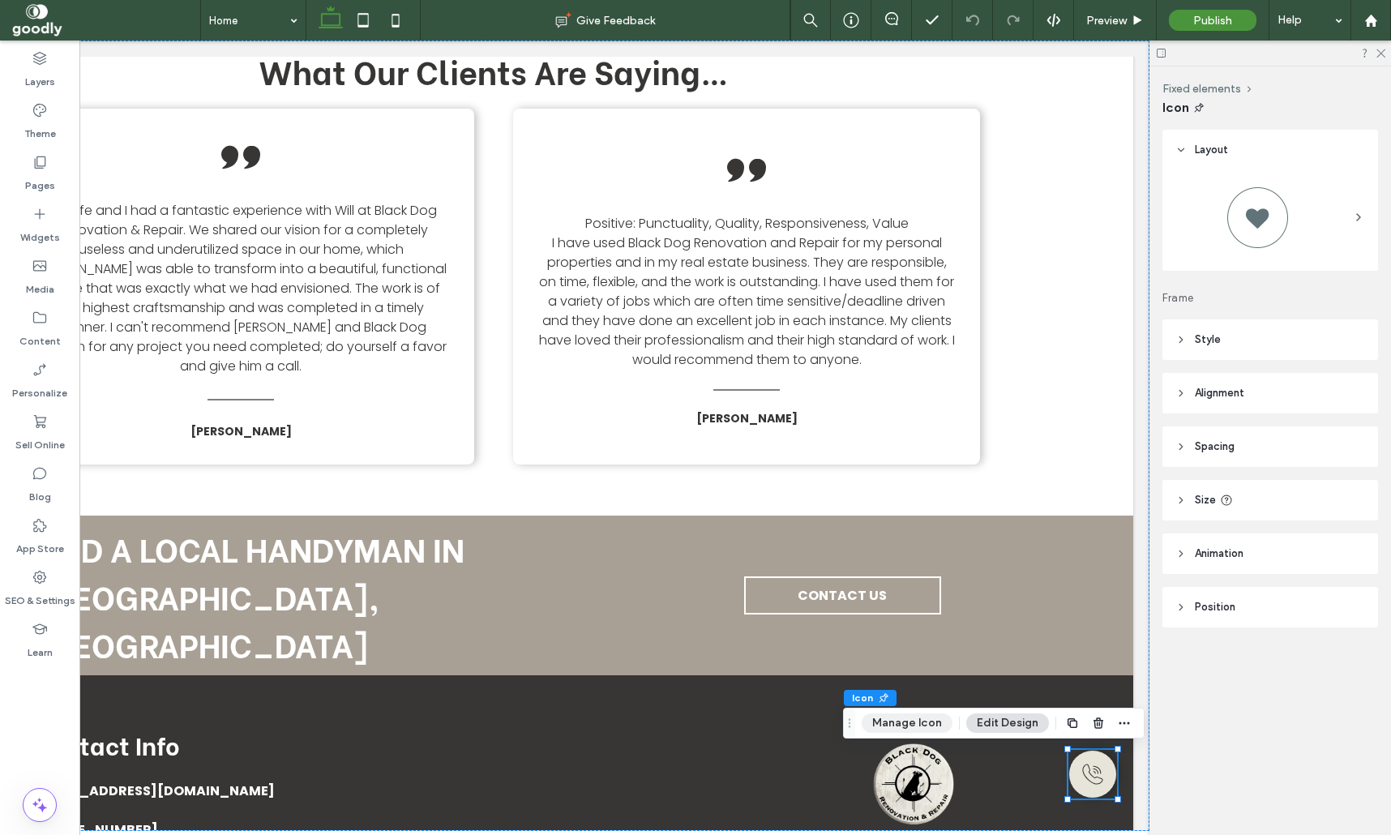
click at [876, 718] on button "Manage Icon" at bounding box center [907, 722] width 91 height 19
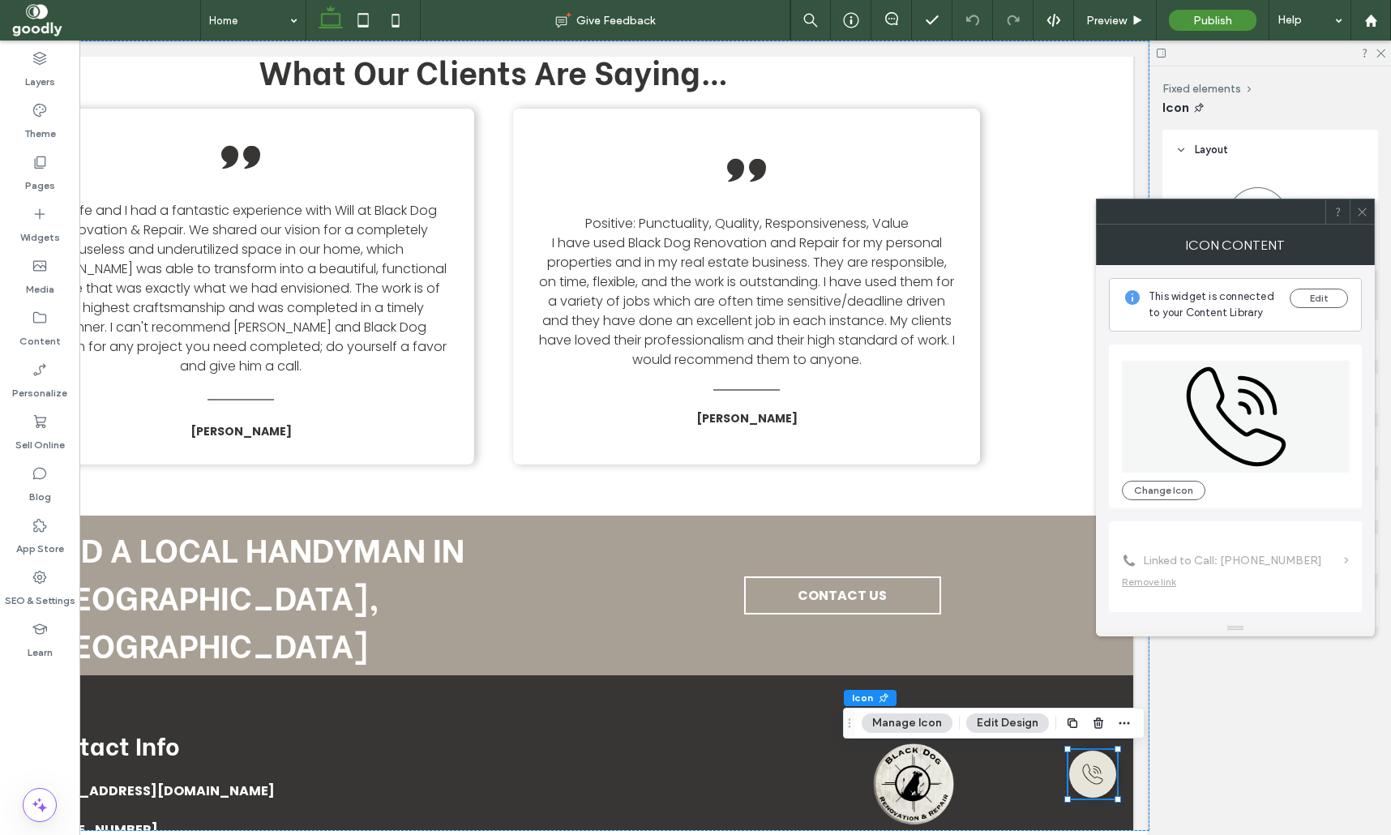
click at [1355, 211] on div at bounding box center [1362, 211] width 24 height 24
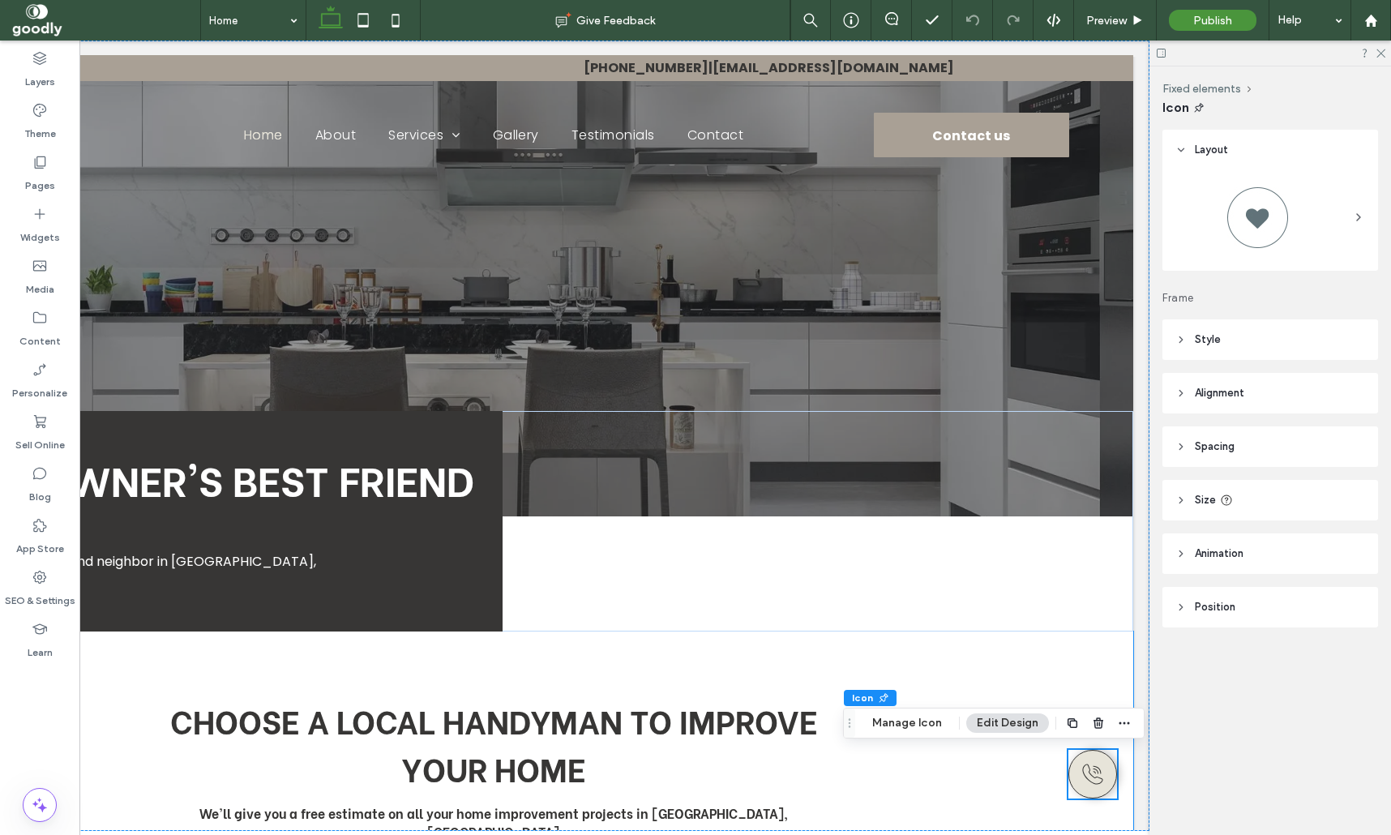
scroll to position [0, 0]
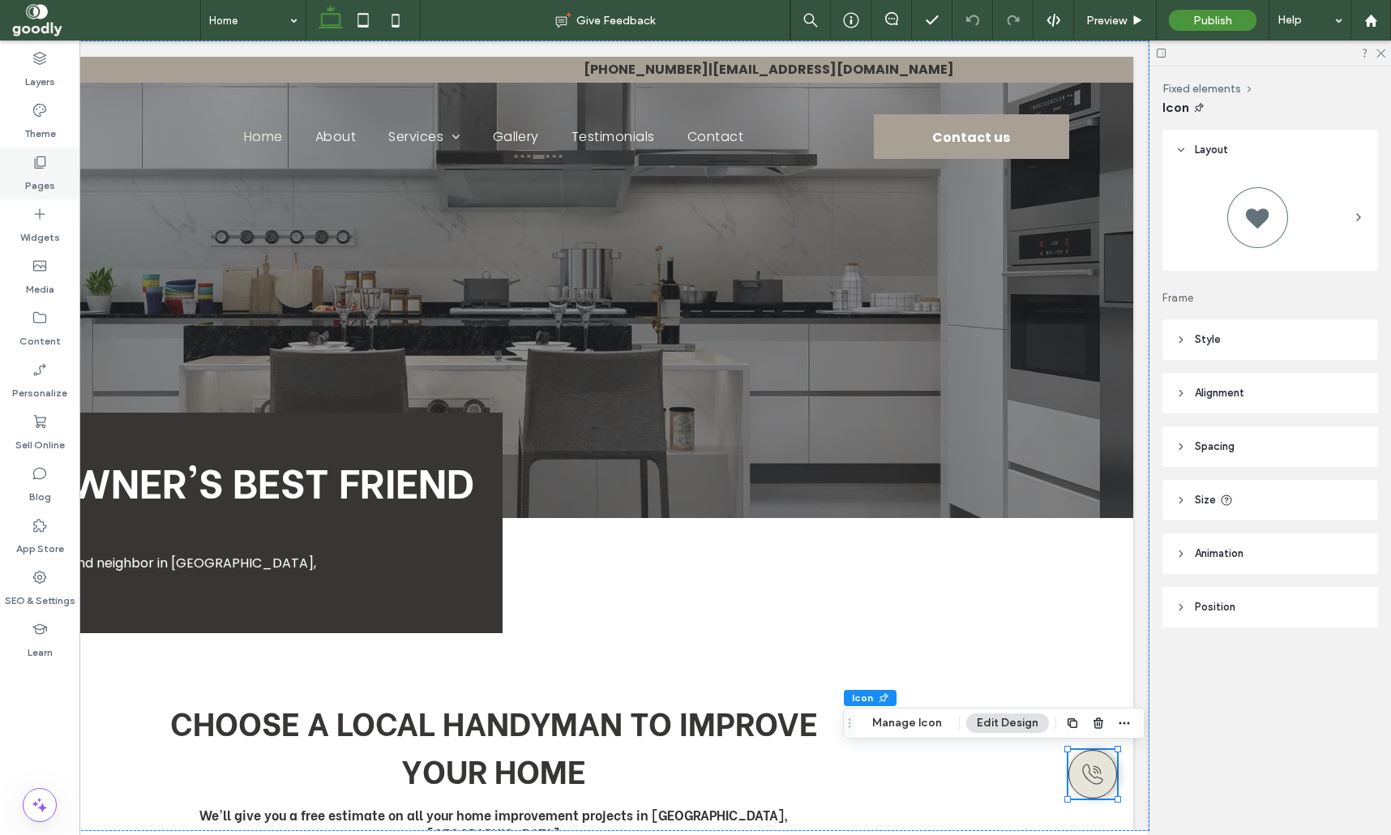
click at [43, 165] on icon at bounding box center [40, 162] width 16 height 16
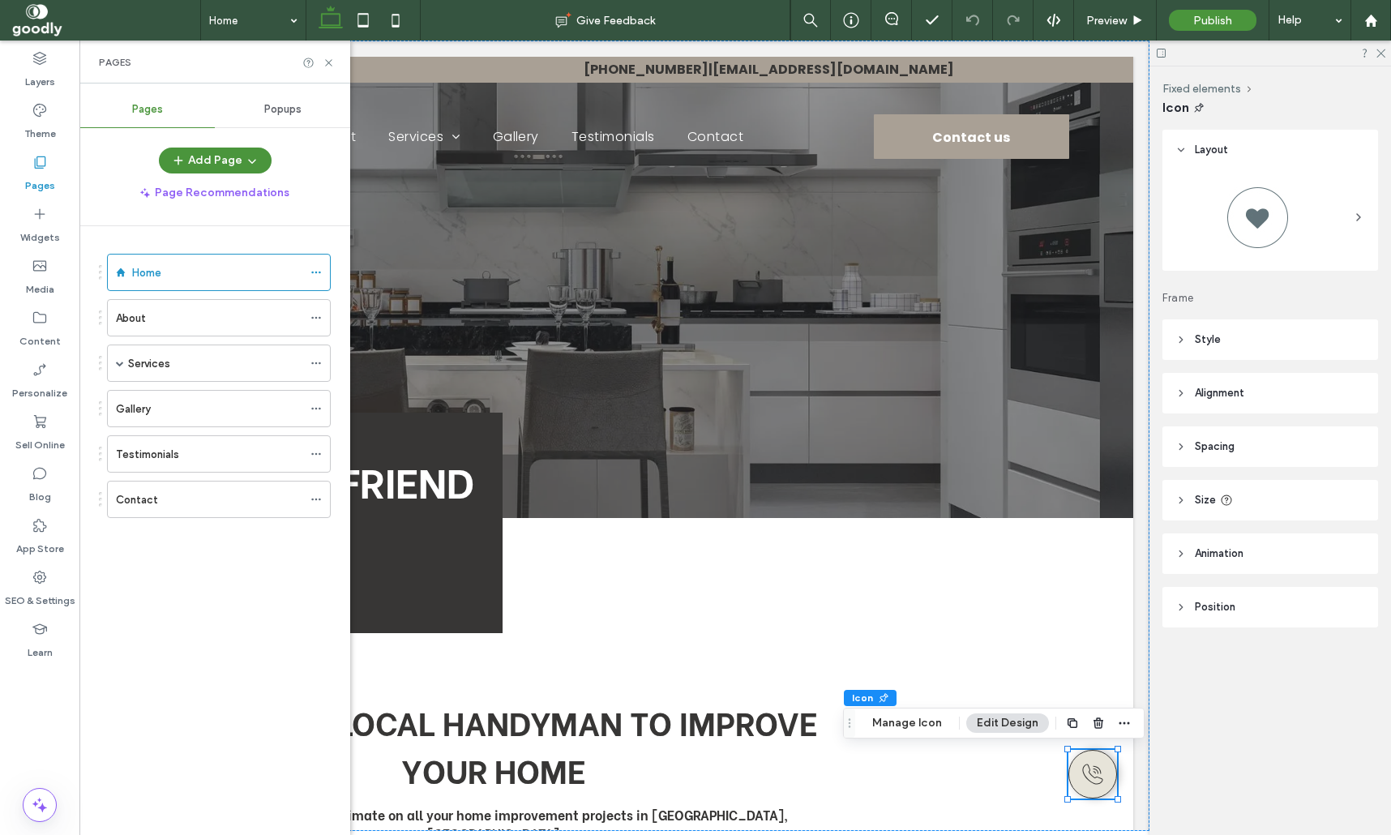
click at [208, 495] on div "Contact" at bounding box center [209, 499] width 186 height 17
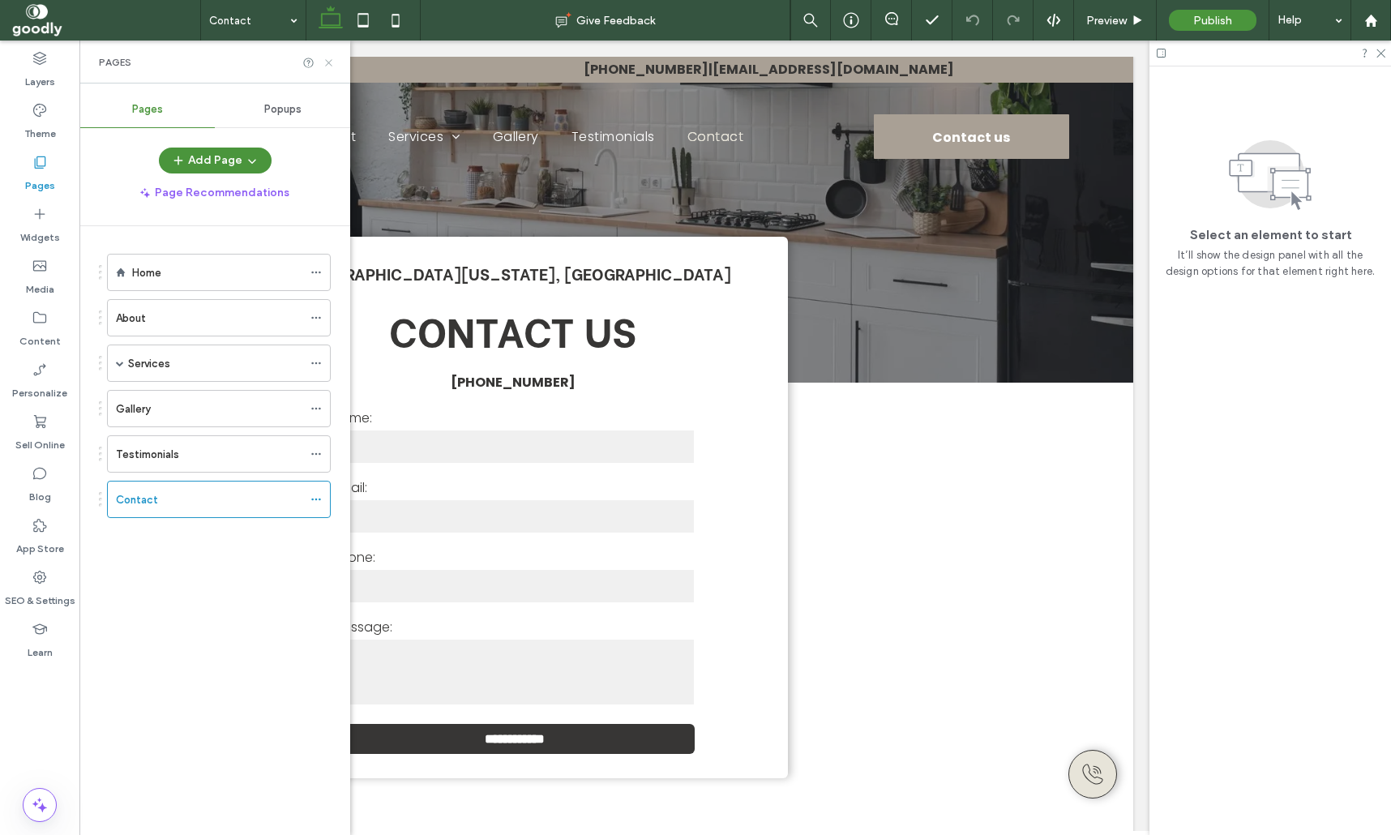
click at [331, 62] on icon at bounding box center [329, 63] width 12 height 12
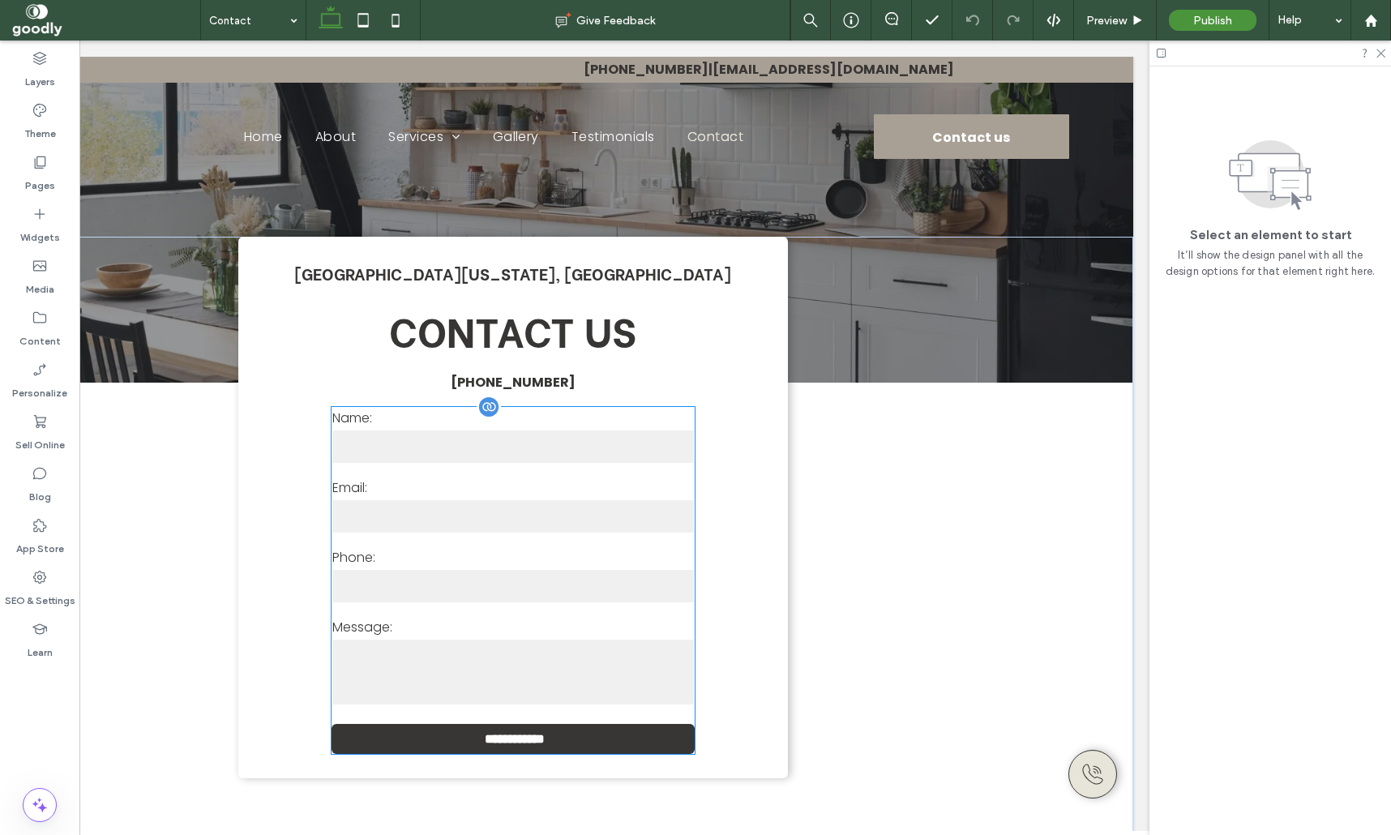
click at [645, 525] on input "email" at bounding box center [512, 516] width 361 height 32
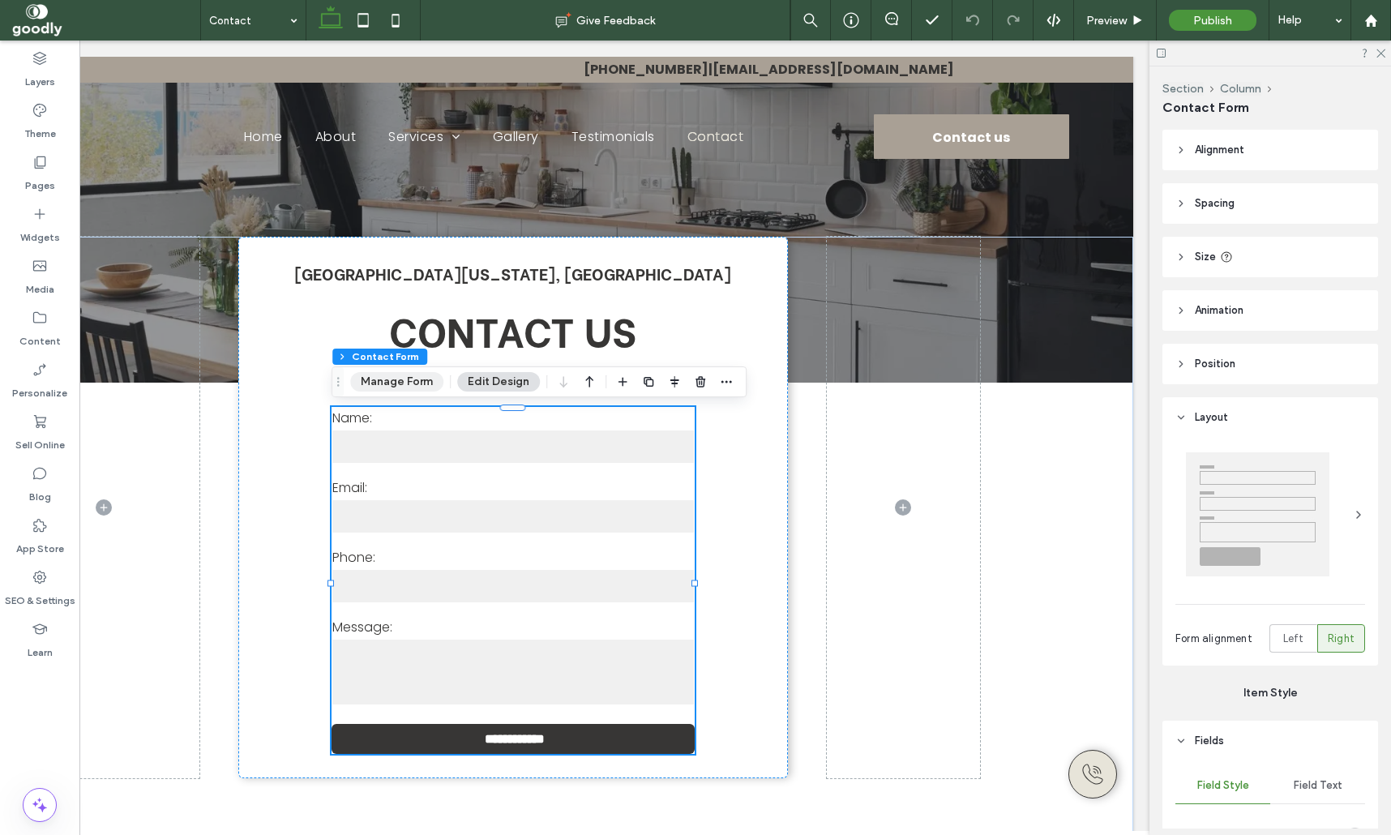
drag, startPoint x: 406, startPoint y: 379, endPoint x: 426, endPoint y: 383, distance: 20.1
click at [406, 378] on button "Manage Form" at bounding box center [396, 381] width 93 height 19
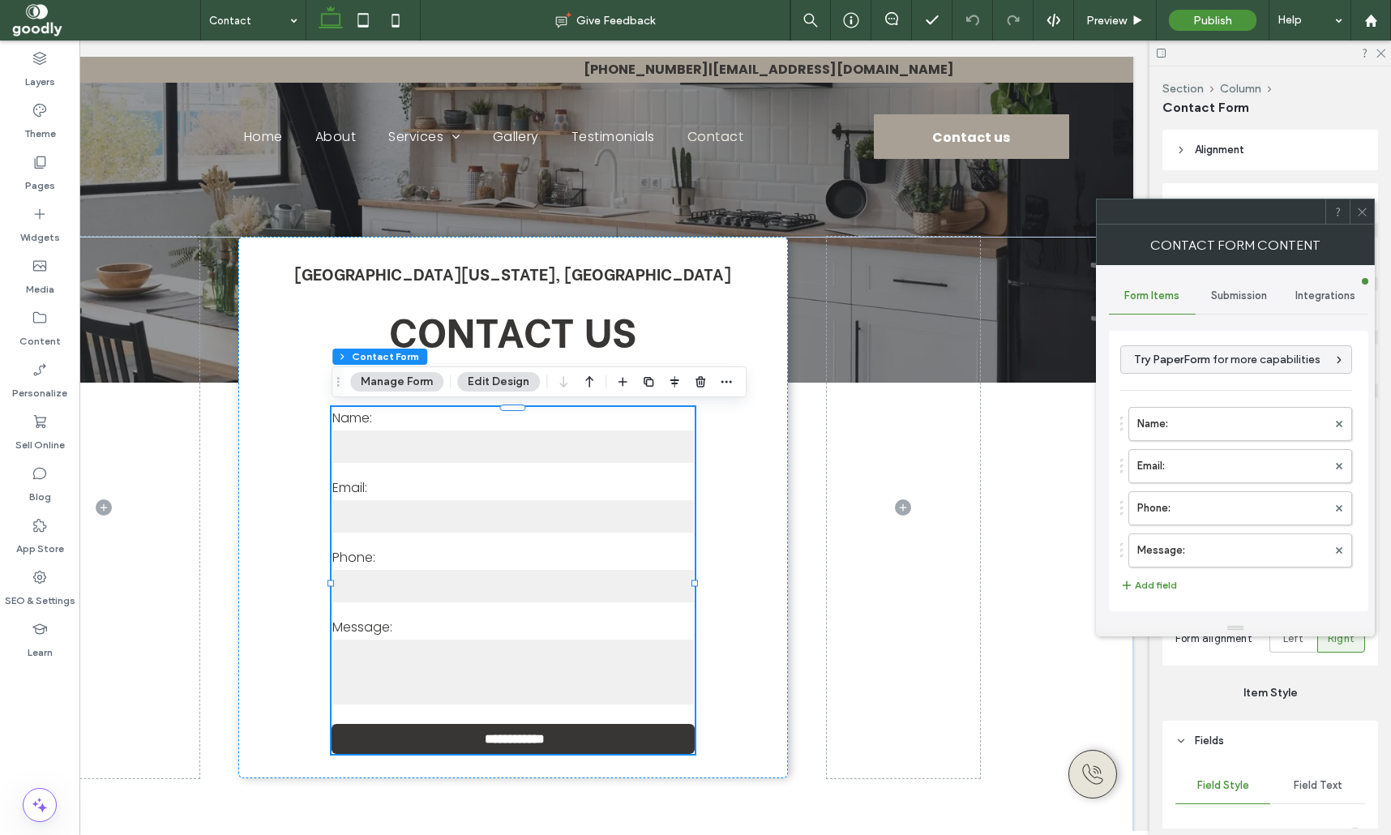
click at [1251, 299] on span "Submission" at bounding box center [1239, 295] width 56 height 13
click at [1238, 361] on label "New submission notification" at bounding box center [1239, 372] width 216 height 32
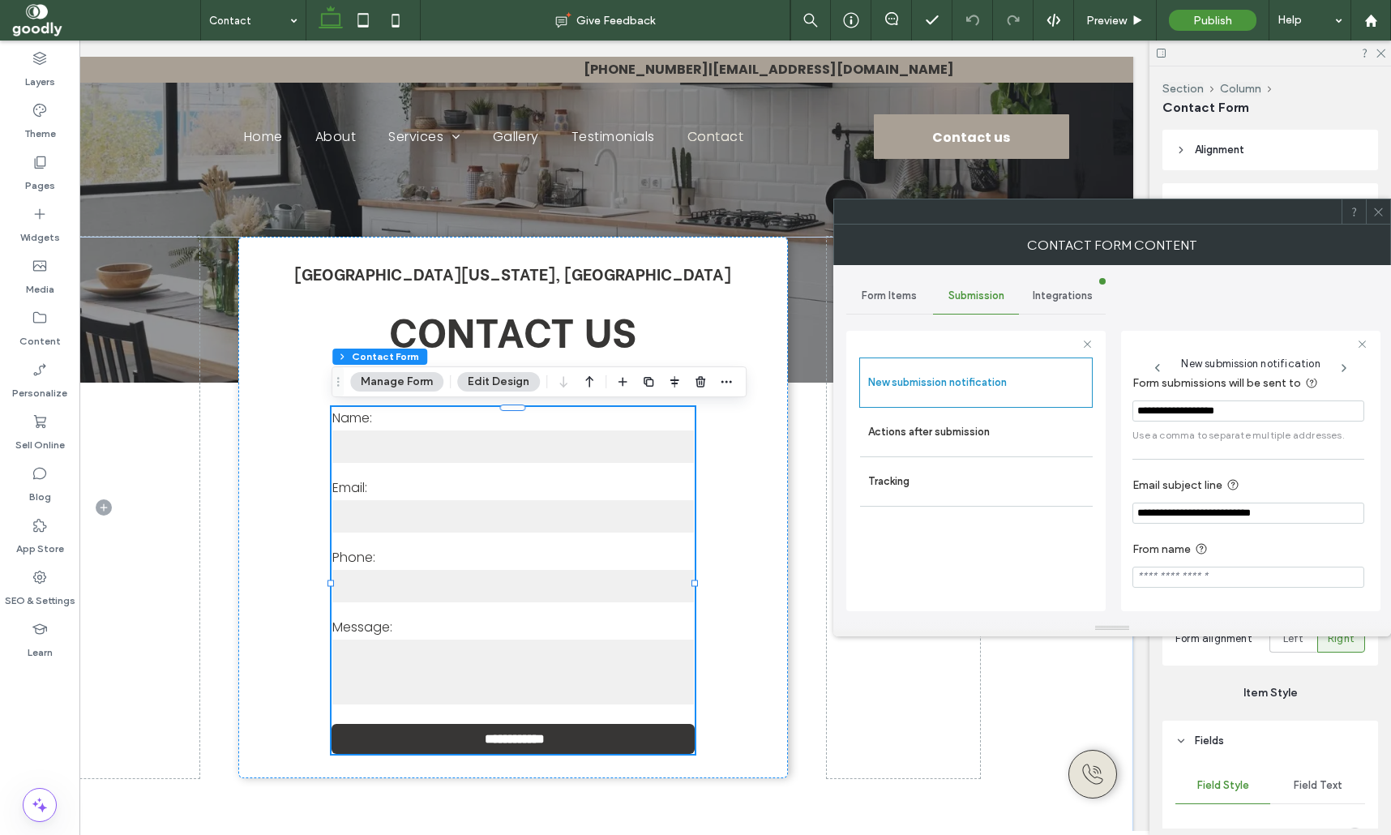
scroll to position [88, 0]
click at [1044, 453] on div "Actions after submission" at bounding box center [976, 432] width 233 height 49
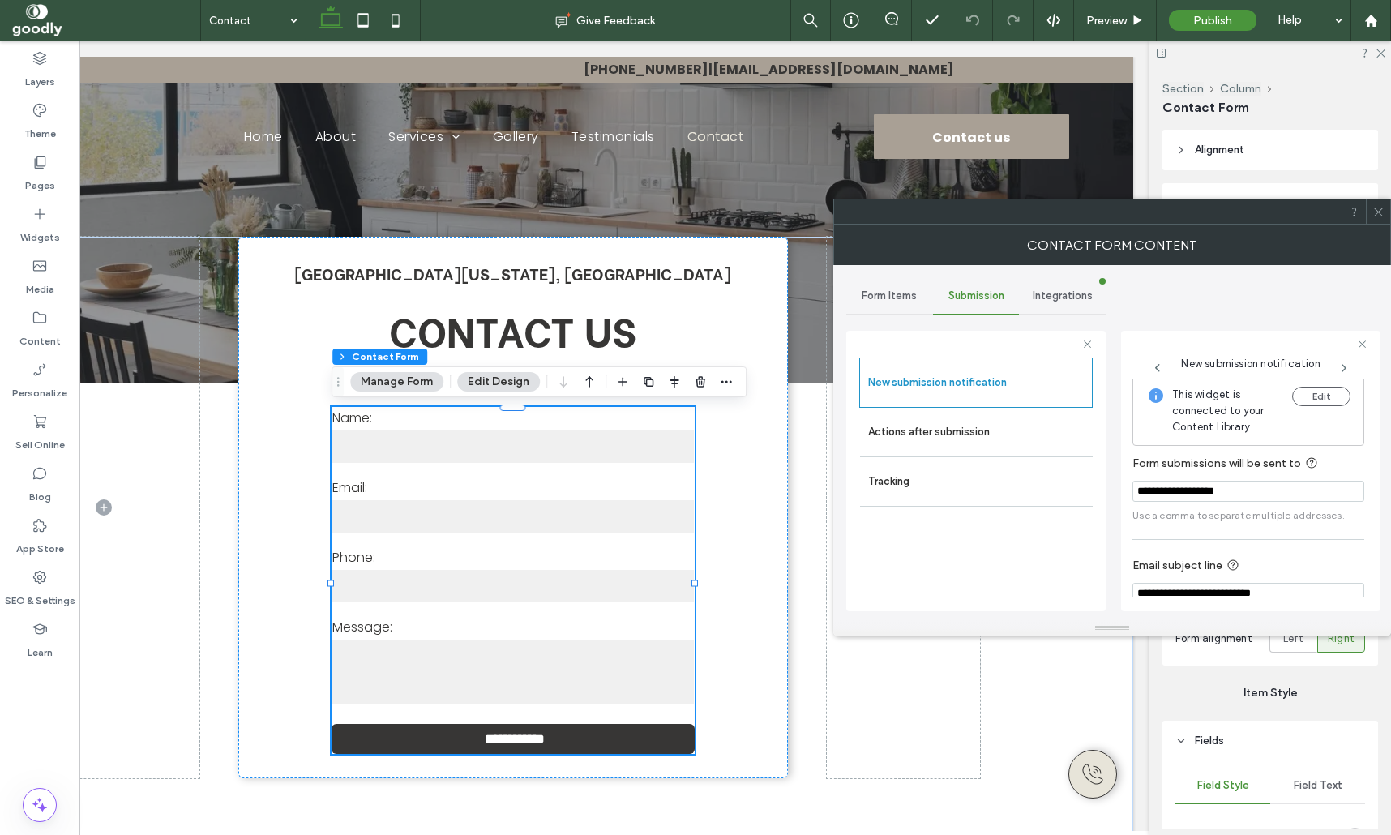
scroll to position [0, 0]
click at [1376, 211] on icon at bounding box center [1378, 212] width 12 height 12
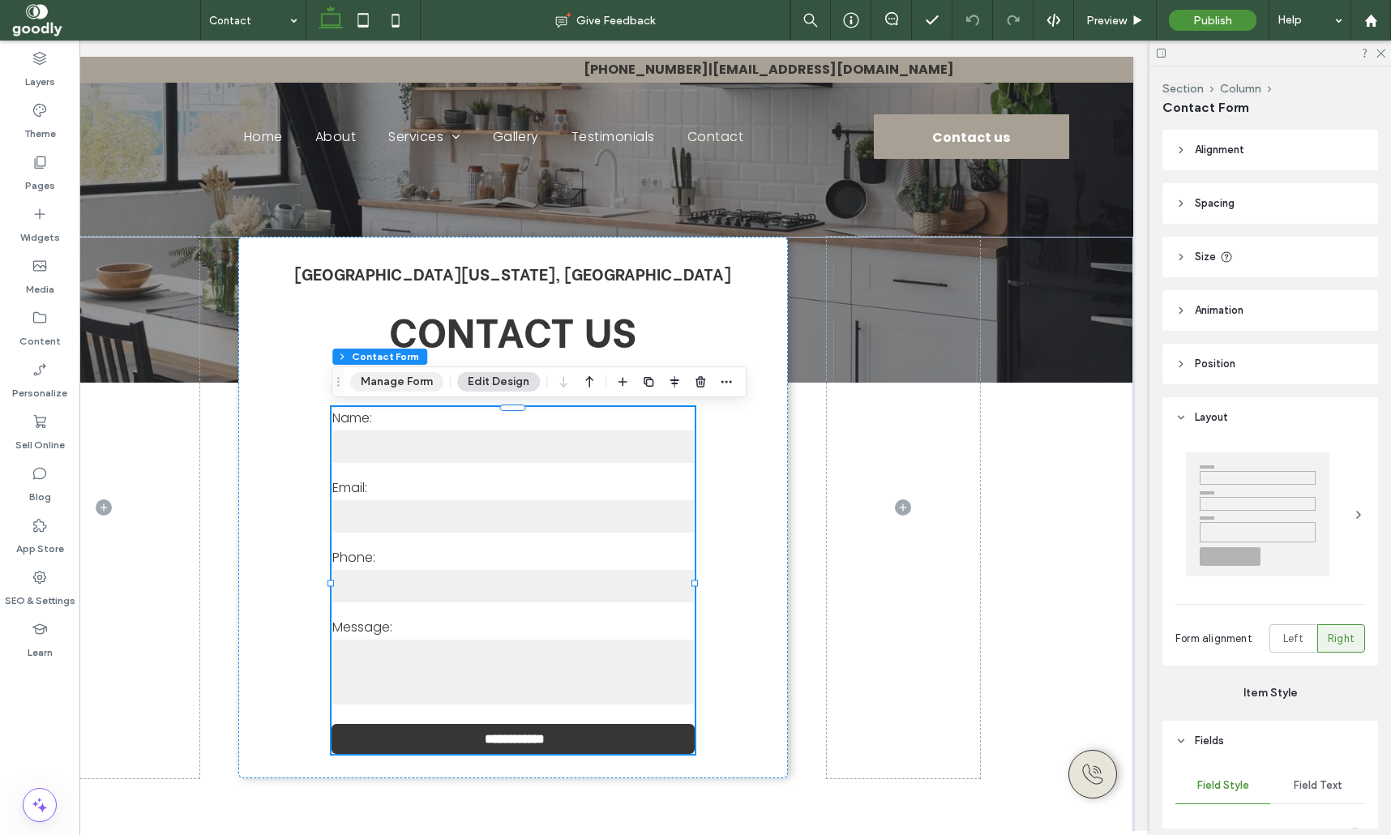
drag, startPoint x: 374, startPoint y: 380, endPoint x: 419, endPoint y: 374, distance: 44.9
click at [374, 379] on button "Manage Form" at bounding box center [396, 381] width 93 height 19
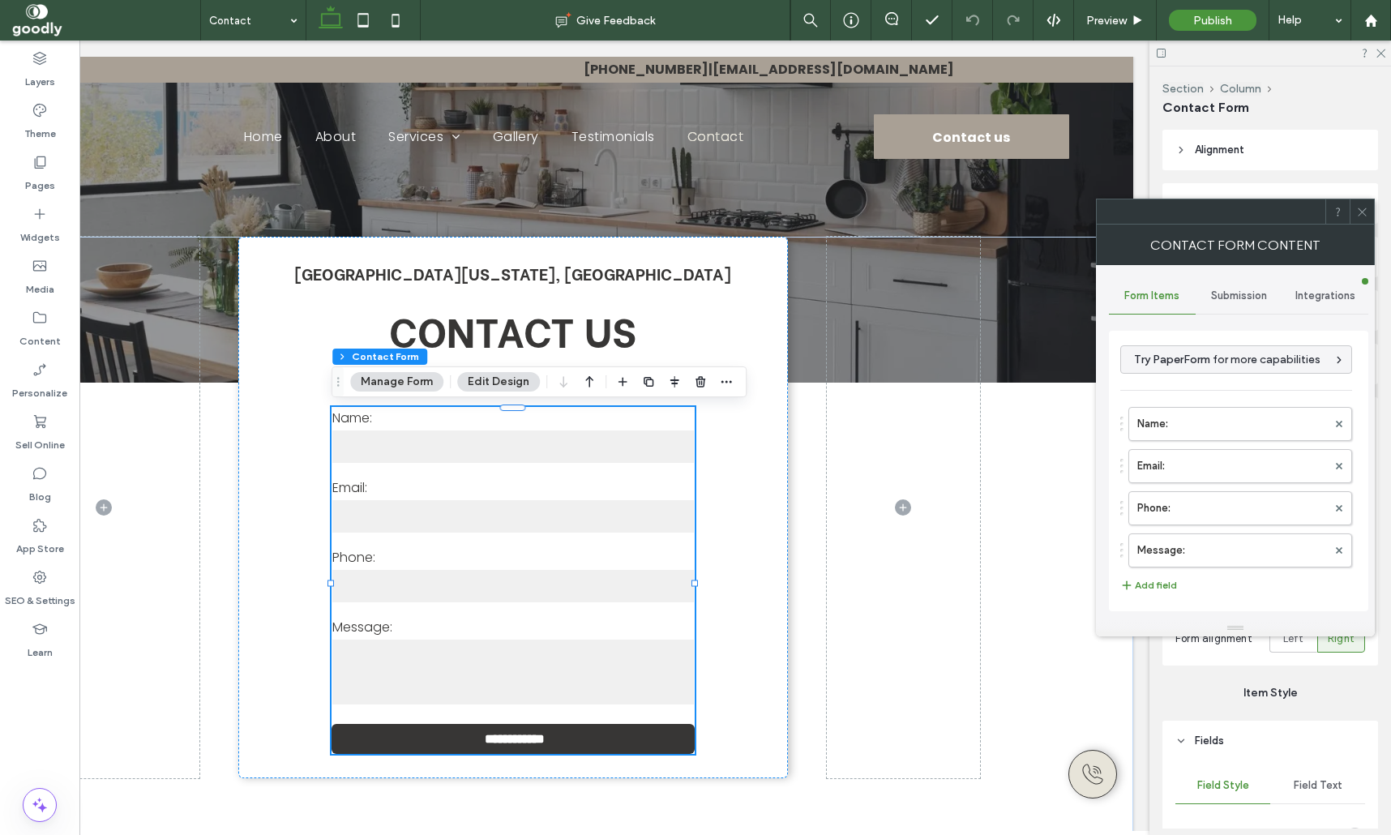
click at [1246, 284] on div "Submission" at bounding box center [1239, 296] width 87 height 36
click at [1242, 356] on label "New submission notification" at bounding box center [1239, 372] width 216 height 32
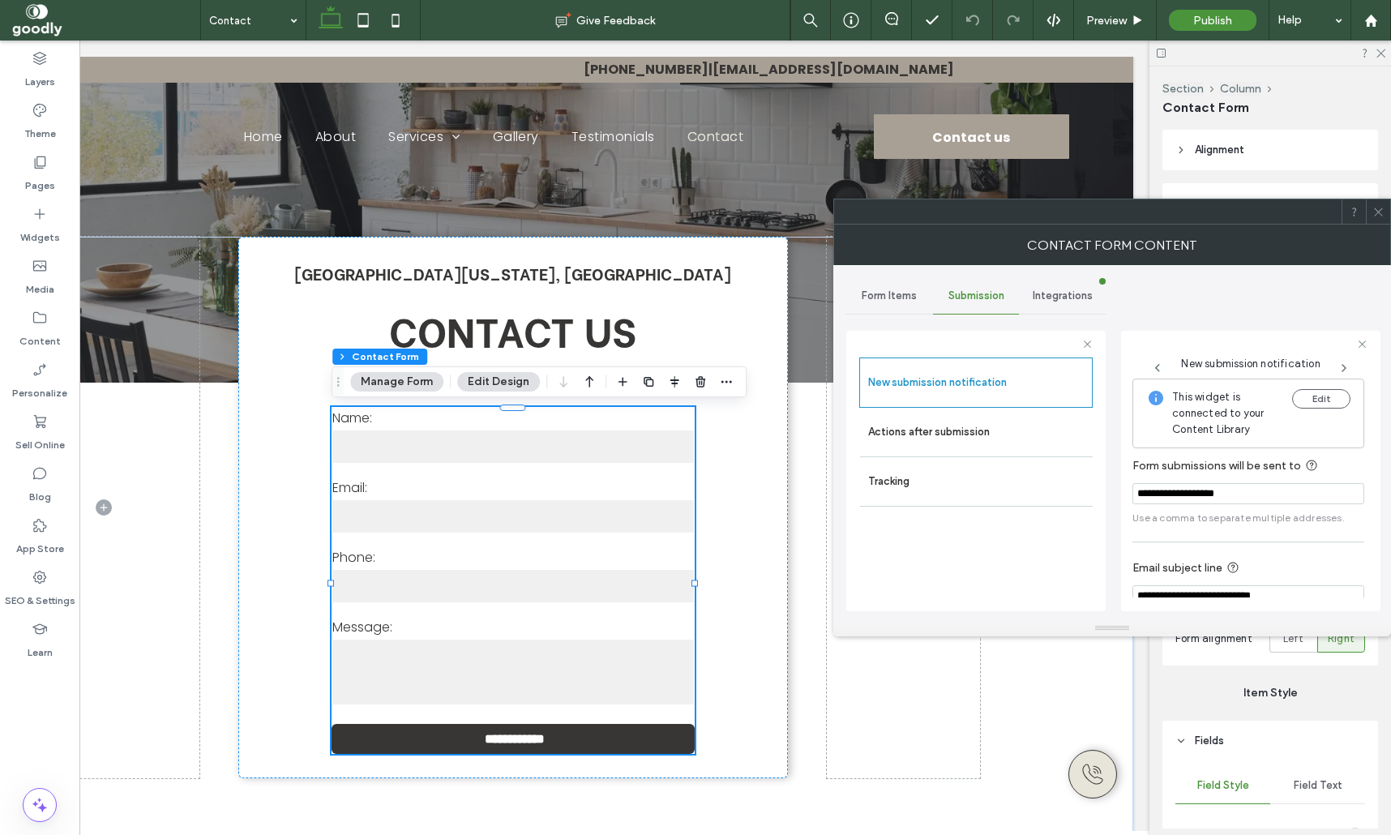
click at [1379, 213] on icon at bounding box center [1378, 212] width 12 height 12
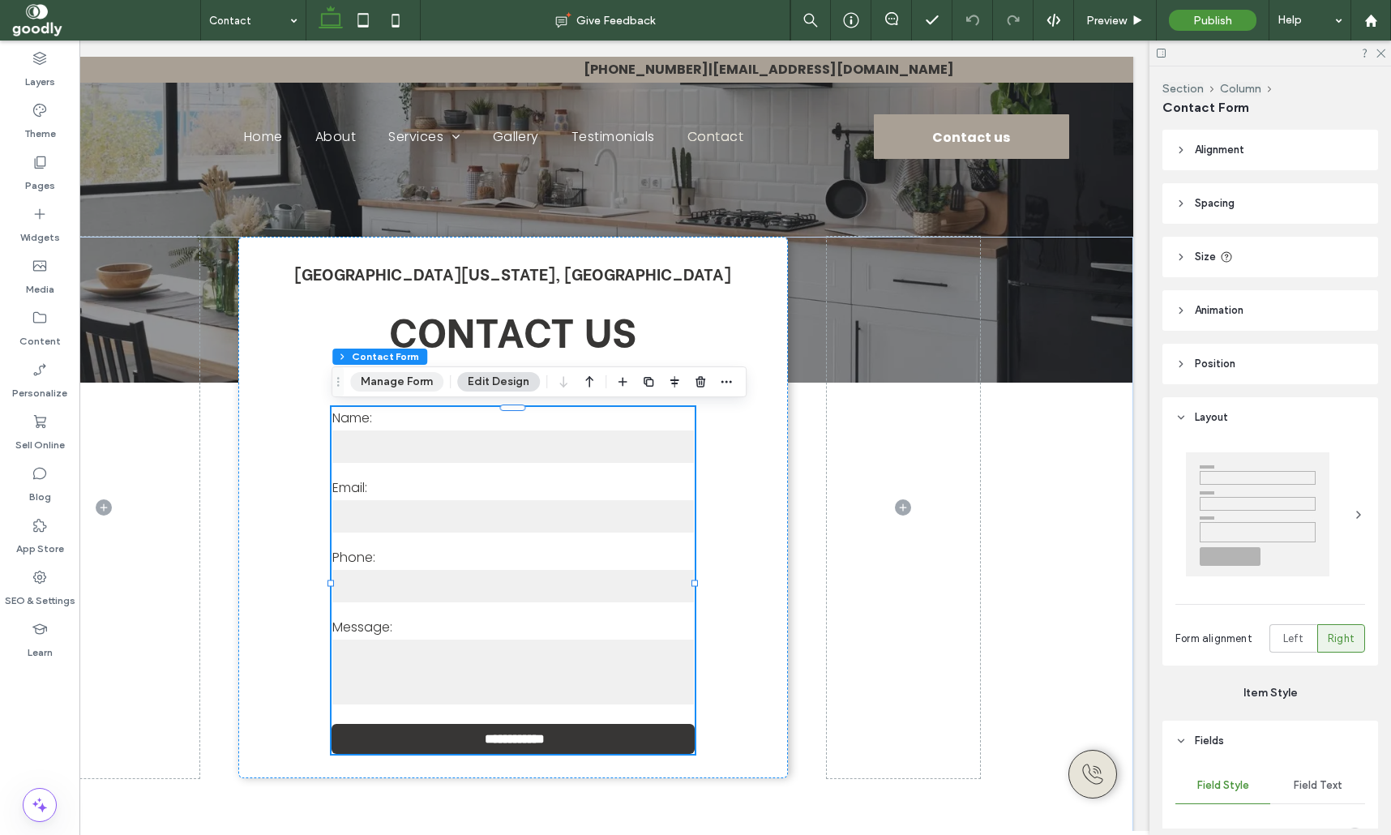
click at [419, 384] on button "Manage Form" at bounding box center [396, 381] width 93 height 19
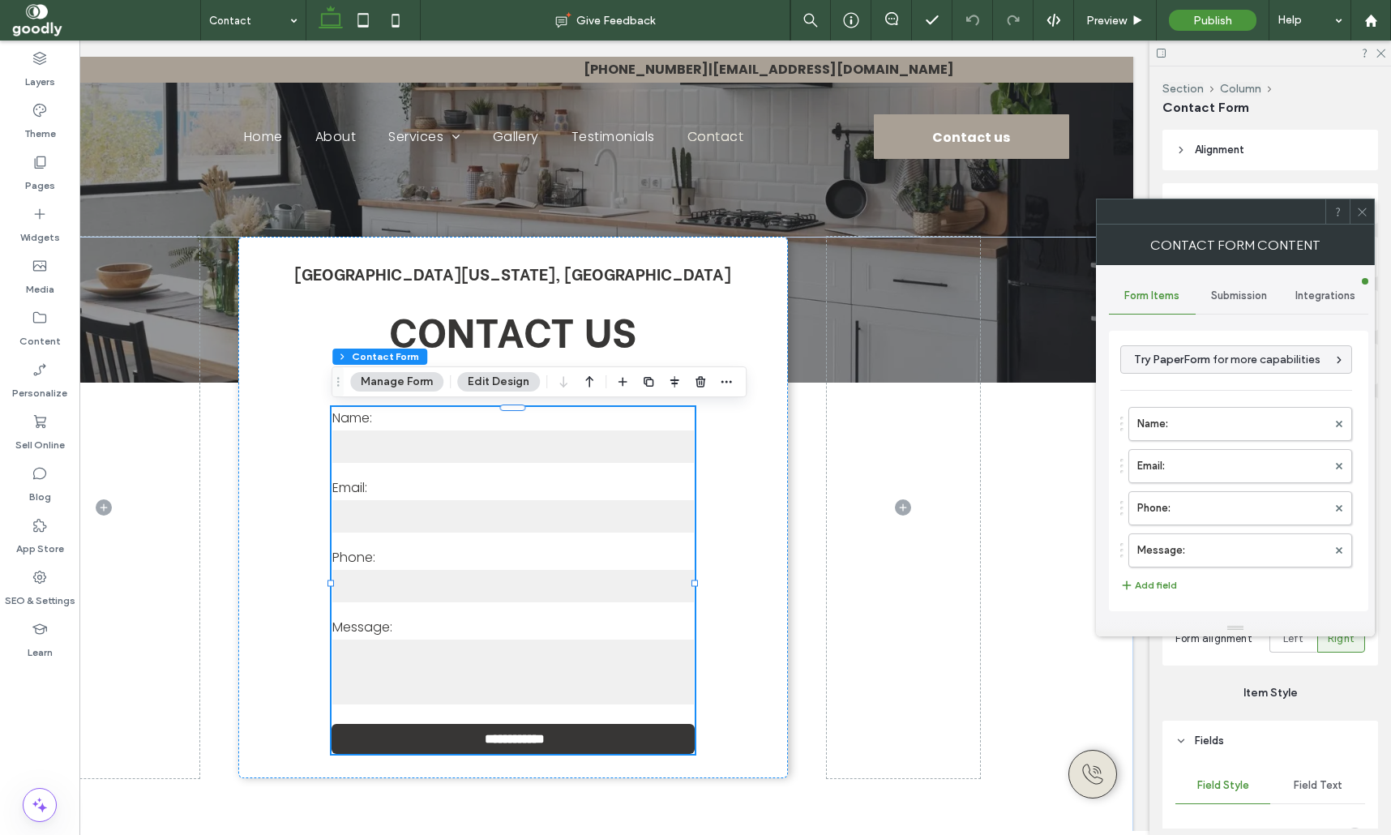
click at [1232, 300] on span "Submission" at bounding box center [1239, 295] width 56 height 13
click at [1225, 362] on label "New submission notification" at bounding box center [1239, 372] width 216 height 32
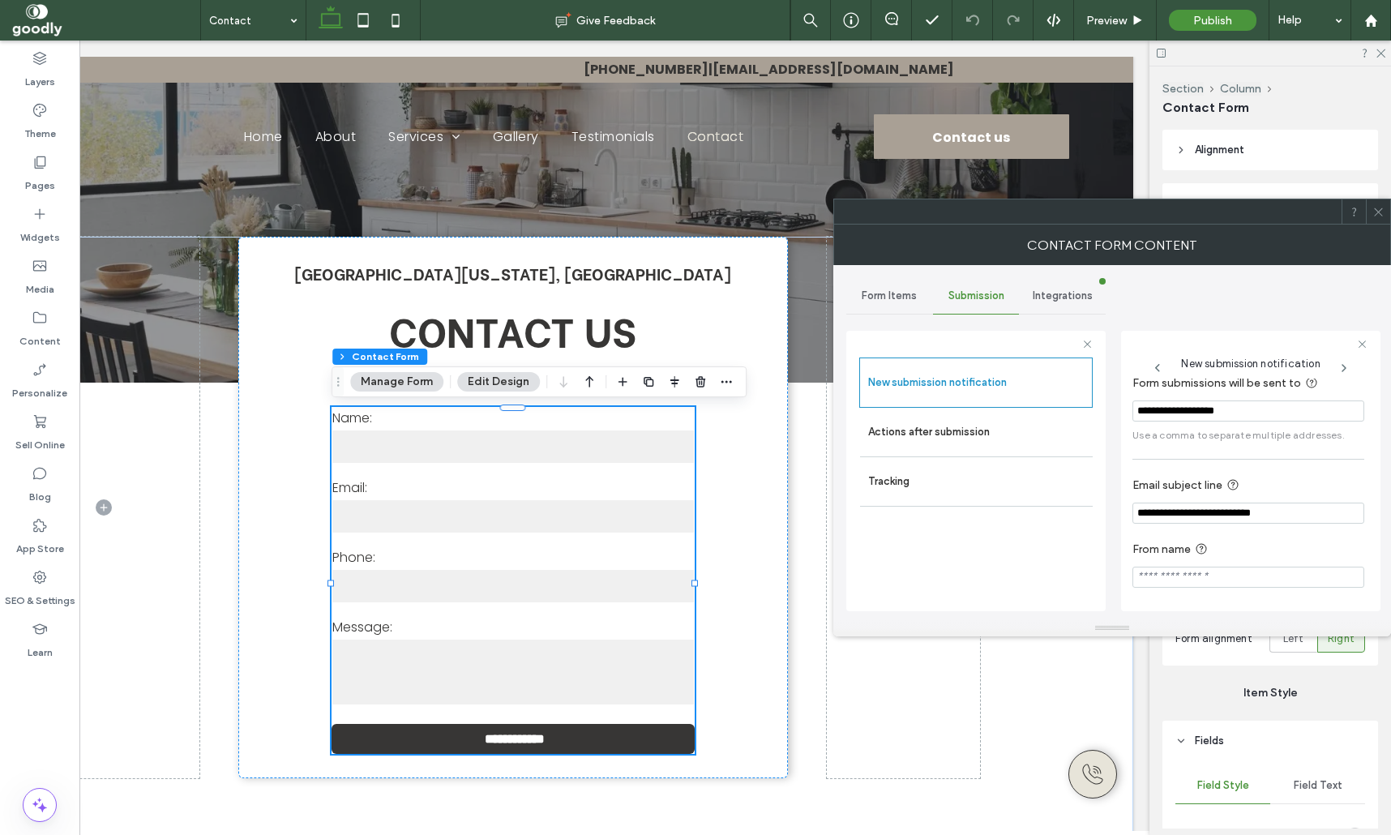
scroll to position [88, 0]
click at [1008, 451] on div "Actions after submission" at bounding box center [976, 432] width 233 height 49
click at [1016, 439] on label "Actions after submission" at bounding box center [976, 432] width 216 height 32
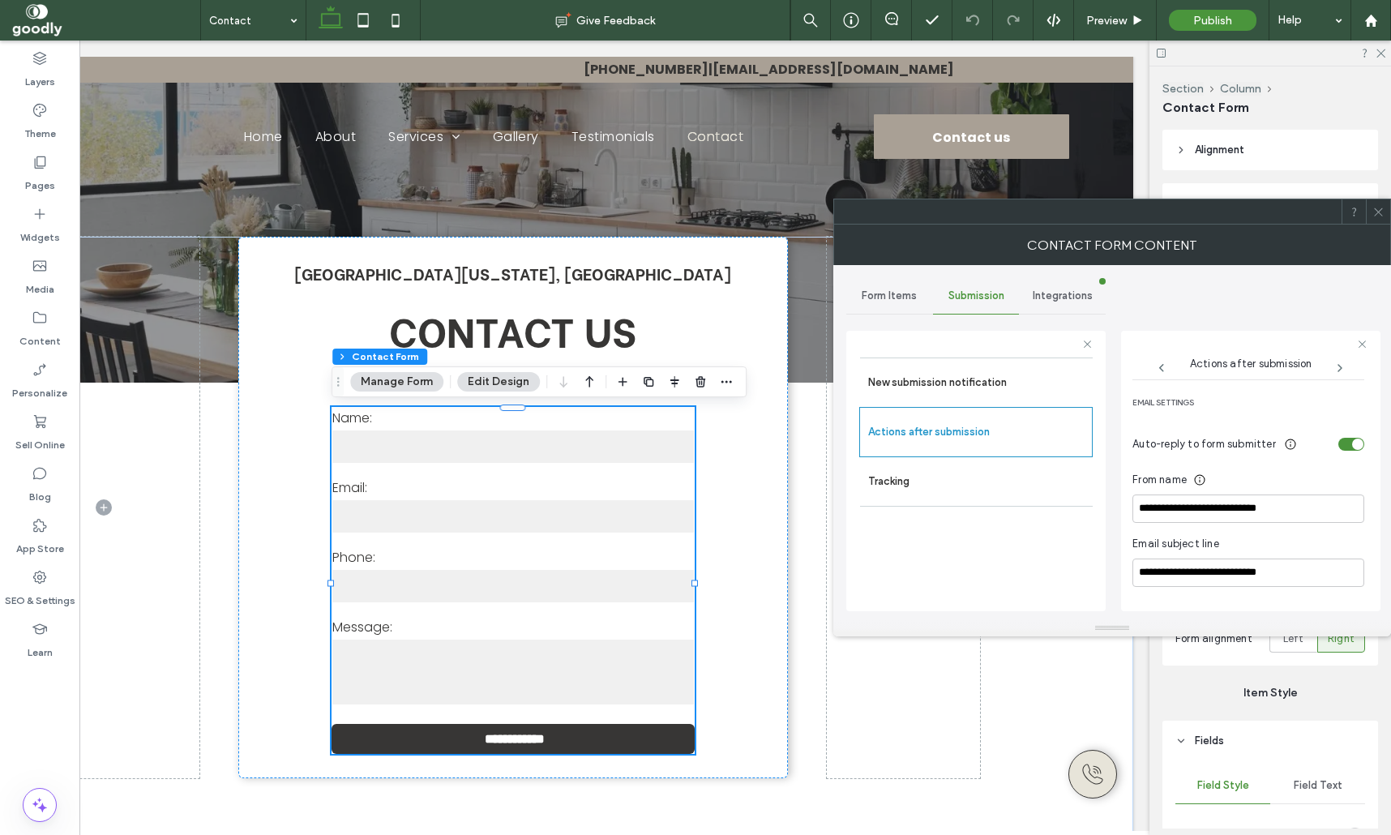
scroll to position [416, 0]
click at [1290, 511] on input "**********" at bounding box center [1248, 510] width 232 height 28
click at [1385, 206] on div at bounding box center [1378, 211] width 24 height 24
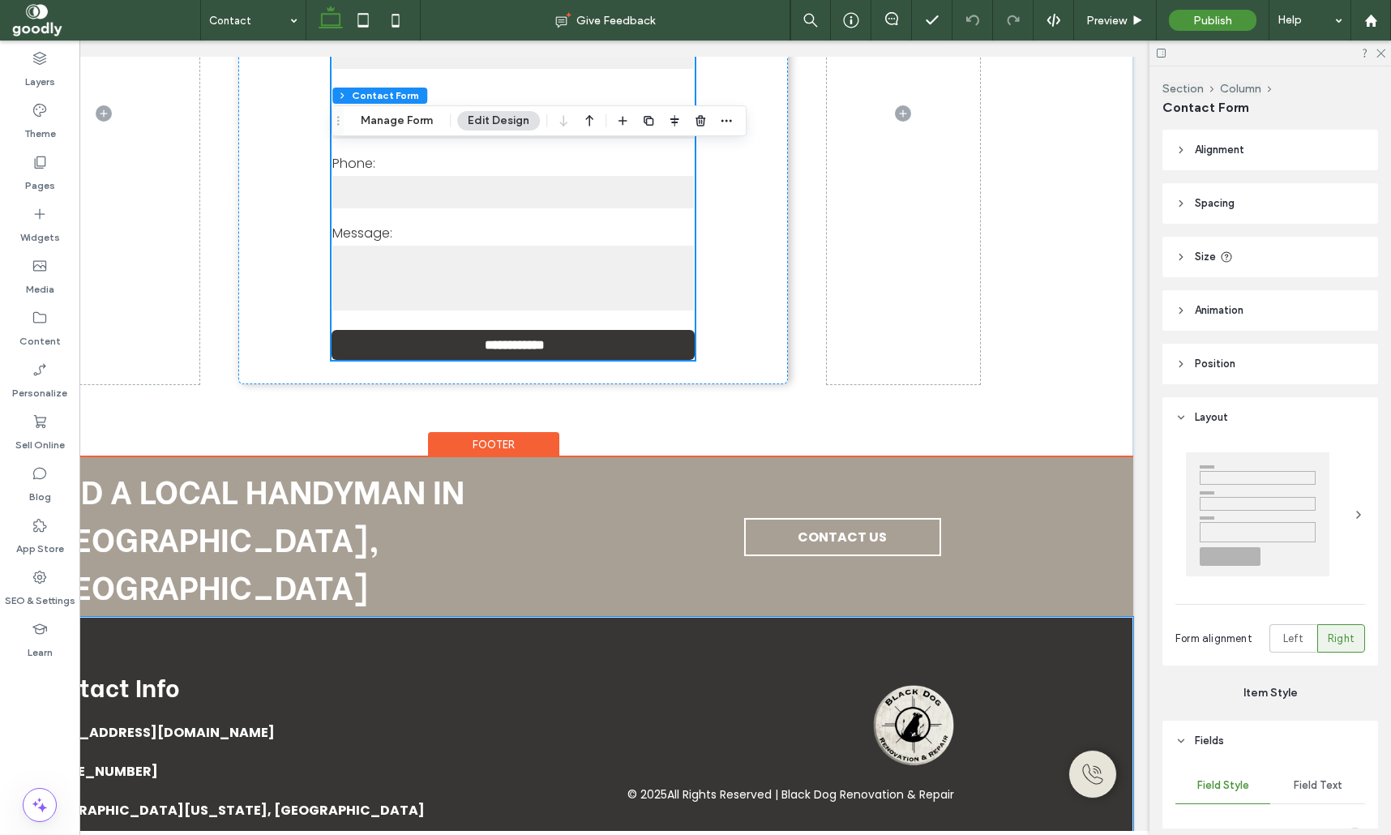
scroll to position [395, 0]
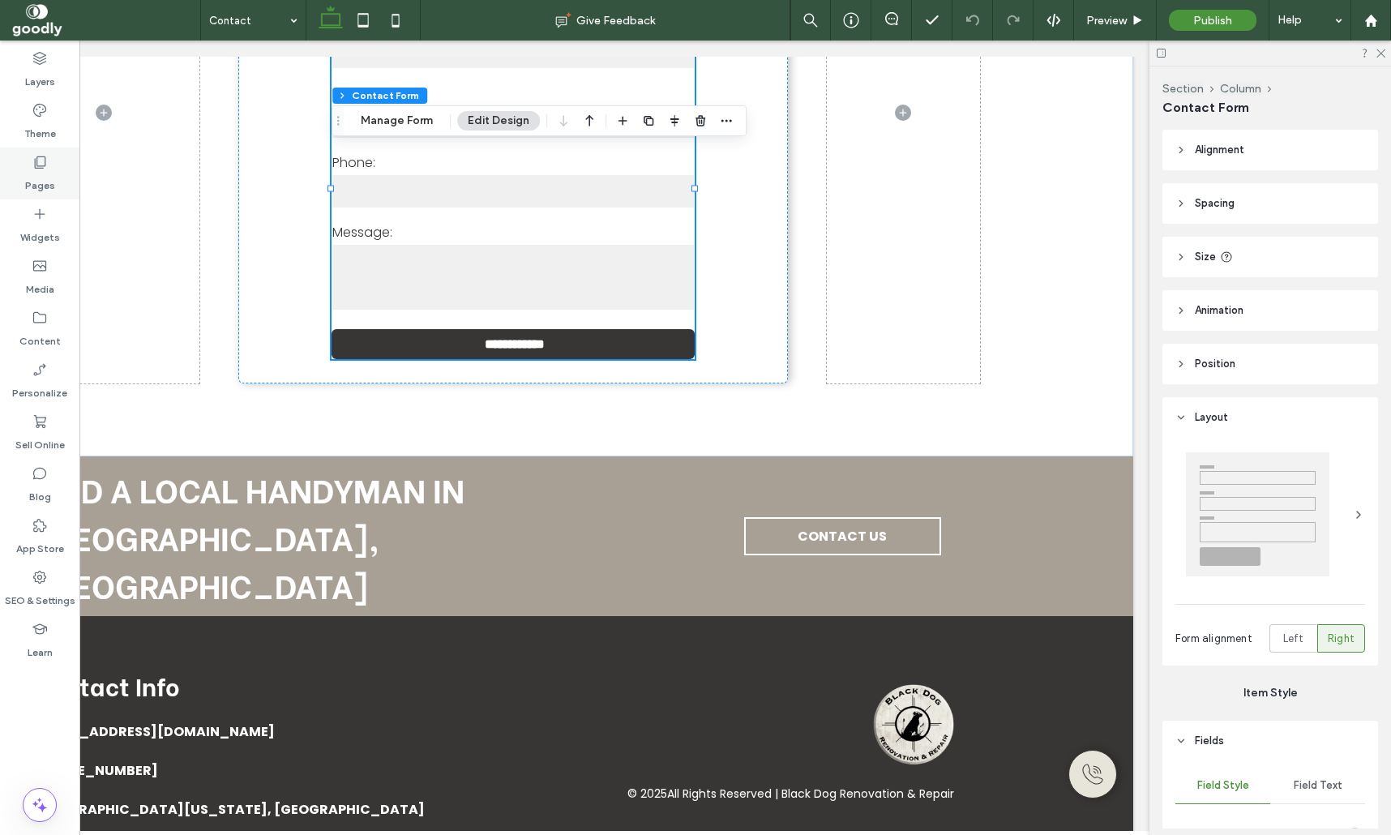
click at [35, 178] on label "Pages" at bounding box center [40, 181] width 30 height 23
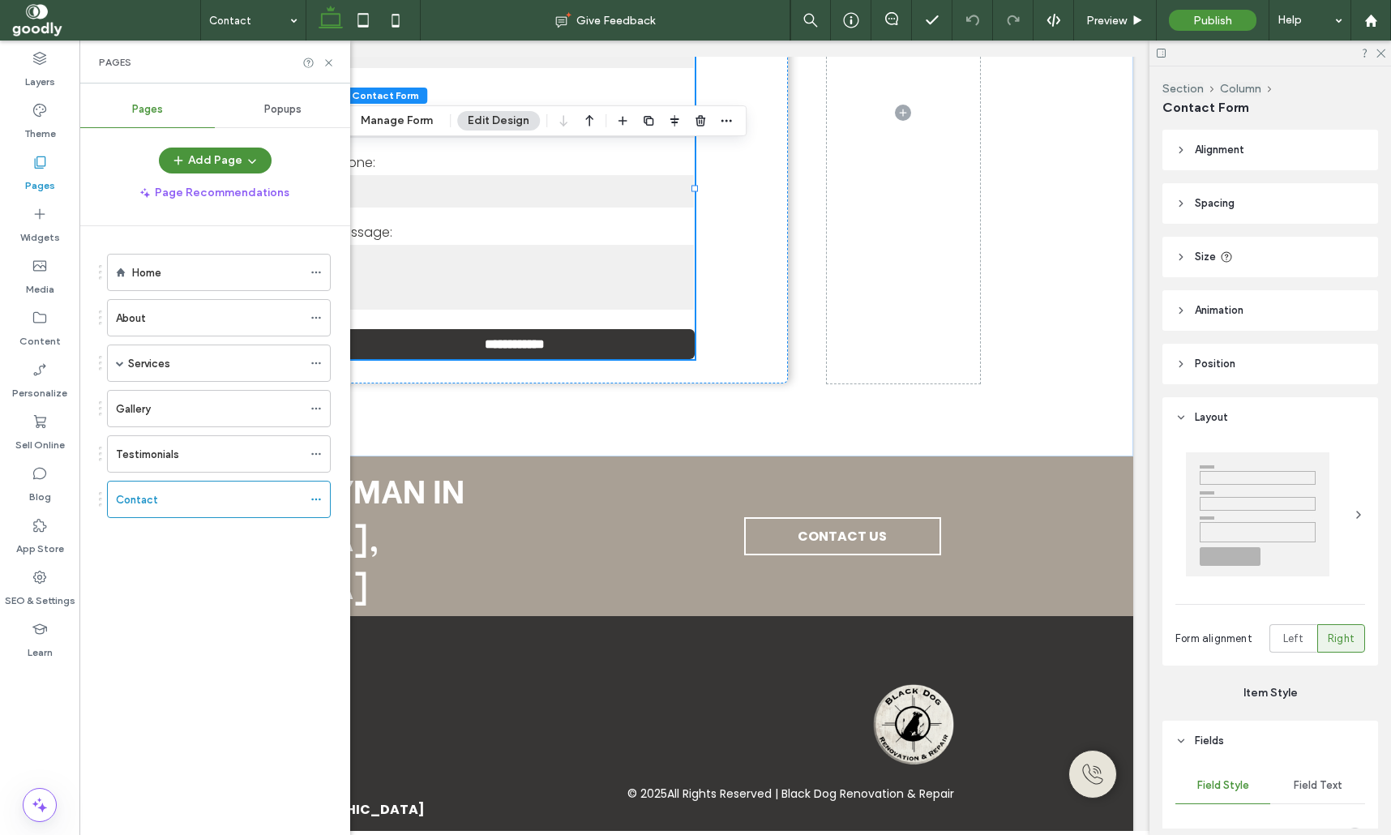
click at [191, 285] on div "Home" at bounding box center [217, 273] width 170 height 36
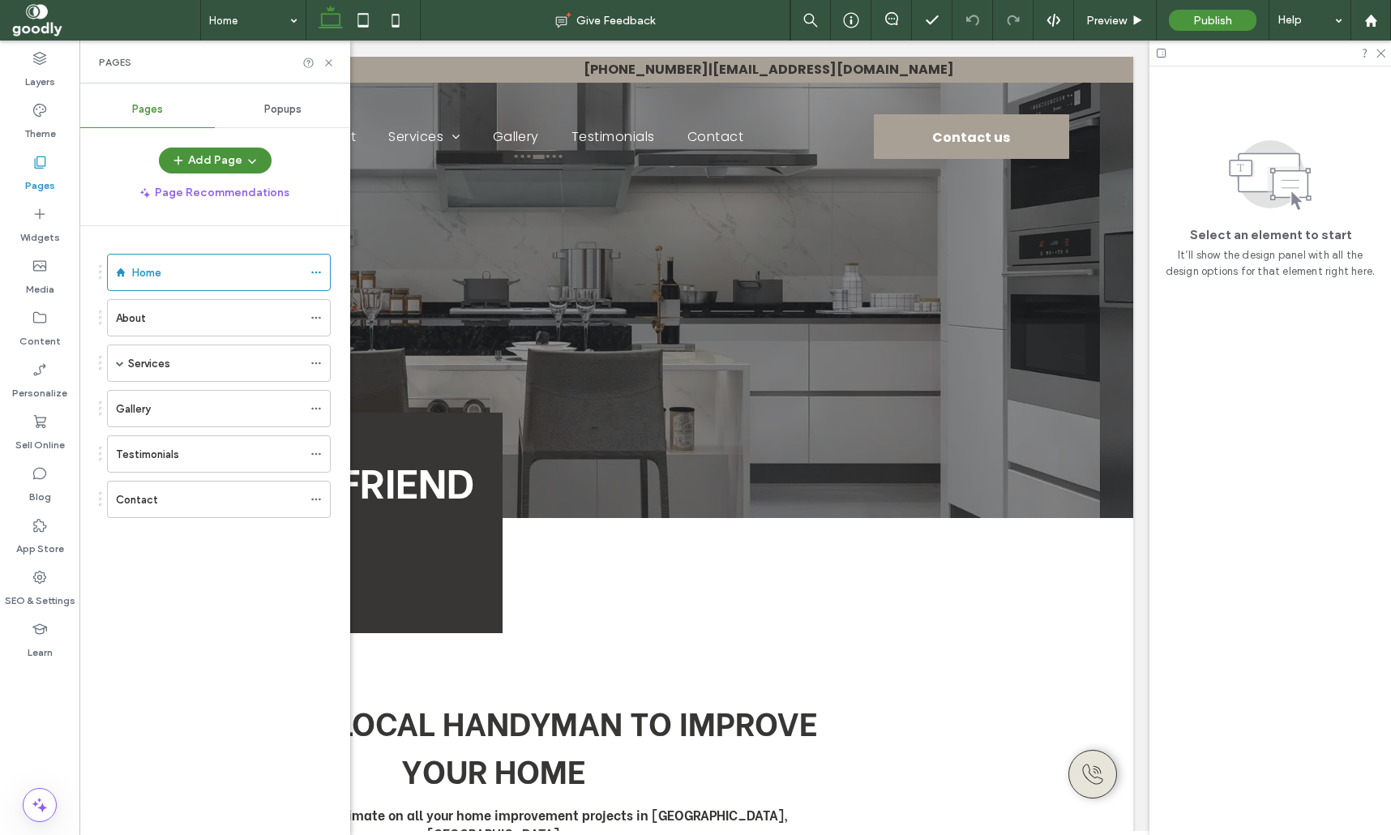
scroll to position [0, 0]
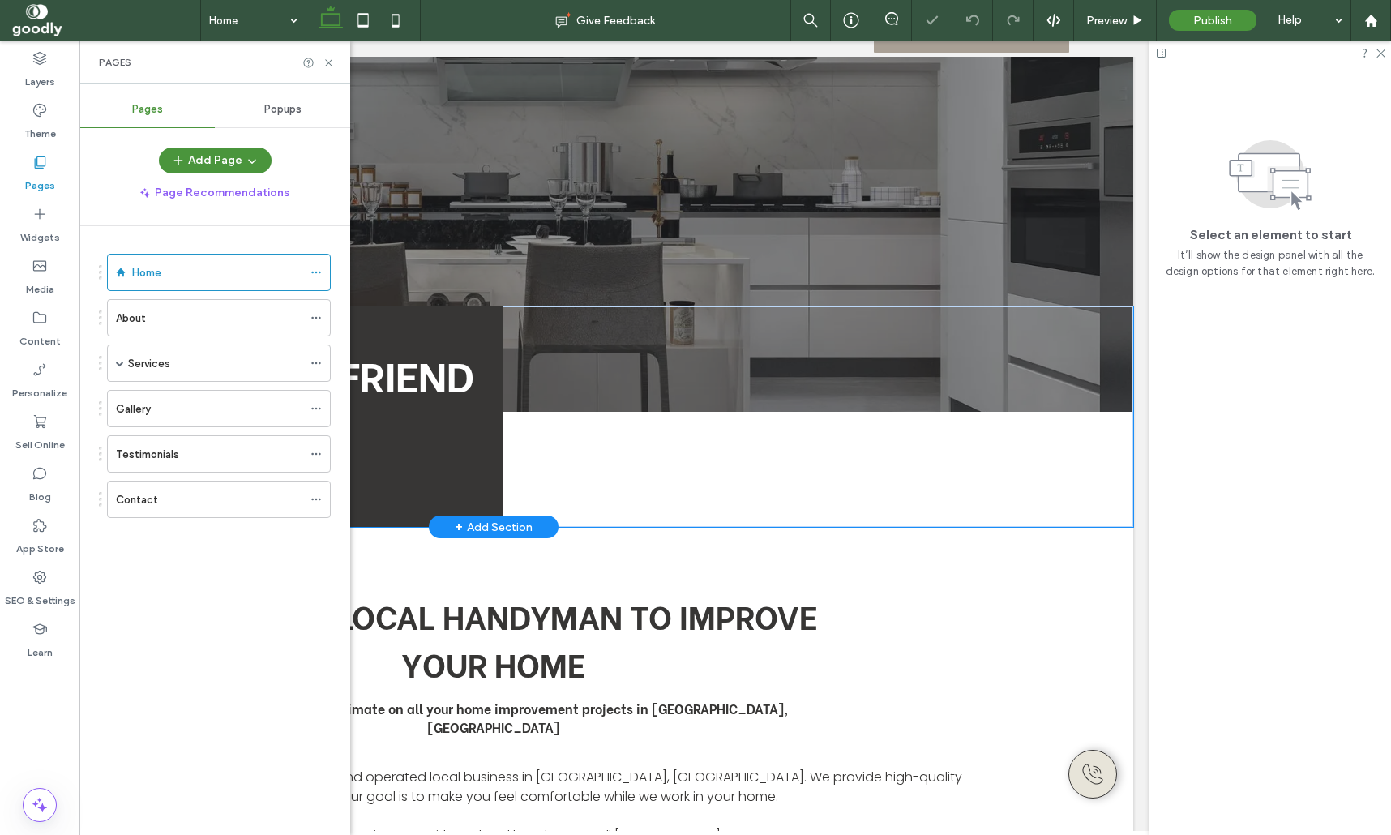
scroll to position [107, 0]
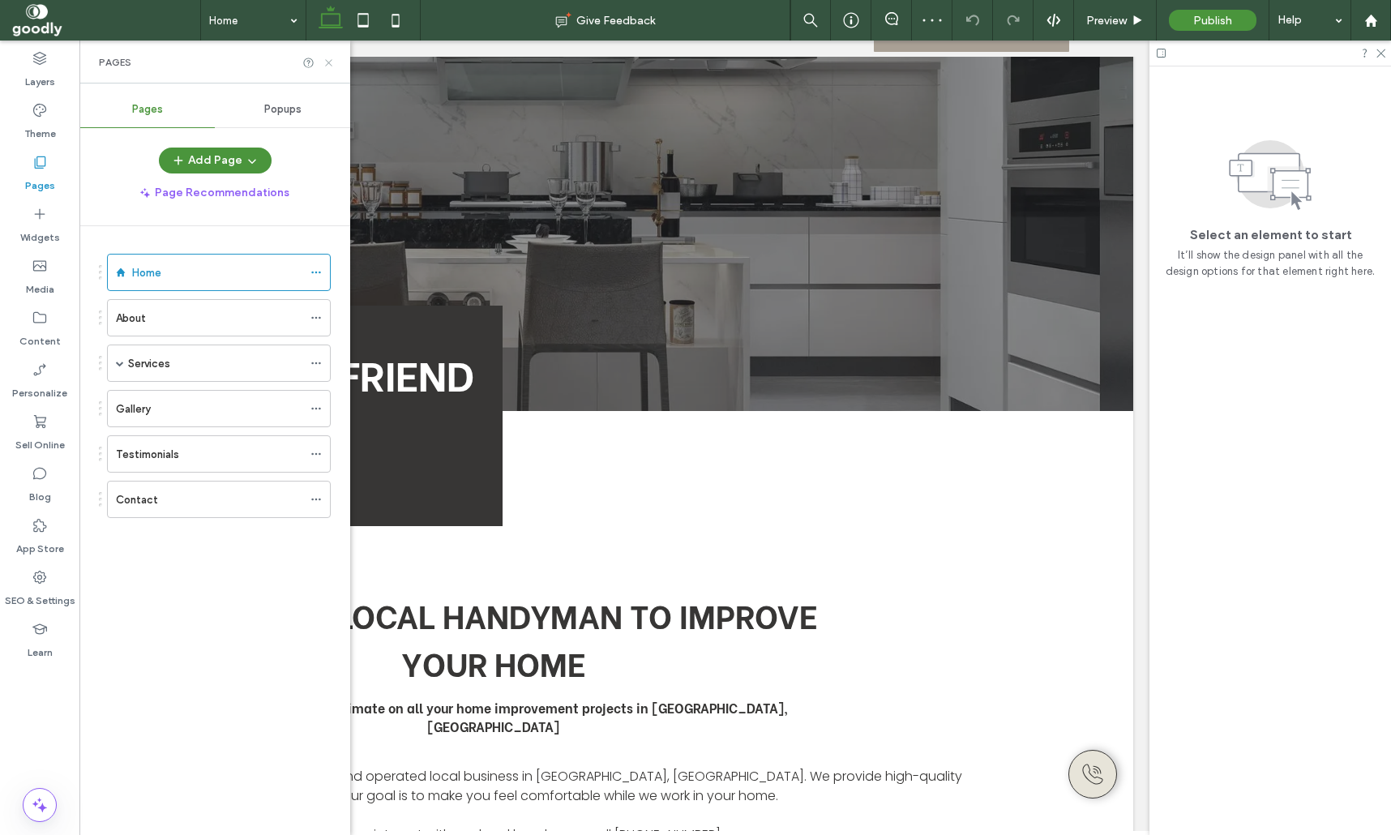
drag, startPoint x: 325, startPoint y: 68, endPoint x: 499, endPoint y: 88, distance: 175.4
click at [325, 68] on icon at bounding box center [329, 63] width 12 height 12
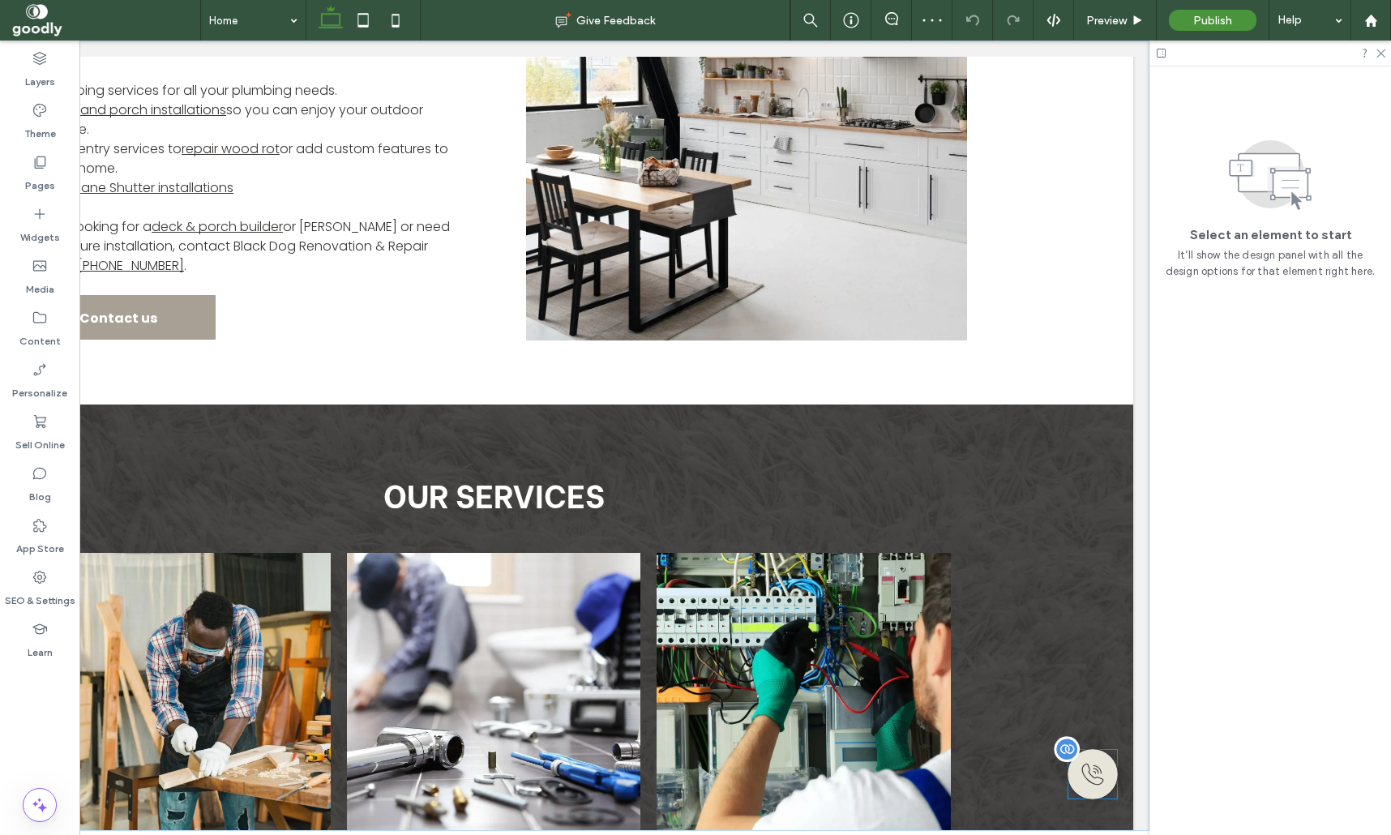
scroll to position [1177, 0]
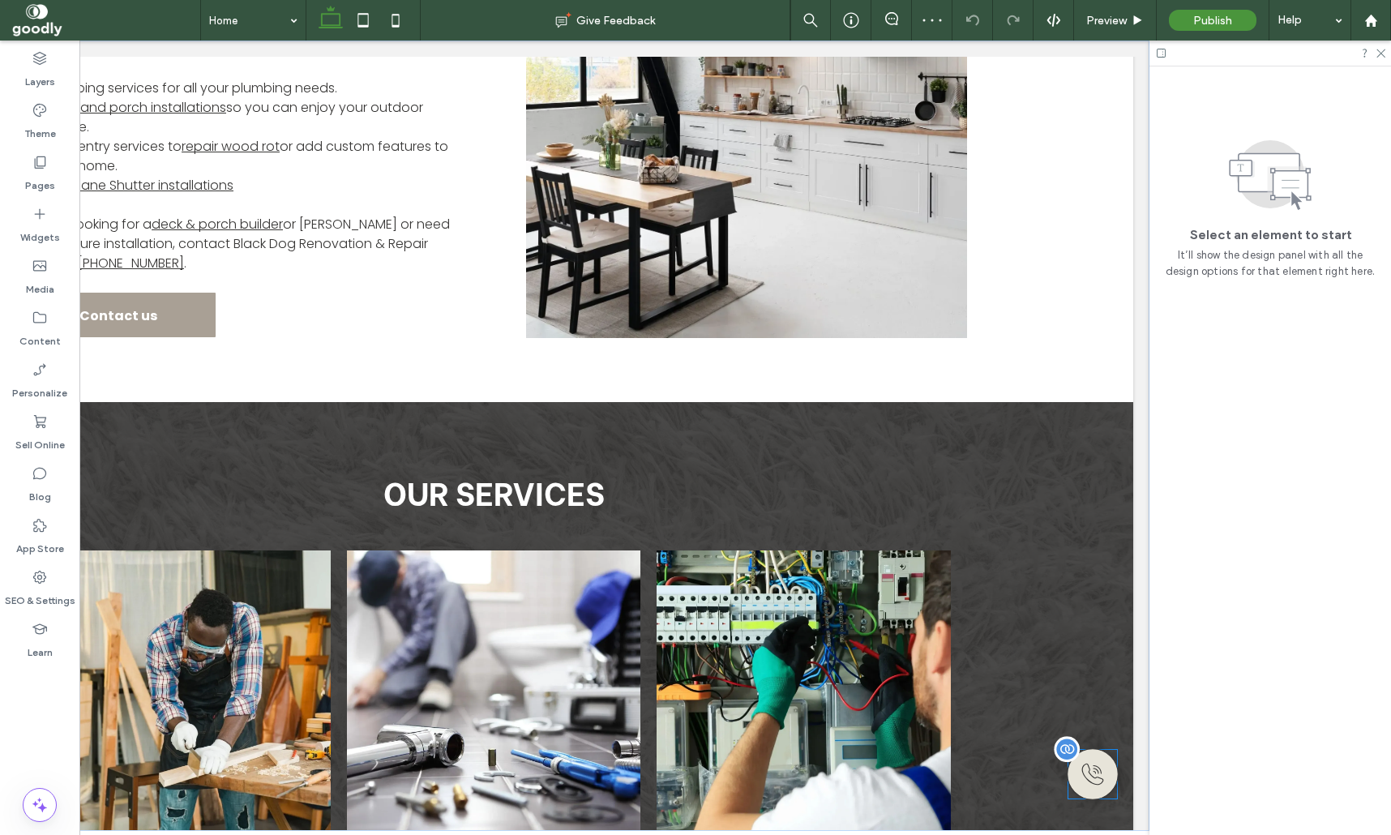
click at [1098, 764] on div at bounding box center [1093, 774] width 52 height 52
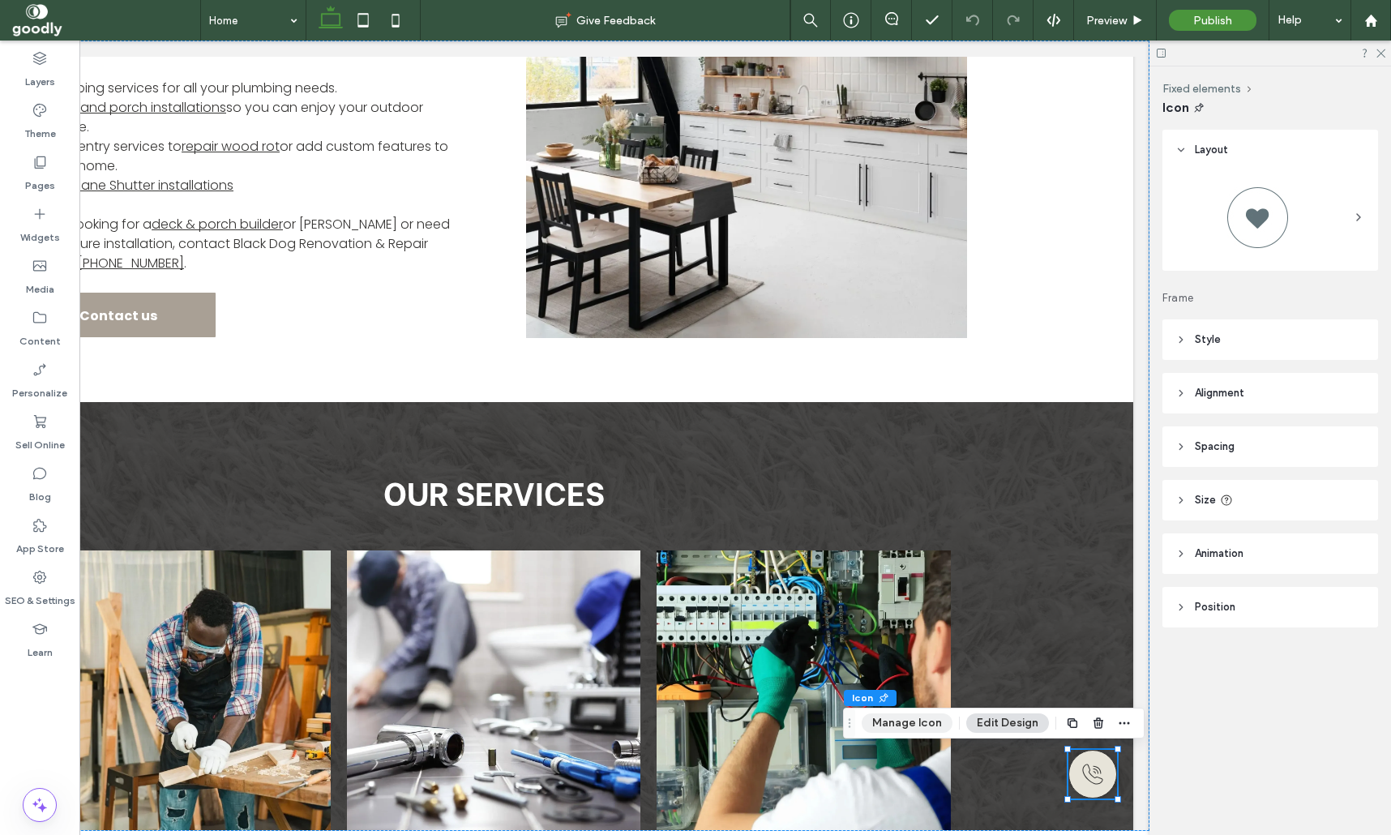
click at [916, 727] on button "Manage Icon" at bounding box center [907, 722] width 91 height 19
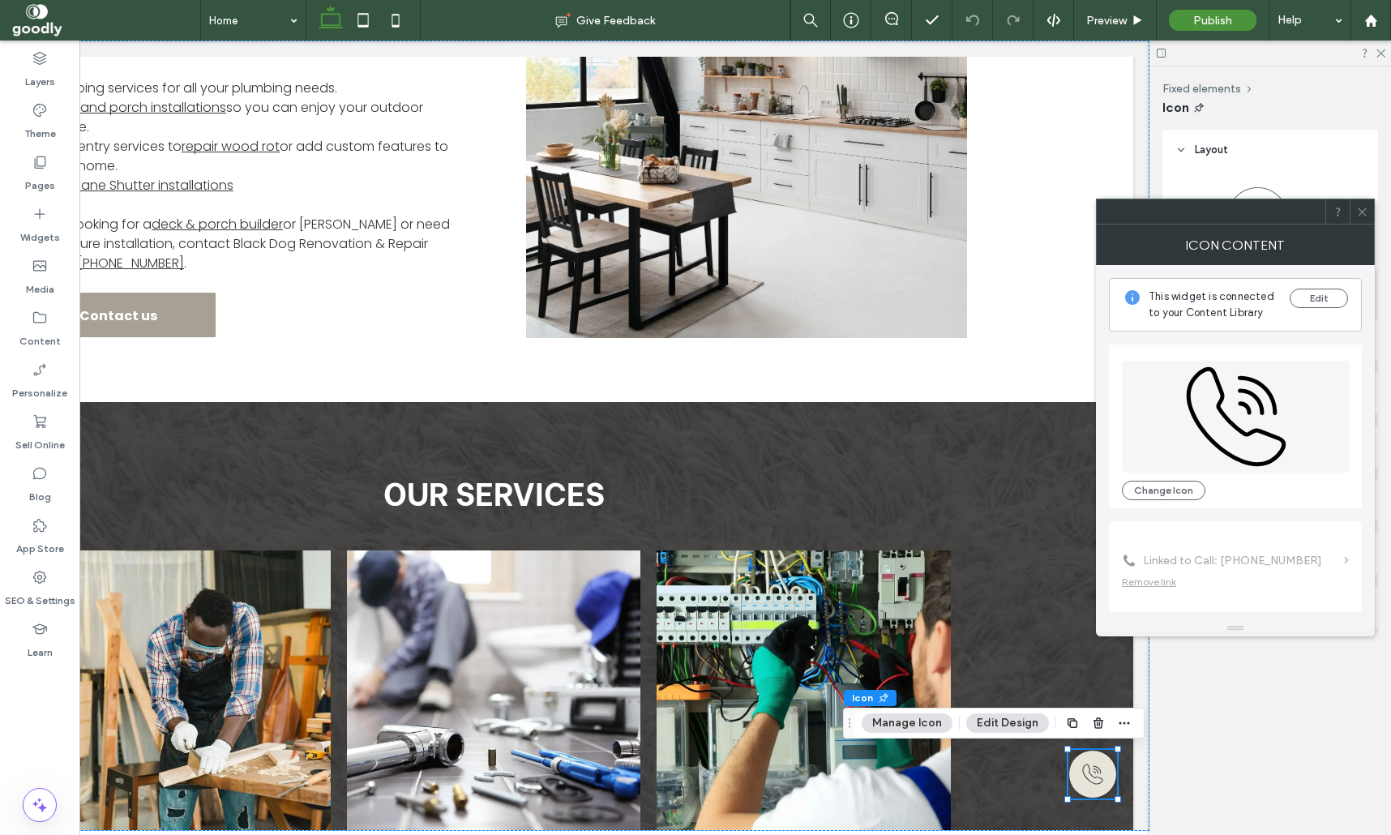
click at [1359, 210] on icon at bounding box center [1362, 212] width 12 height 12
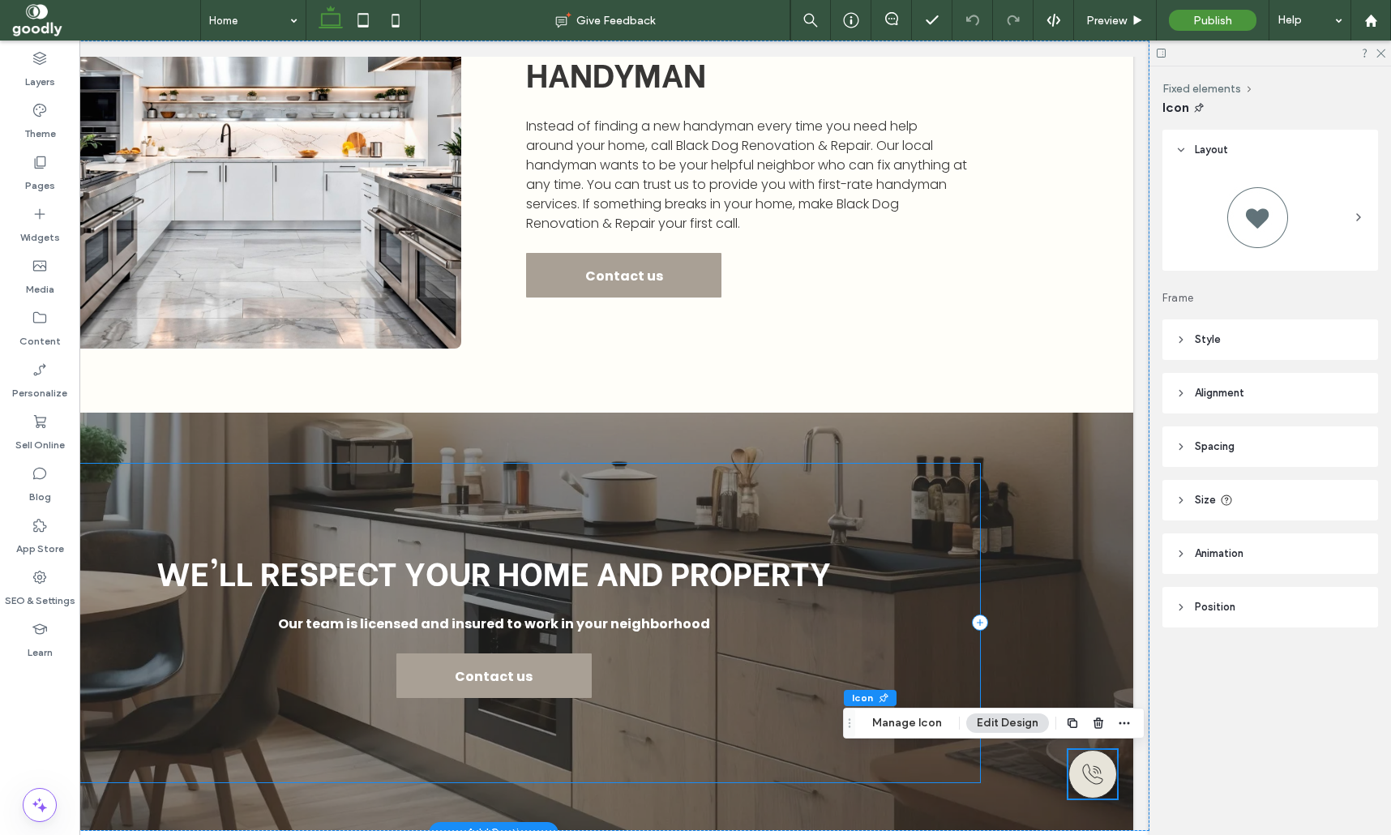
scroll to position [2247, 0]
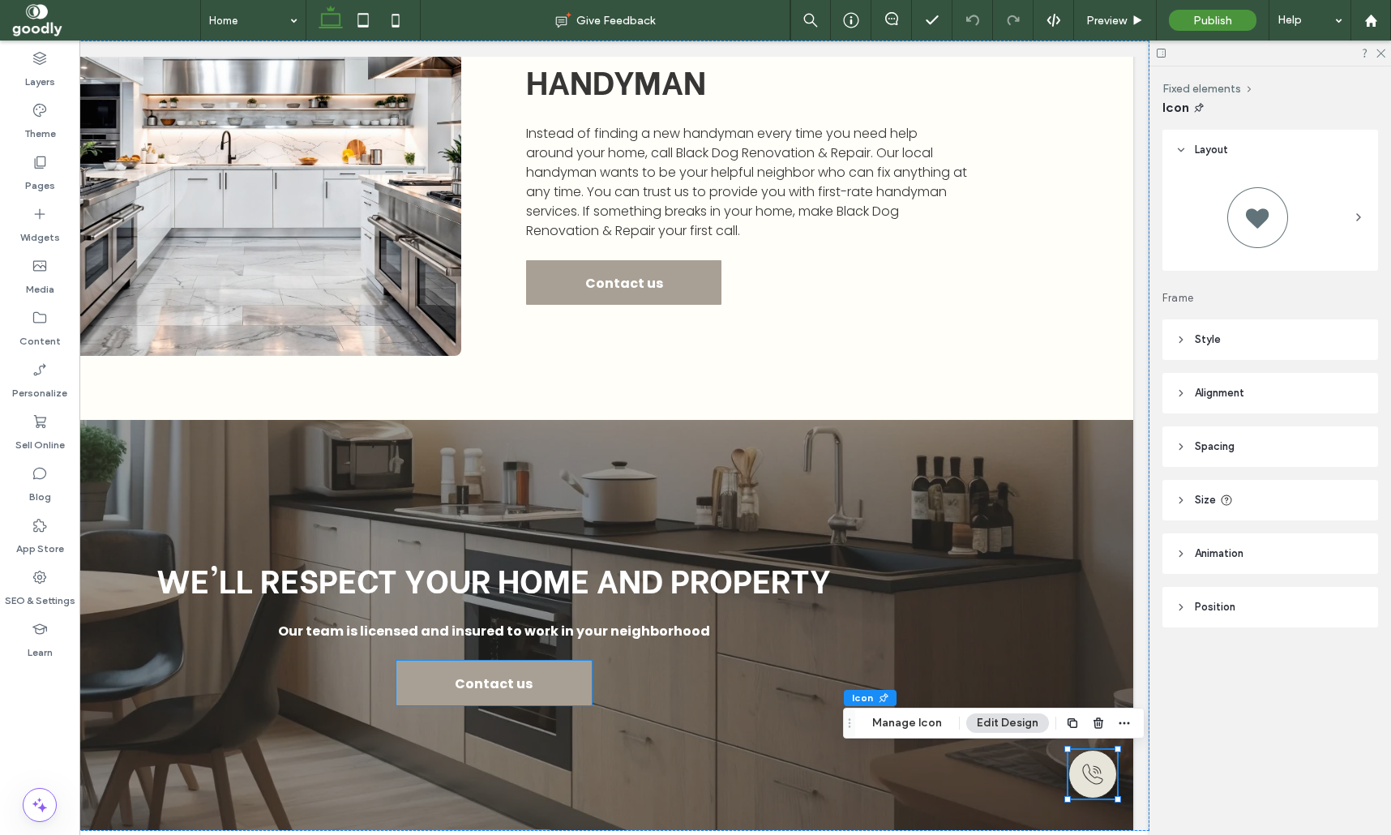
click at [507, 661] on span "Contact us" at bounding box center [494, 684] width 78 height 46
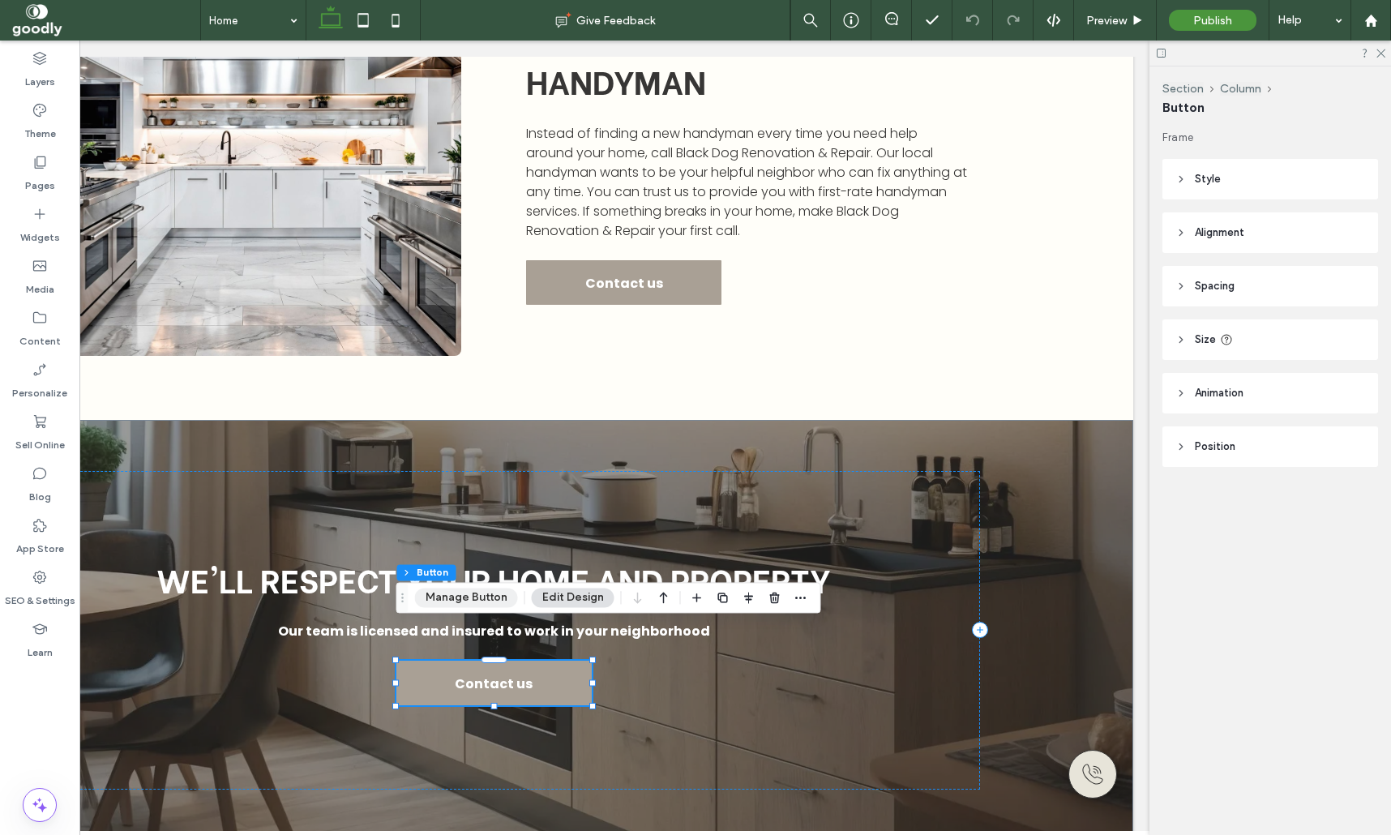
click at [490, 597] on button "Manage Button" at bounding box center [466, 597] width 103 height 19
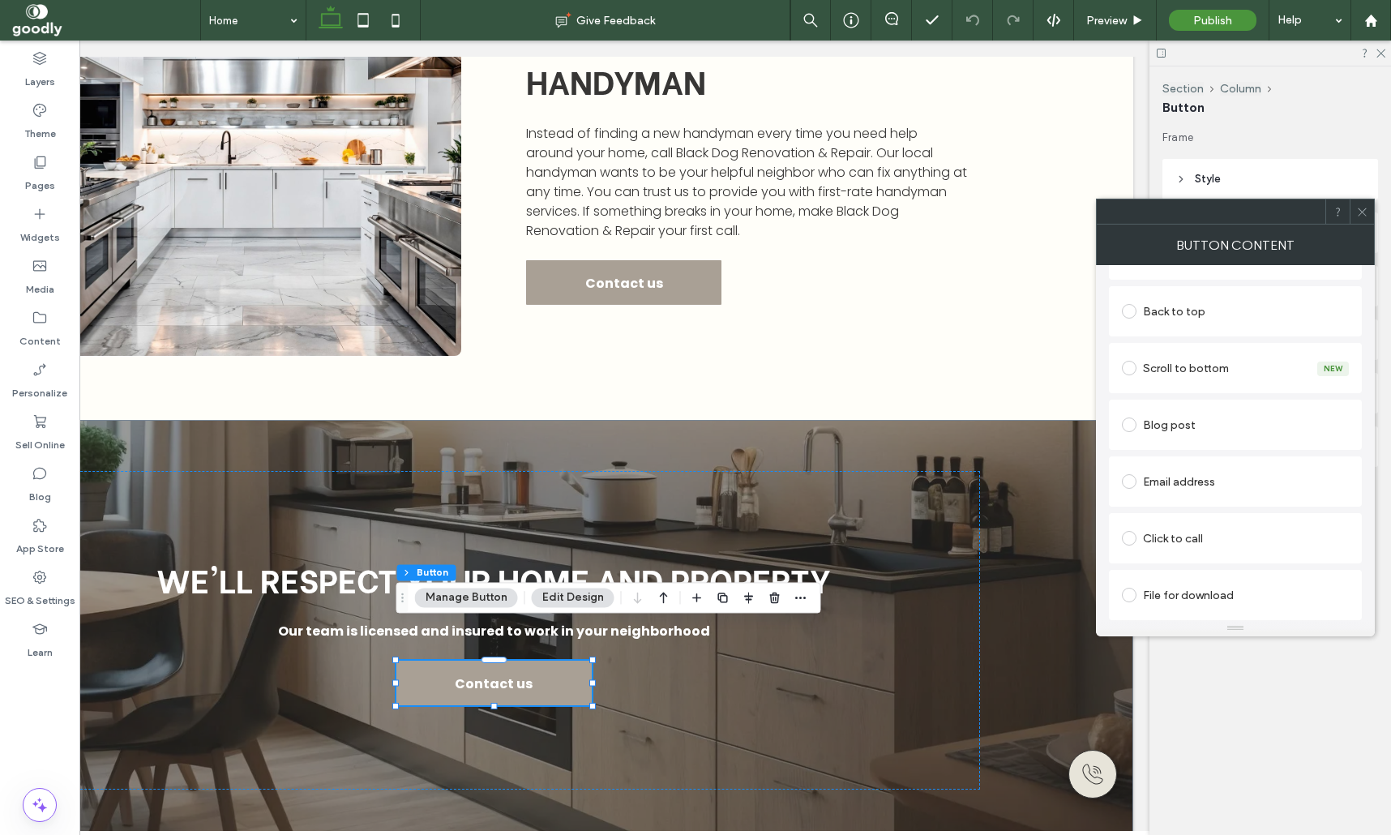
scroll to position [430, 0]
click at [1360, 207] on icon at bounding box center [1362, 212] width 12 height 12
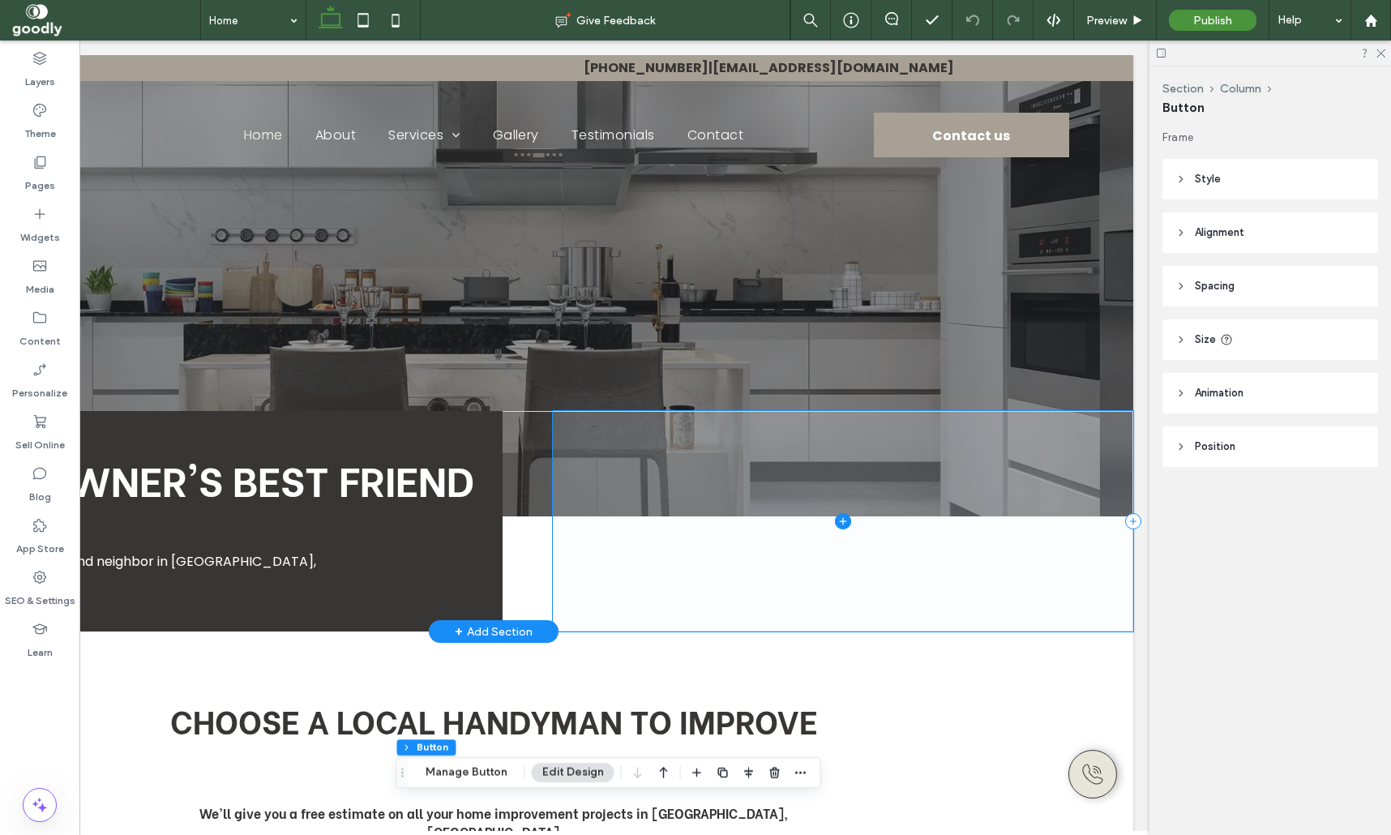
scroll to position [0, 0]
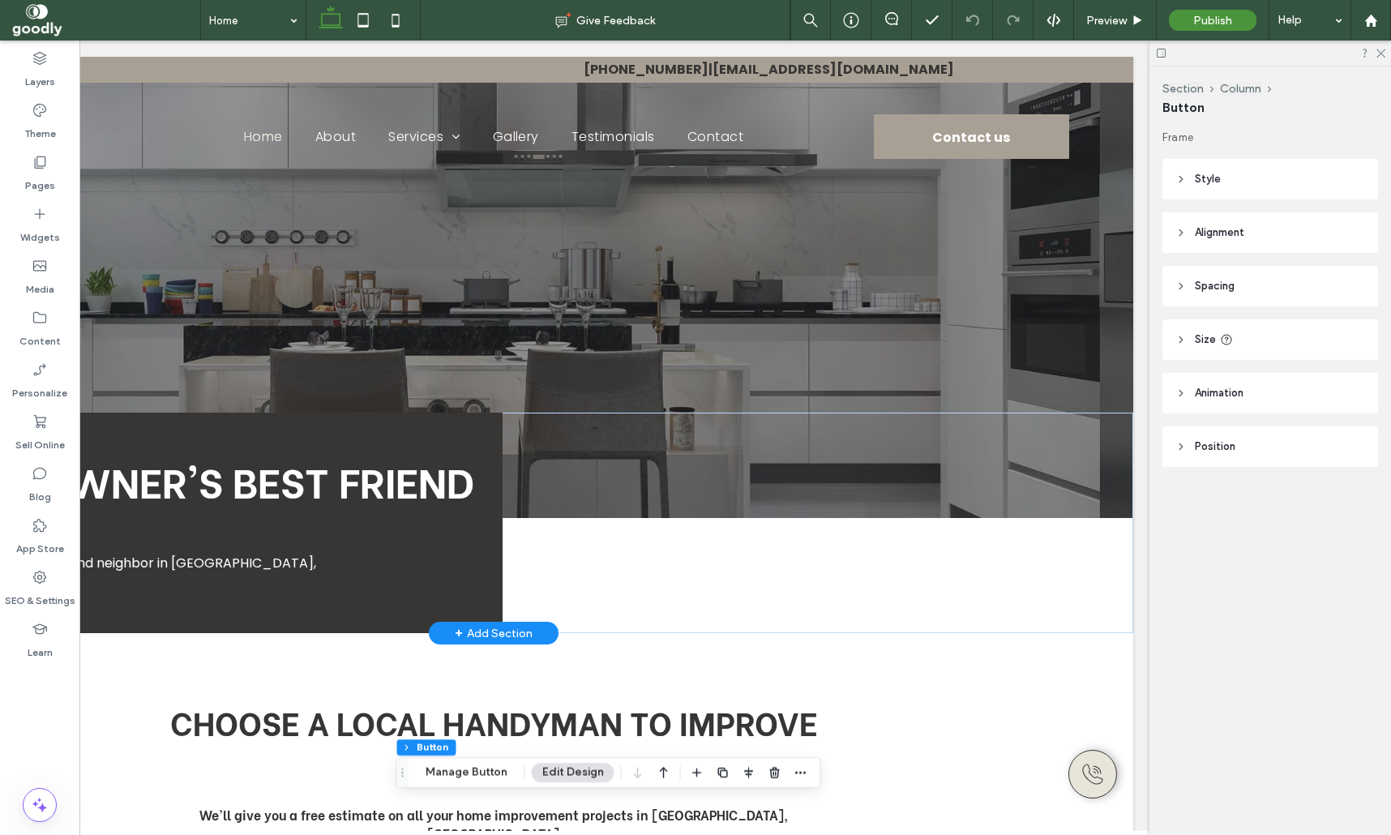
click at [1258, 230] on header "Alignment" at bounding box center [1270, 232] width 216 height 41
click at [1253, 232] on header "Alignment" at bounding box center [1270, 232] width 216 height 41
click at [1221, 177] on header "Style" at bounding box center [1270, 179] width 216 height 41
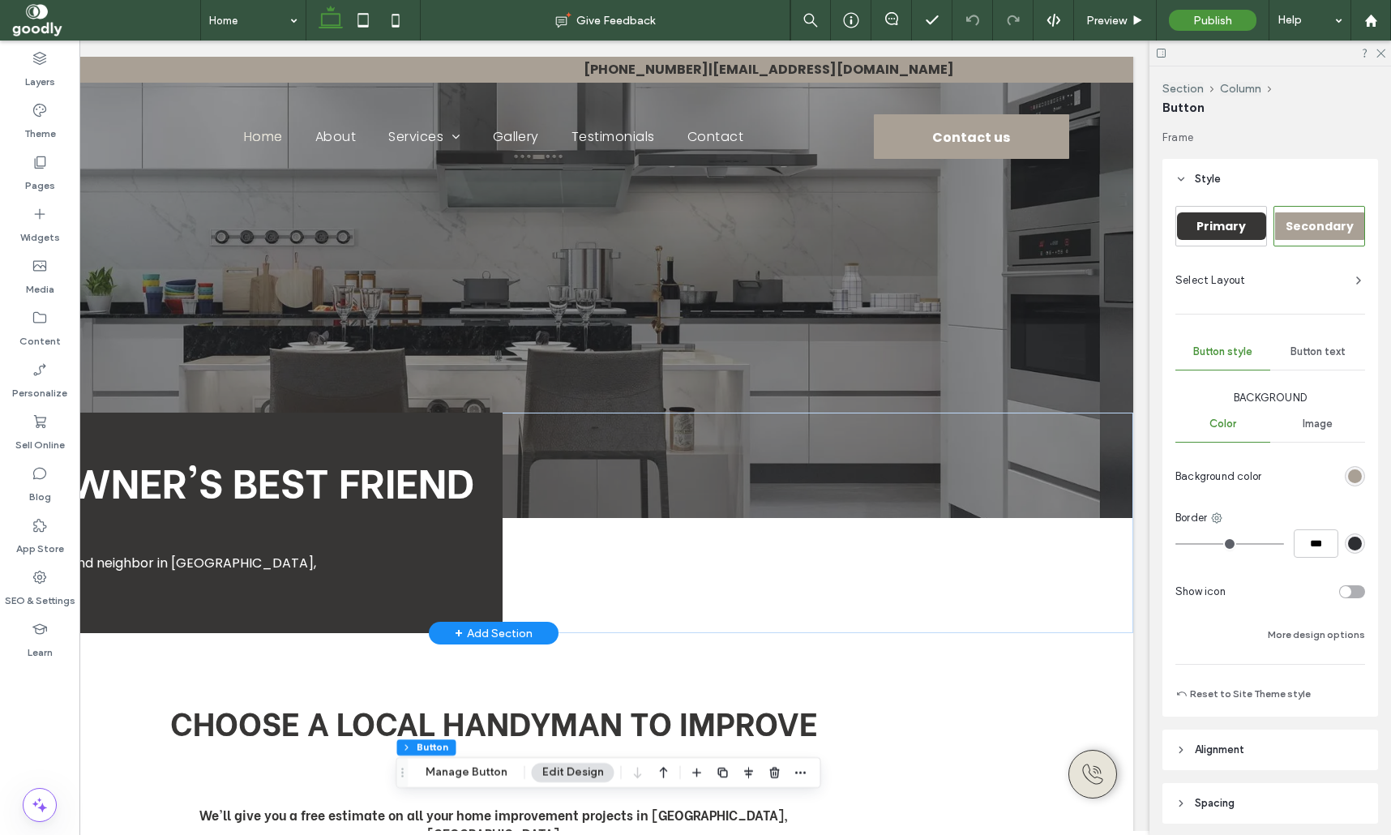
click at [1252, 178] on header "Style" at bounding box center [1270, 179] width 216 height 41
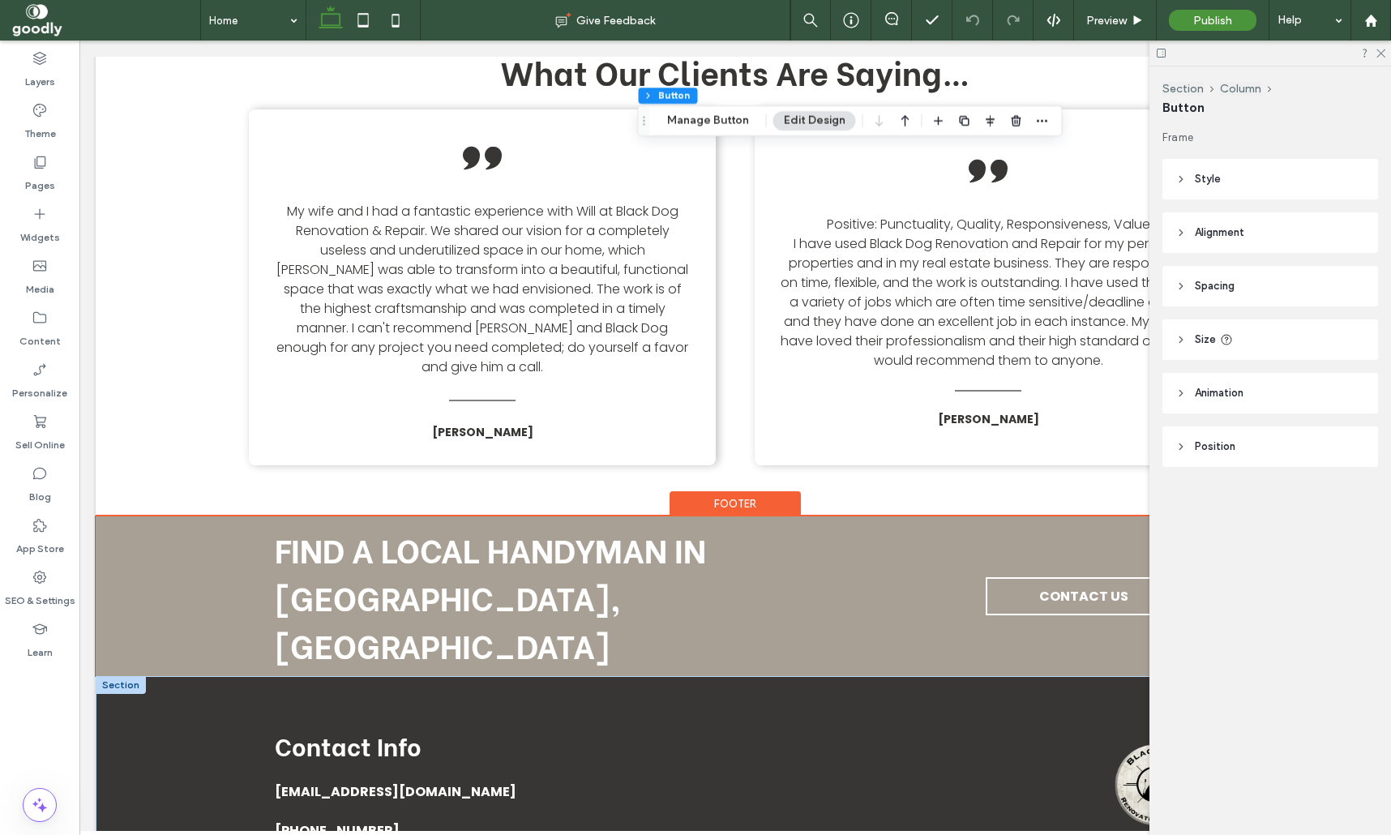
scroll to position [4294, 0]
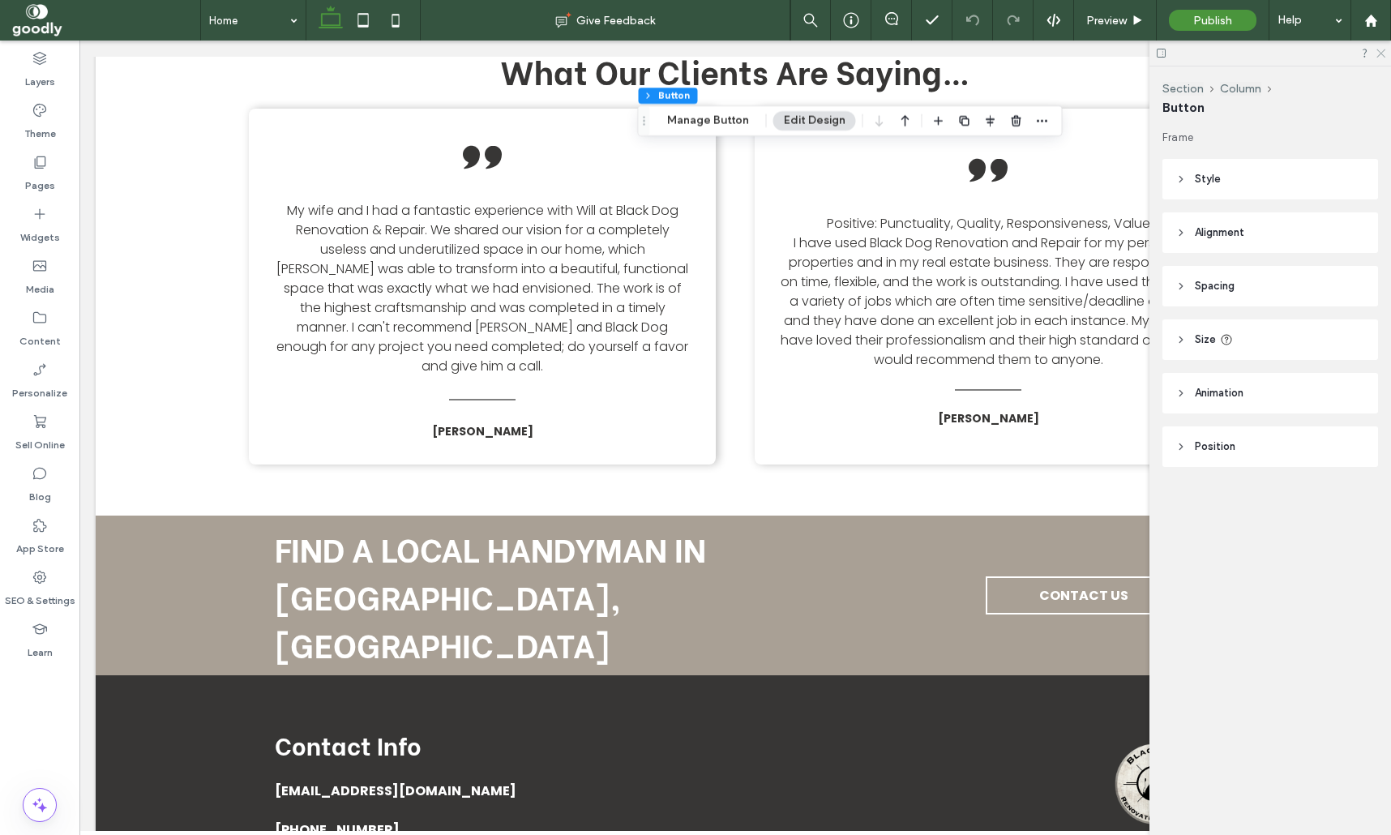
click at [1382, 53] on icon at bounding box center [1380, 52] width 11 height 11
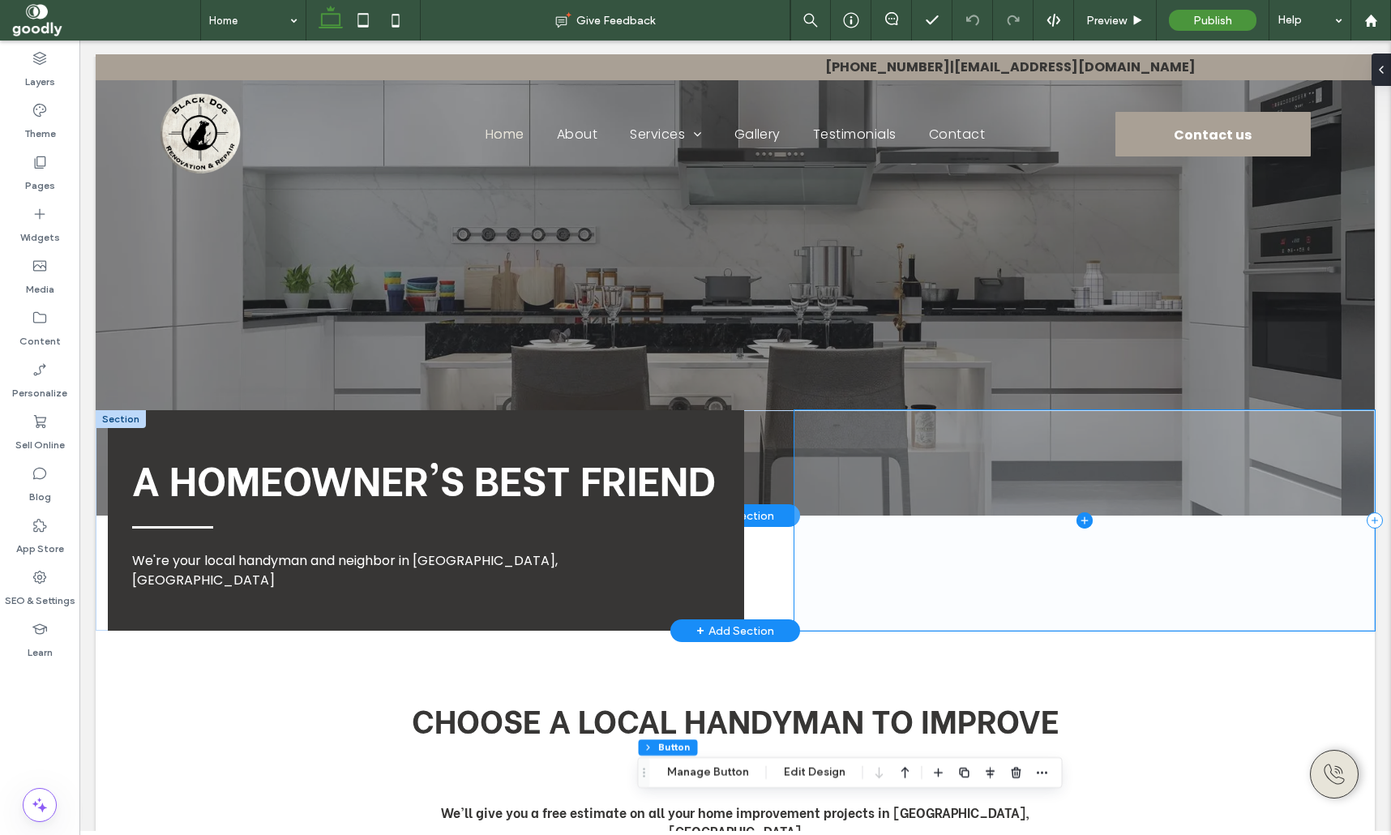
scroll to position [0, 0]
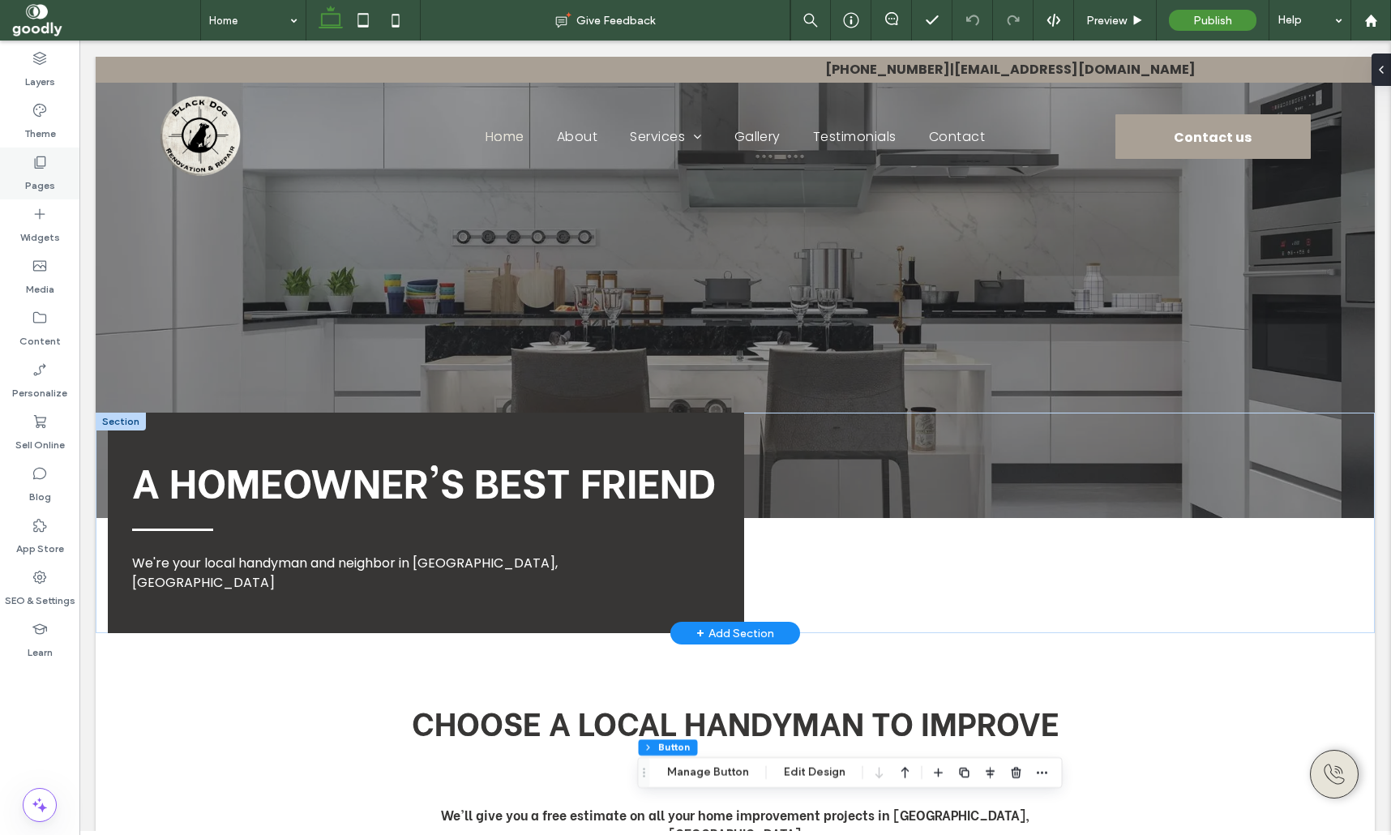
click at [45, 169] on icon at bounding box center [40, 162] width 16 height 16
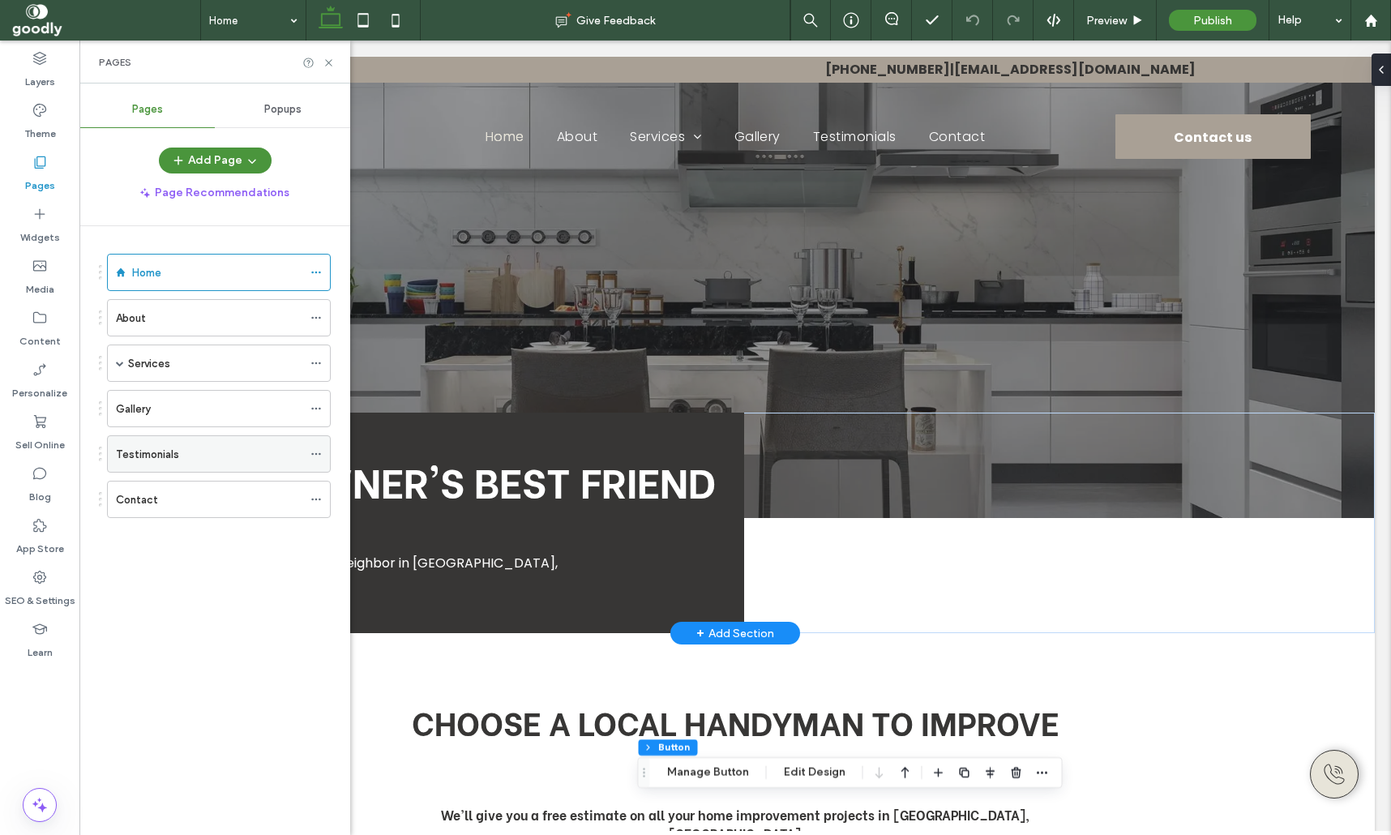
click at [234, 446] on div "Testimonials" at bounding box center [209, 454] width 186 height 17
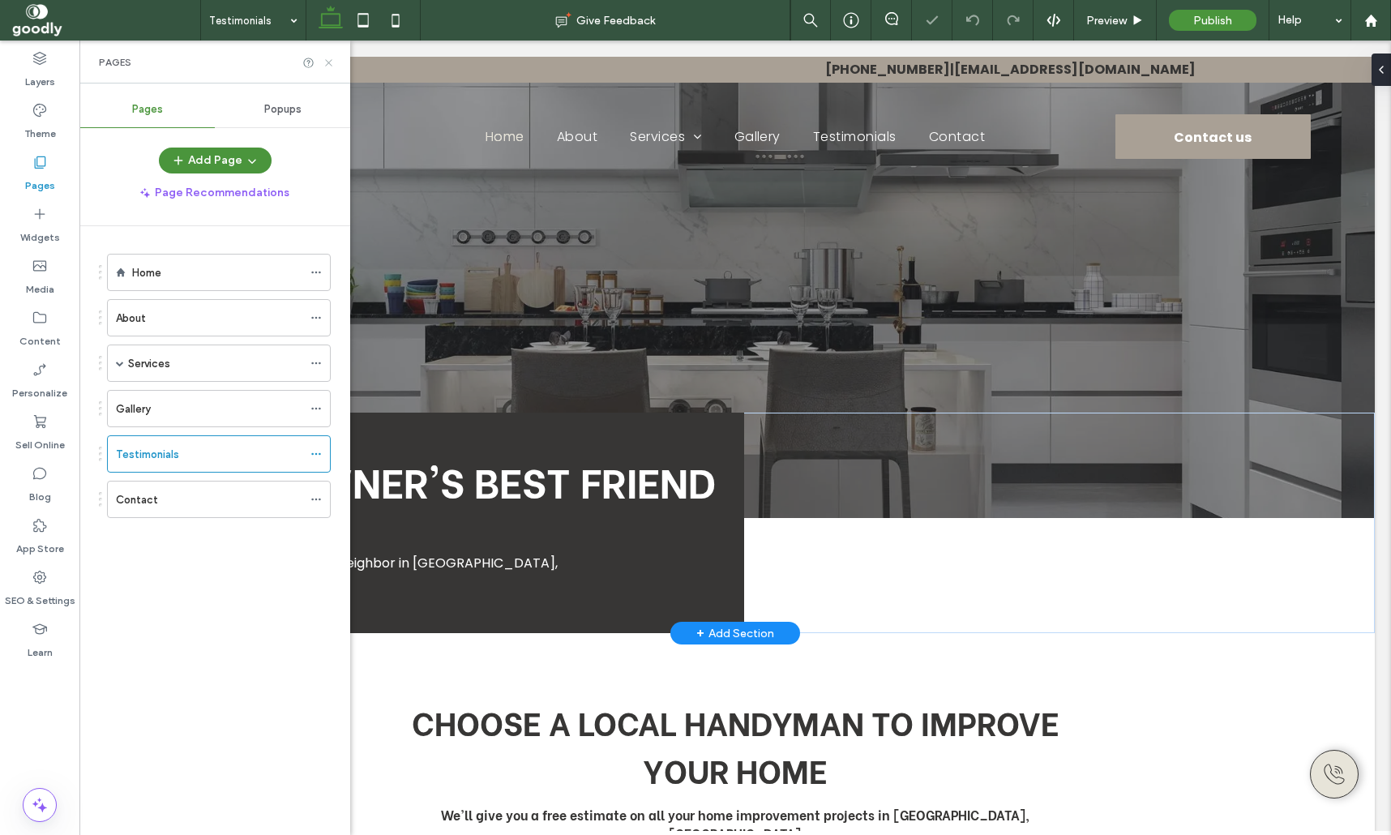
click at [331, 62] on icon at bounding box center [329, 63] width 12 height 12
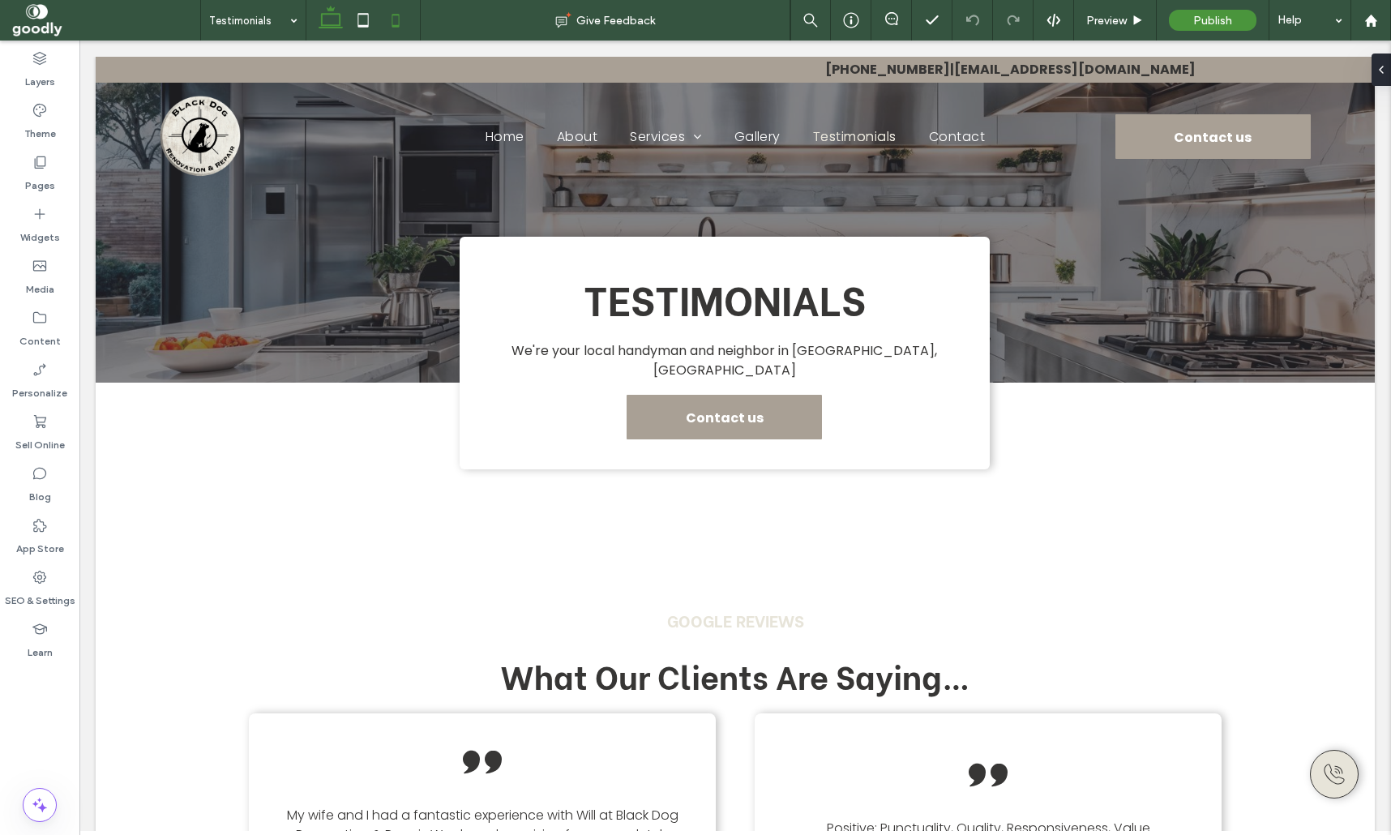
drag, startPoint x: 384, startPoint y: 19, endPoint x: 396, endPoint y: 24, distance: 12.3
click at [384, 19] on icon at bounding box center [395, 20] width 32 height 32
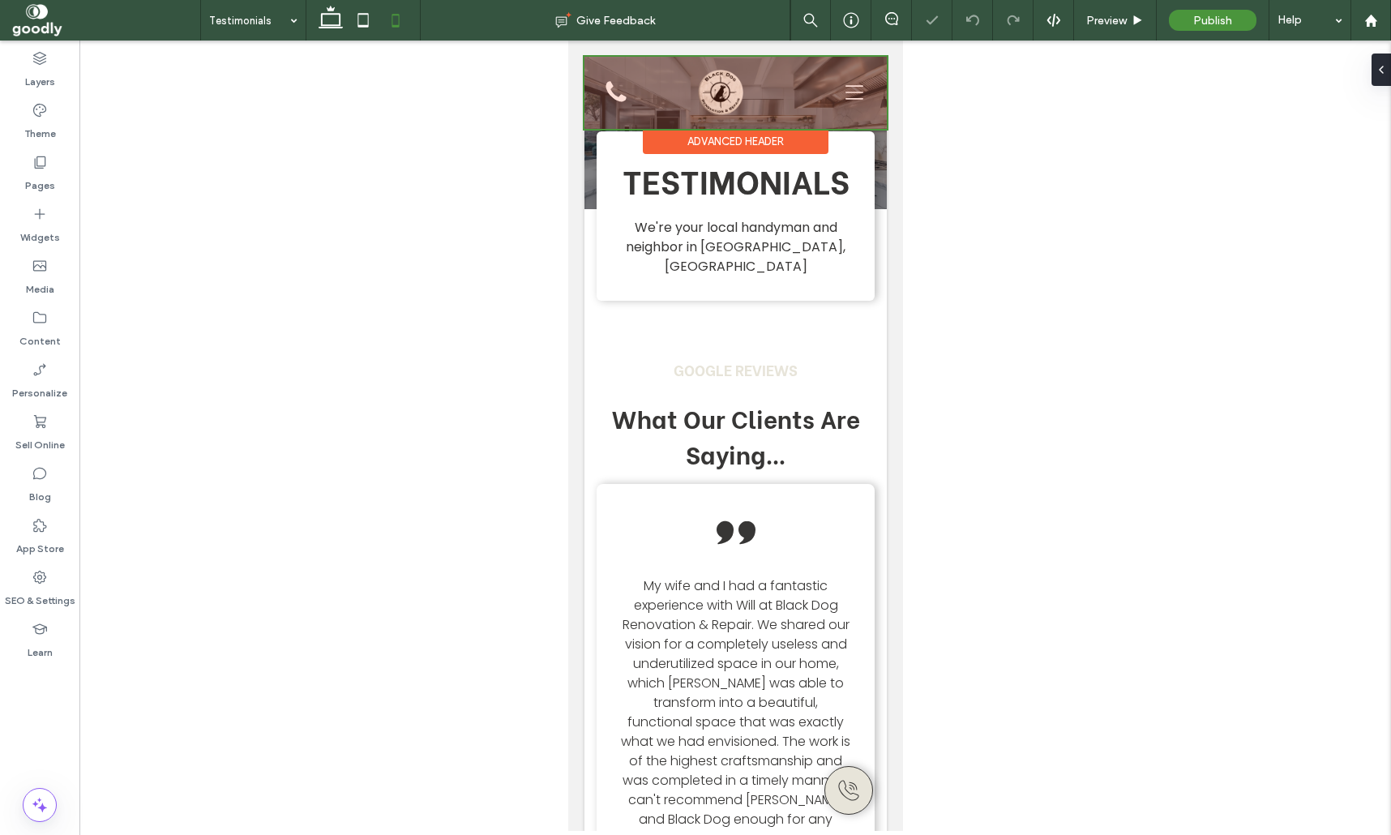
click at [860, 86] on div at bounding box center [735, 93] width 302 height 72
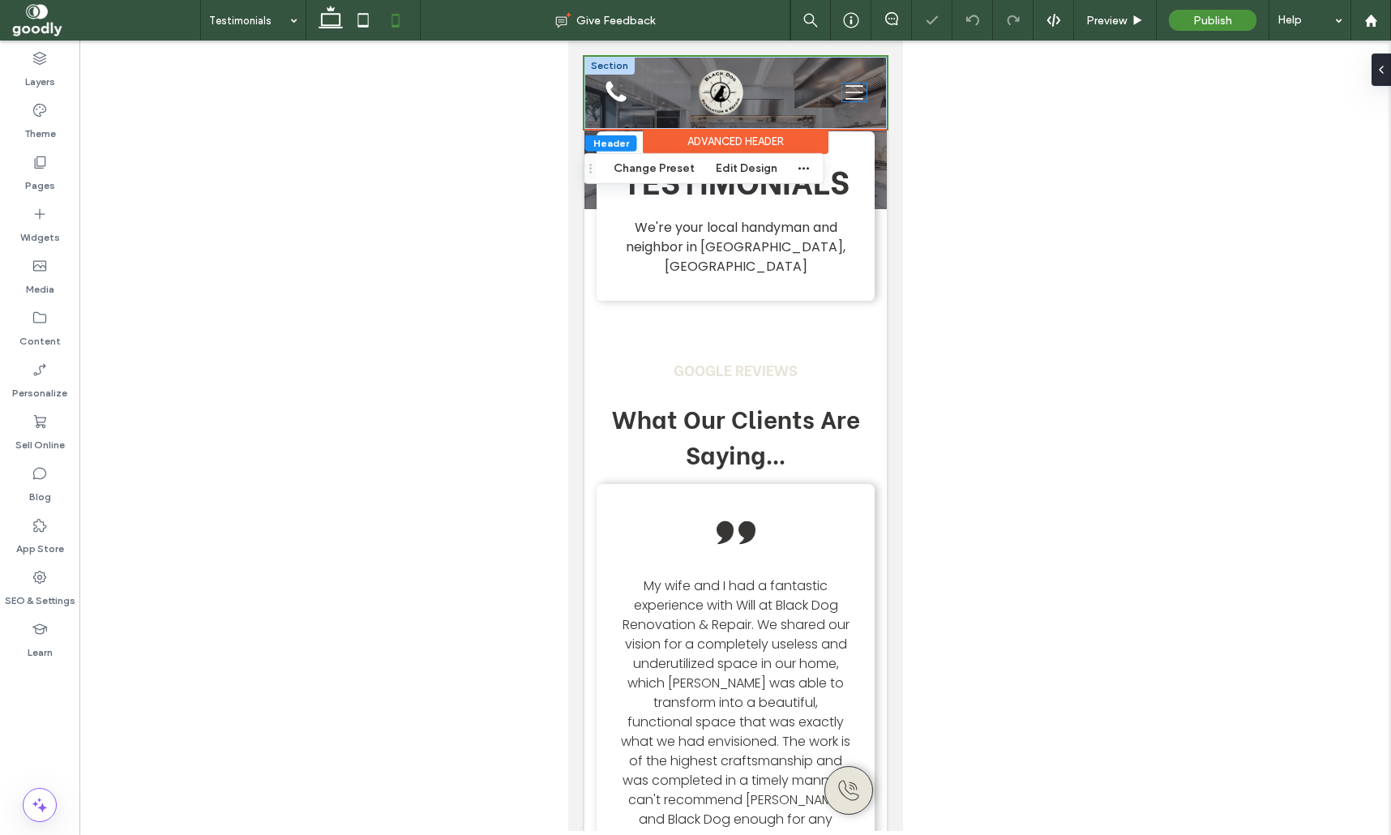
click at [854, 90] on icon at bounding box center [853, 92] width 24 height 18
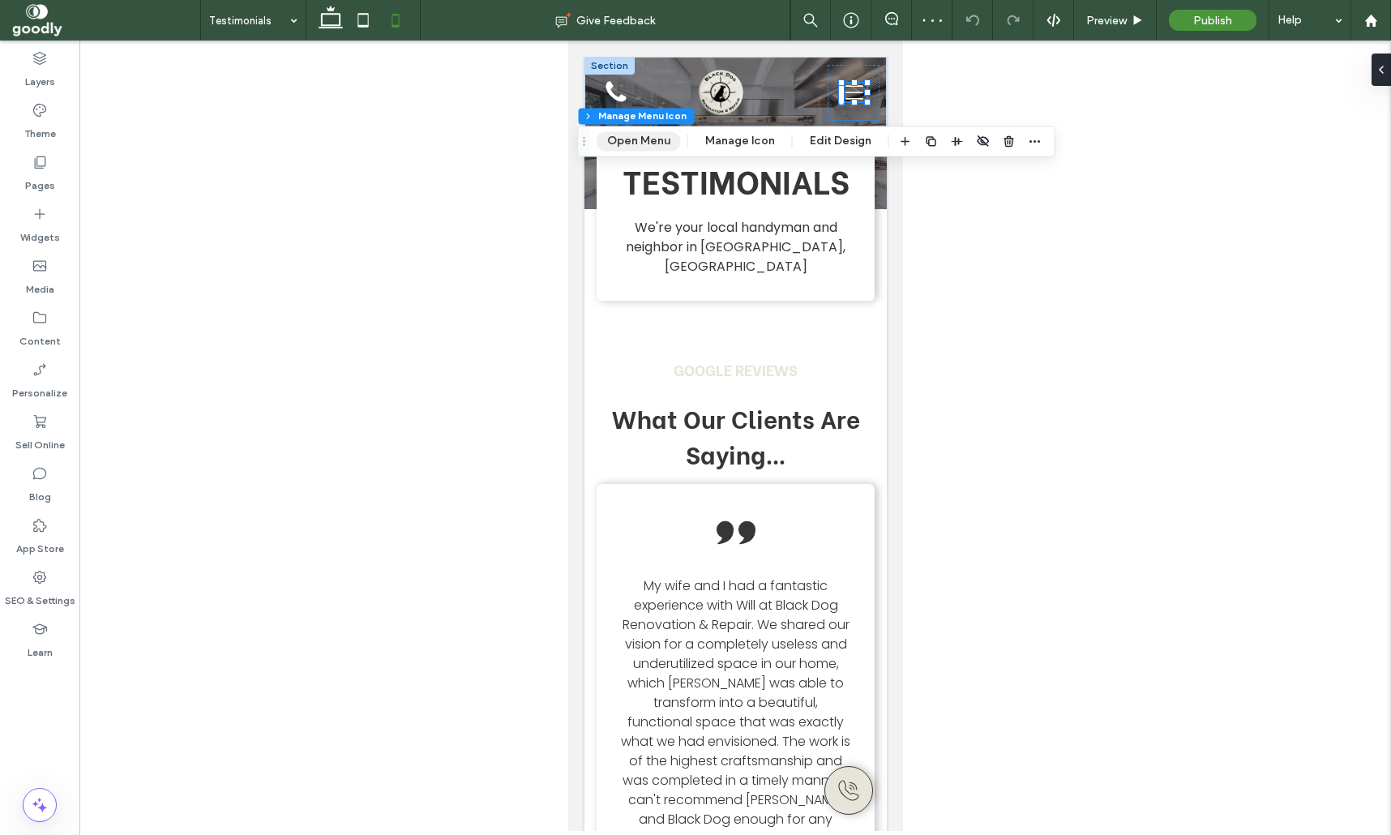
drag, startPoint x: 621, startPoint y: 143, endPoint x: 53, endPoint y: 105, distance: 568.7
click at [621, 143] on button "Open Menu" at bounding box center [639, 140] width 84 height 19
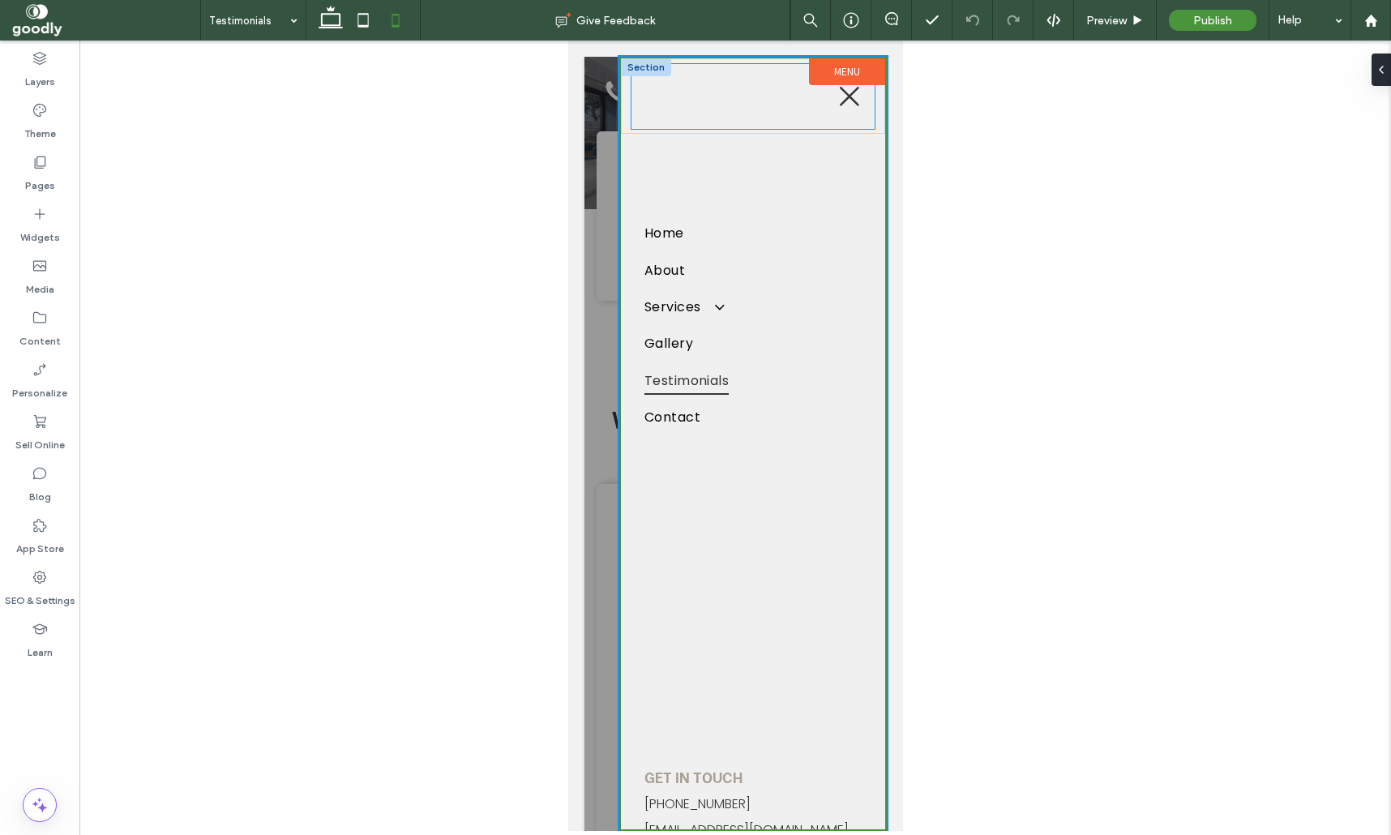
click at [849, 99] on icon at bounding box center [849, 96] width 24 height 24
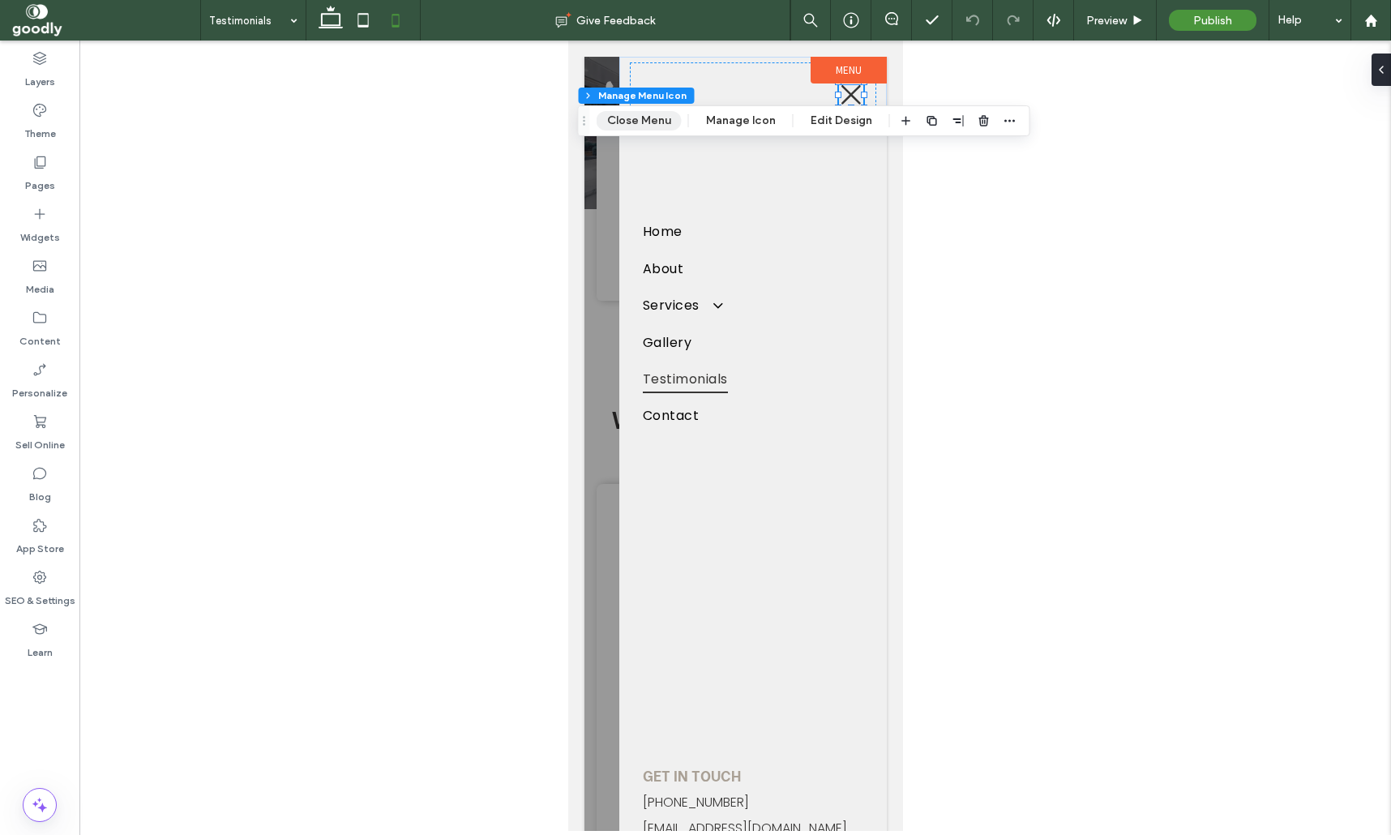
drag, startPoint x: 648, startPoint y: 125, endPoint x: 111, endPoint y: 36, distance: 544.8
click at [648, 125] on button "Close Menu" at bounding box center [639, 120] width 85 height 19
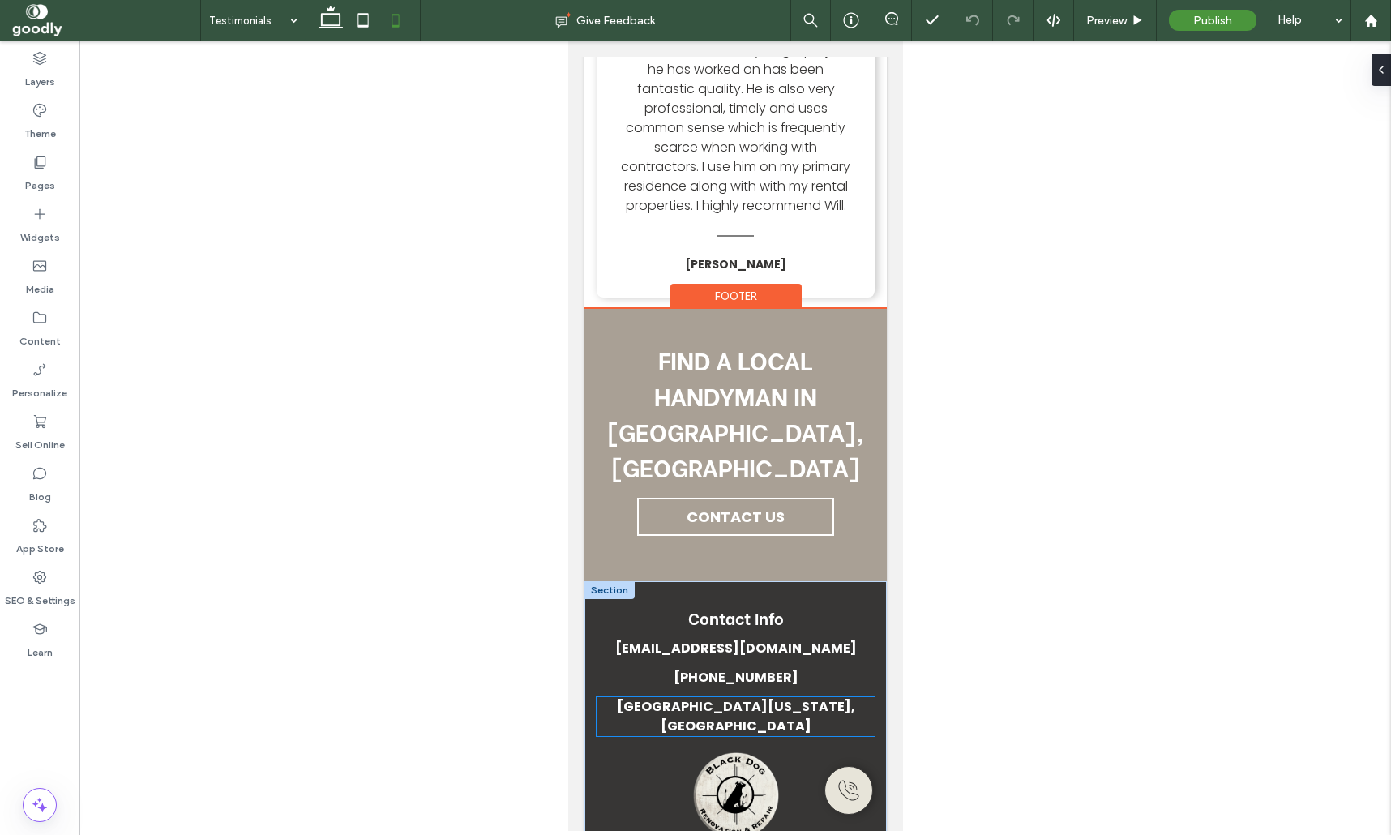
scroll to position [2581, 0]
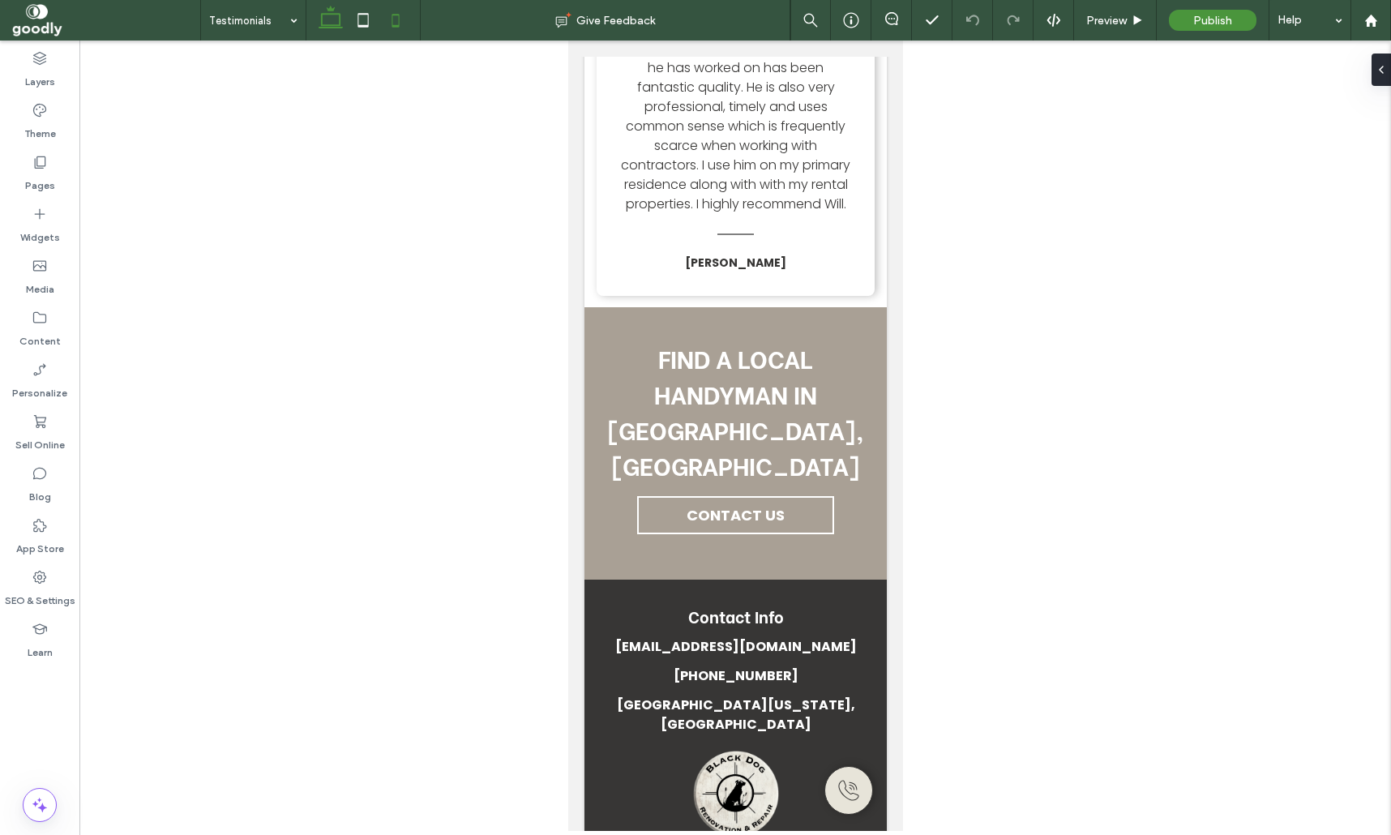
drag, startPoint x: 341, startPoint y: 28, endPoint x: 337, endPoint y: 35, distance: 8.3
click at [340, 32] on icon at bounding box center [331, 20] width 32 height 32
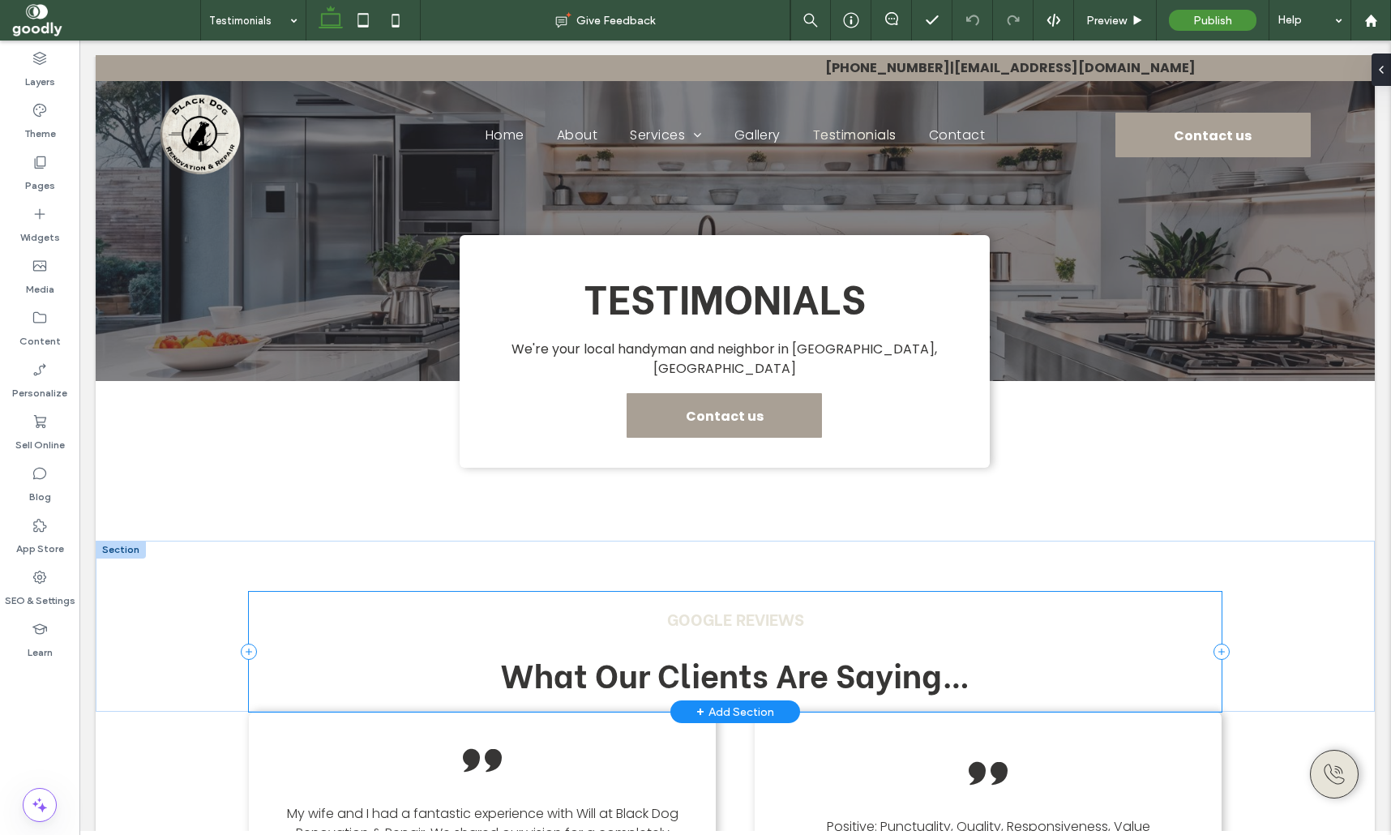
scroll to position [0, 0]
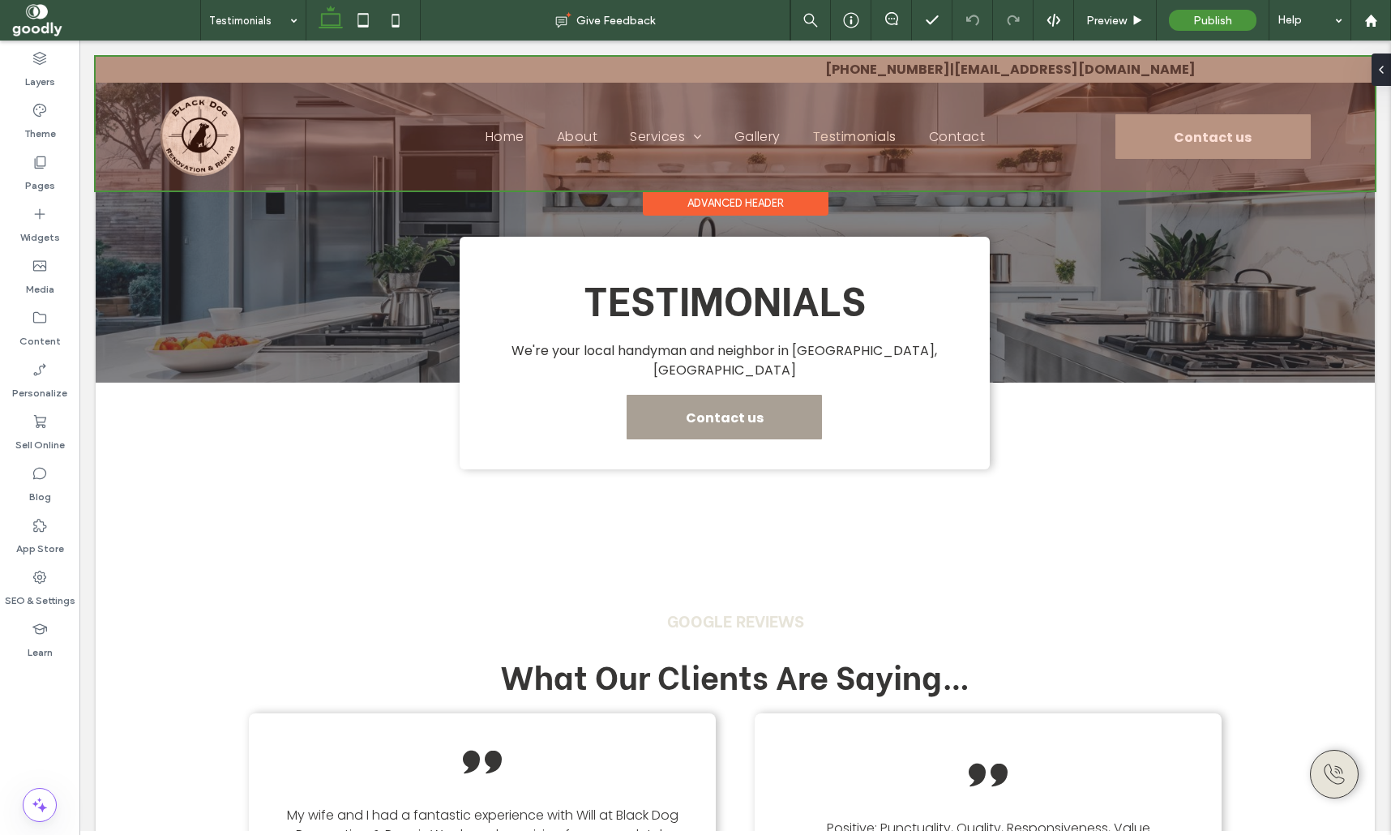
click at [1076, 71] on div at bounding box center [735, 124] width 1279 height 134
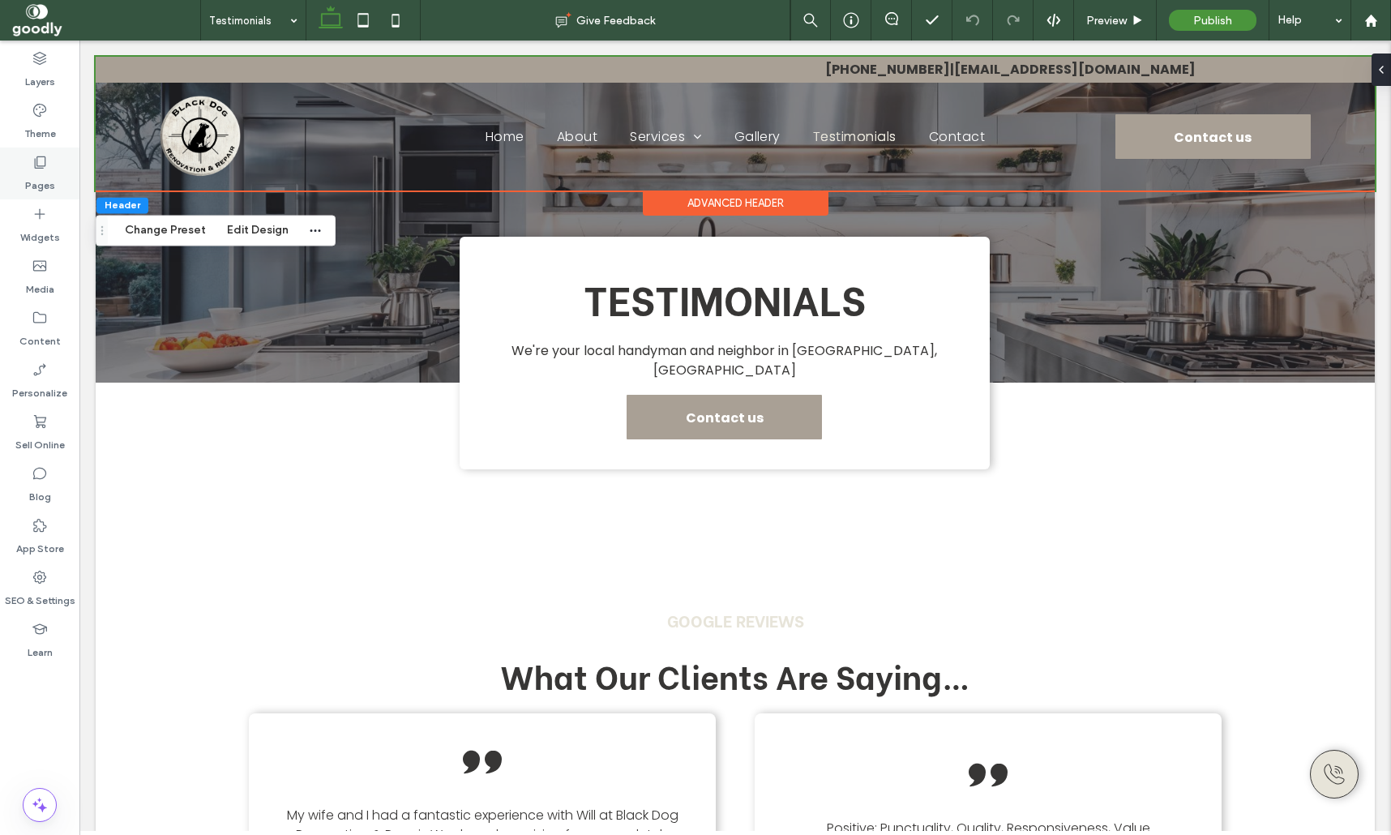
click at [44, 165] on icon at bounding box center [40, 162] width 16 height 16
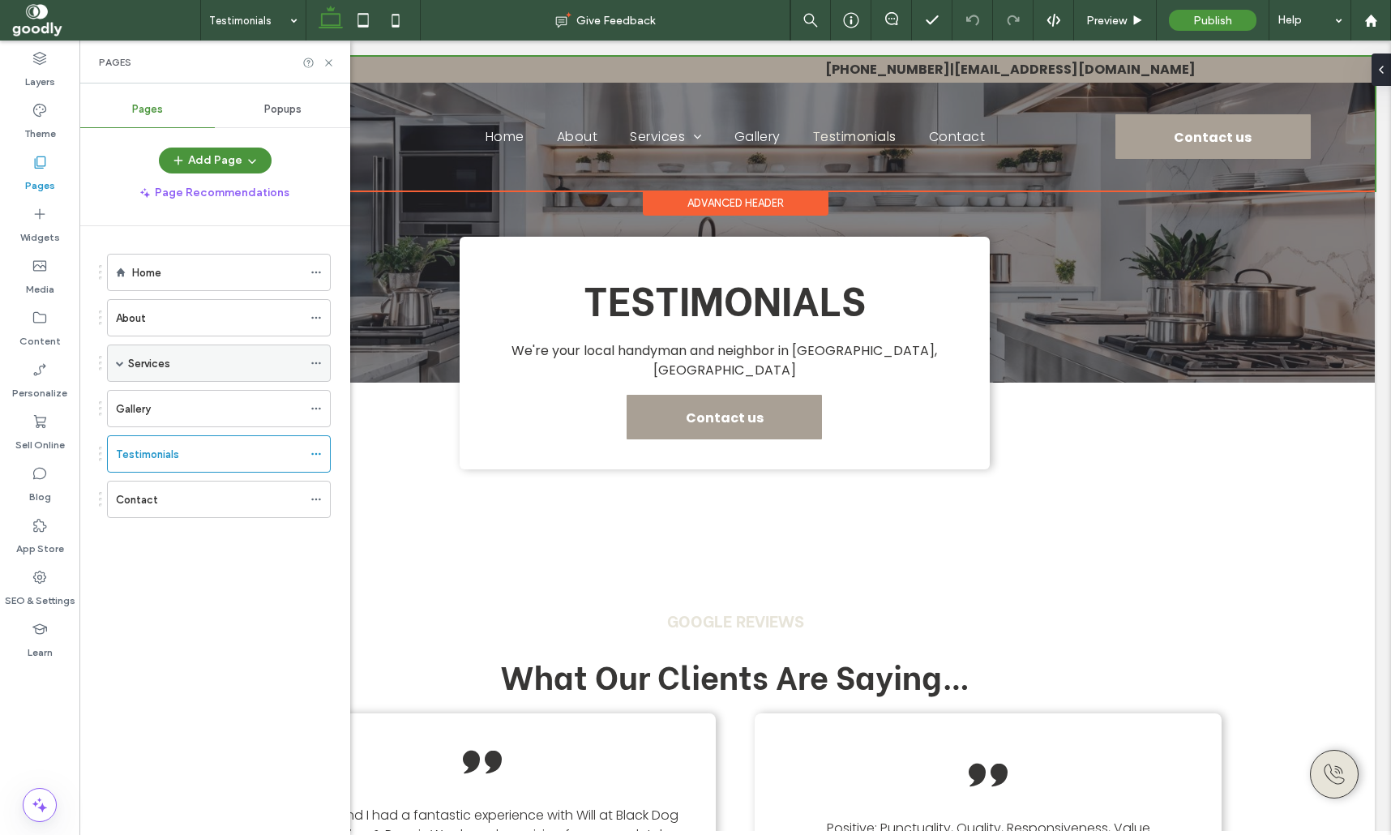
click at [114, 359] on div "Services" at bounding box center [219, 362] width 224 height 37
click at [119, 362] on span at bounding box center [120, 363] width 8 height 8
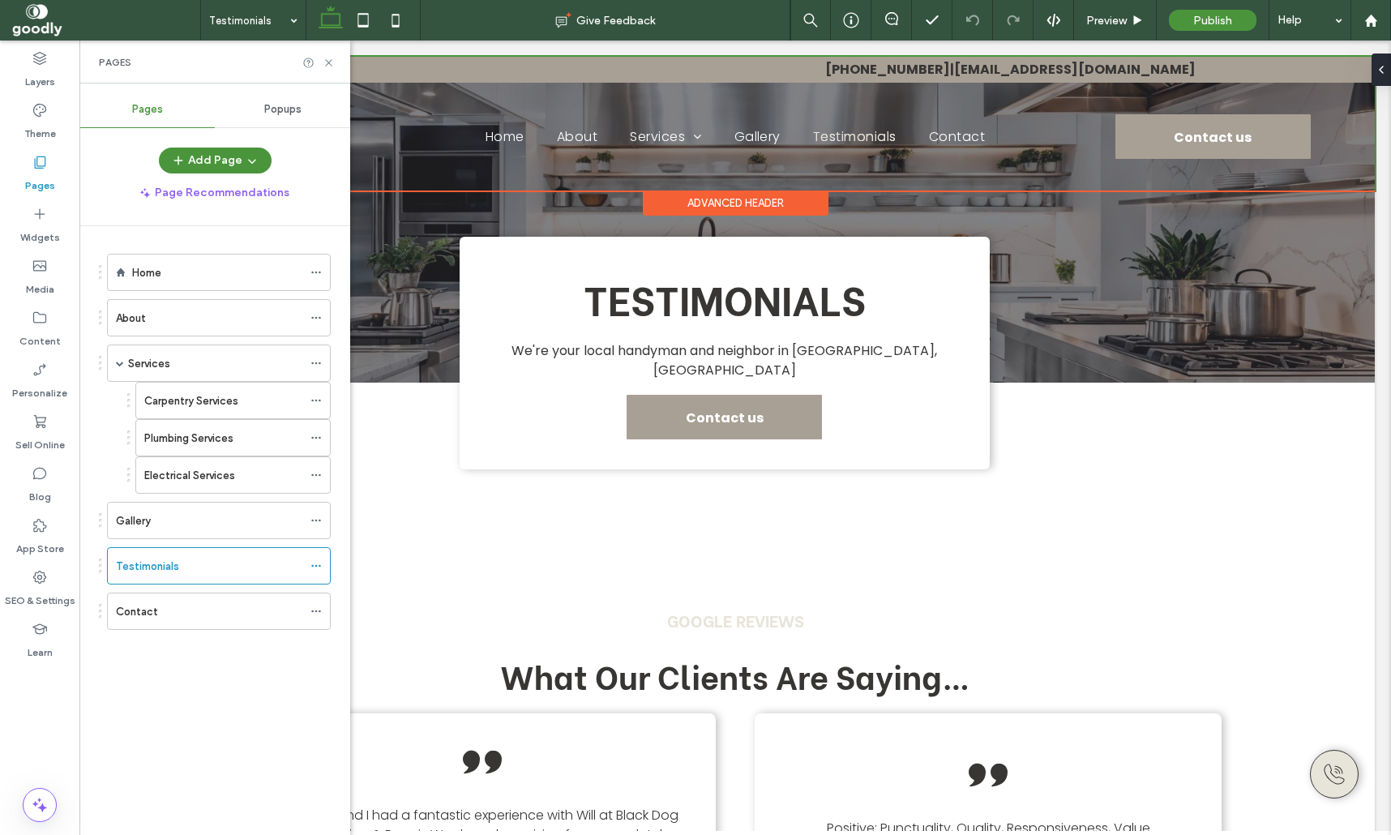
click at [225, 404] on label "Carpentry Services" at bounding box center [191, 401] width 94 height 28
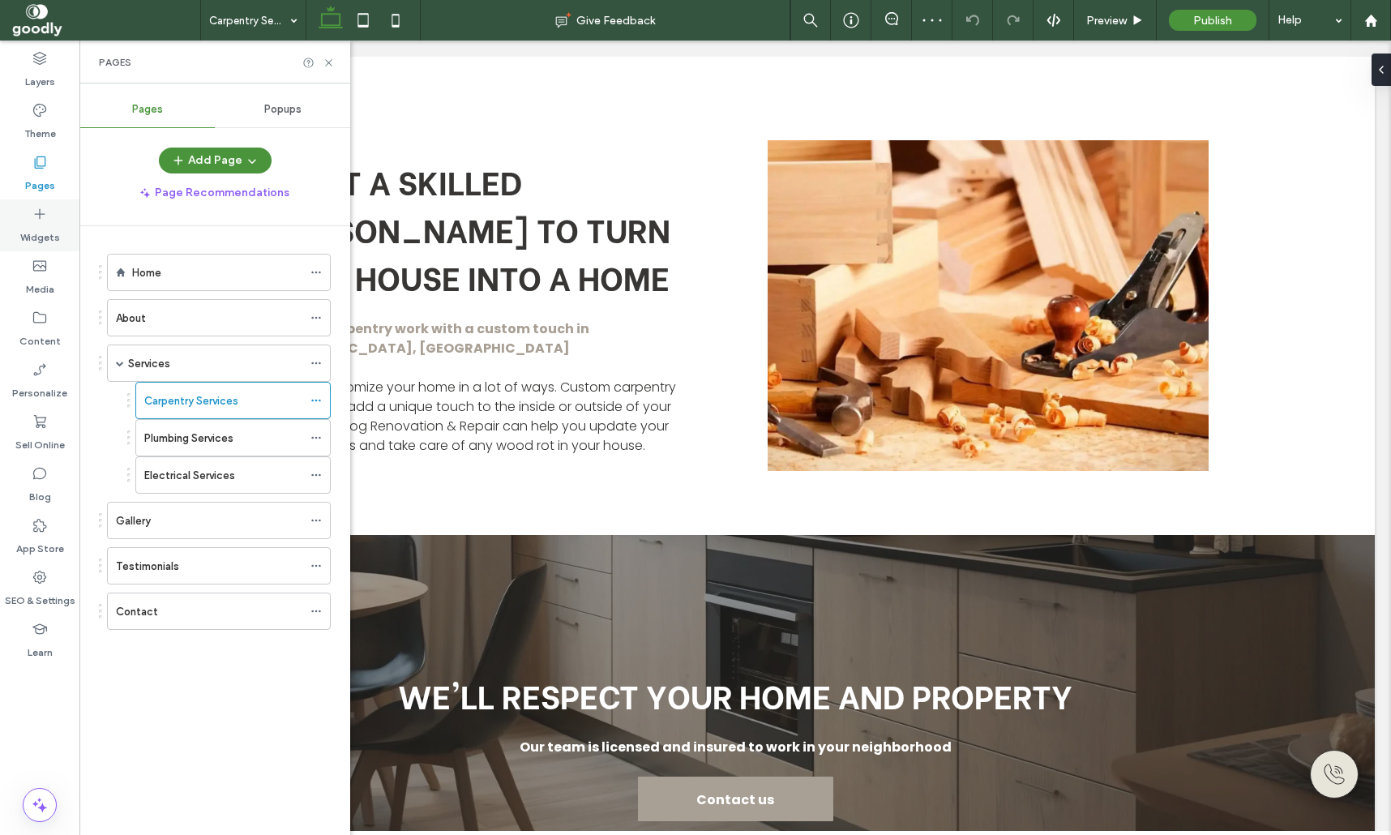
scroll to position [461, 0]
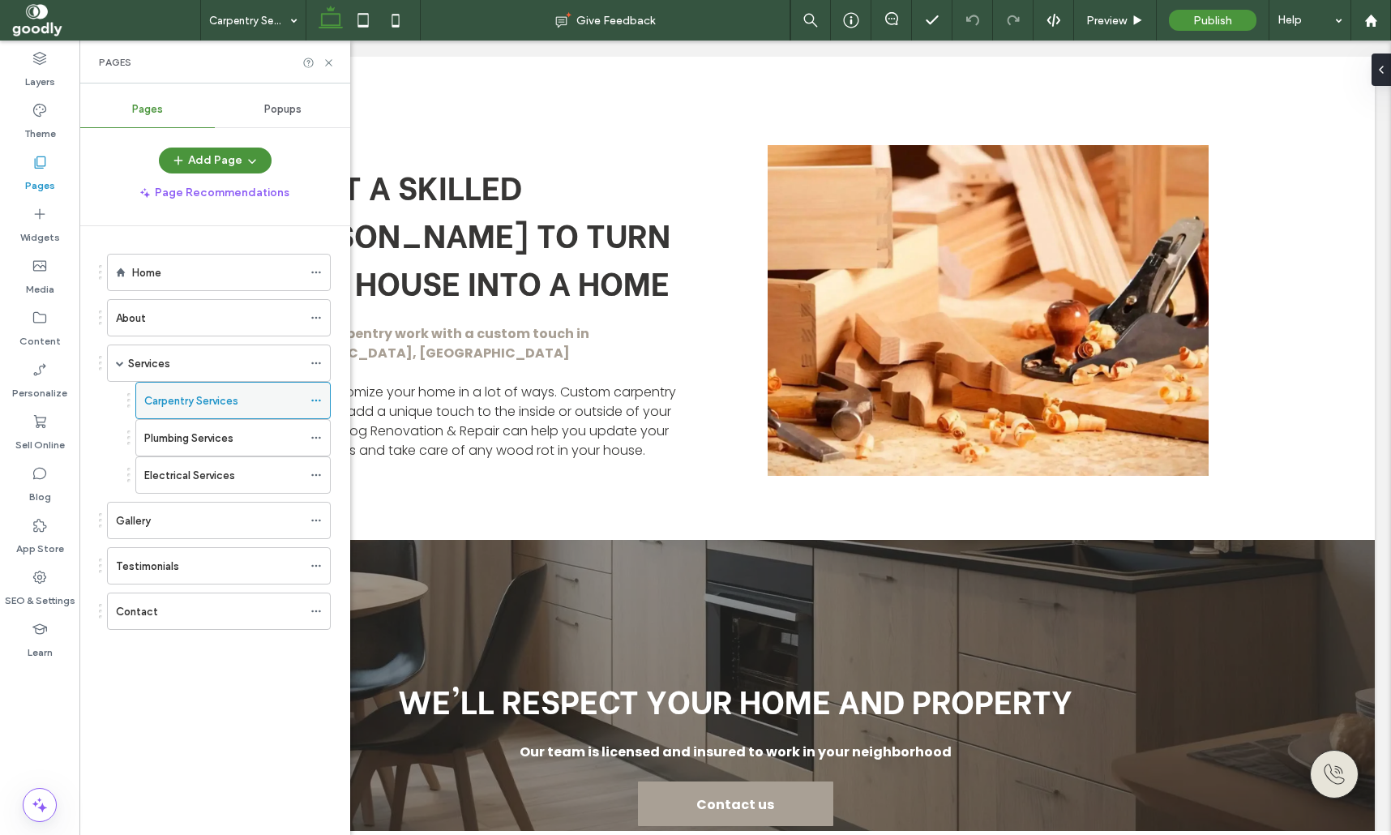
click at [322, 395] on icon at bounding box center [315, 400] width 11 height 11
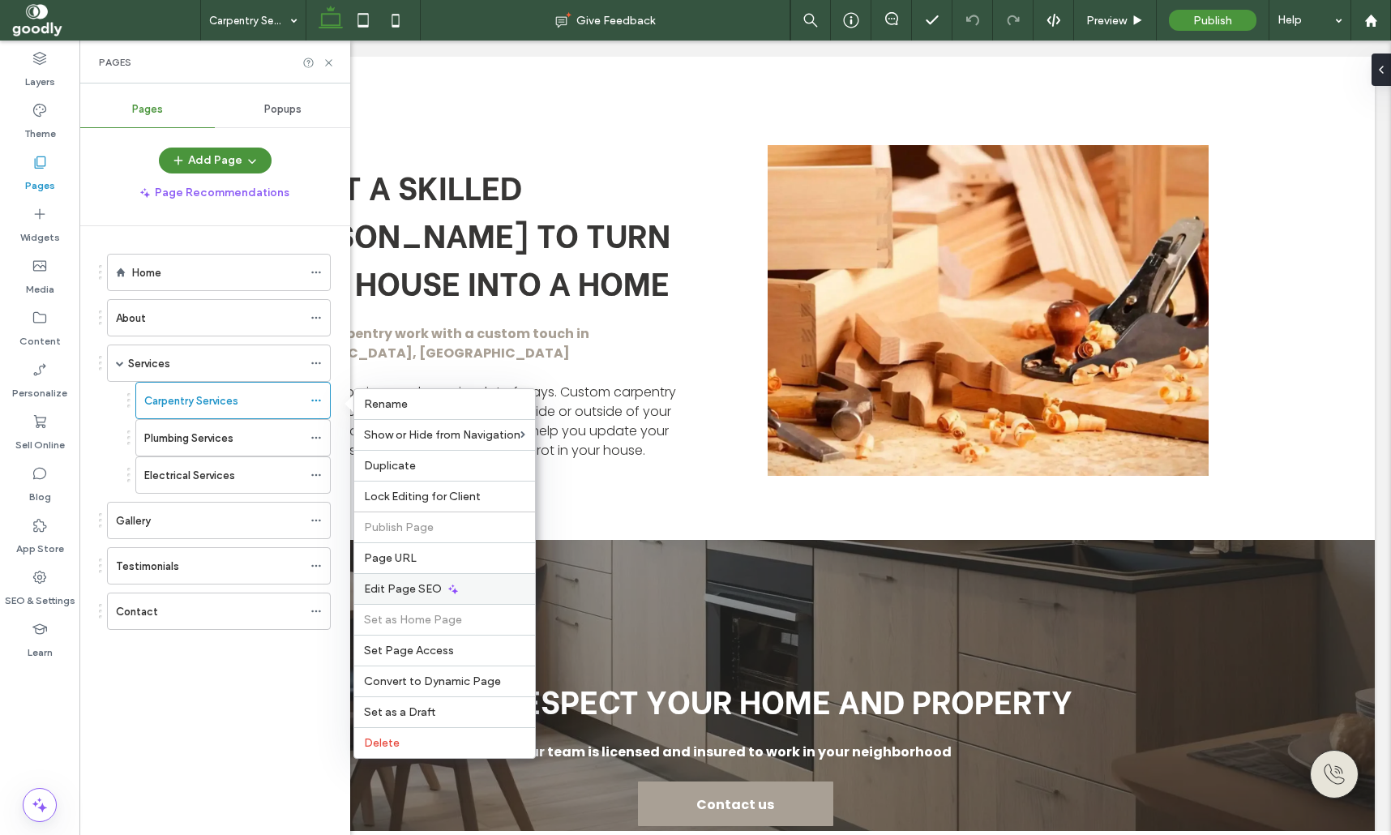
click at [486, 578] on div "Edit Page SEO" at bounding box center [444, 588] width 181 height 31
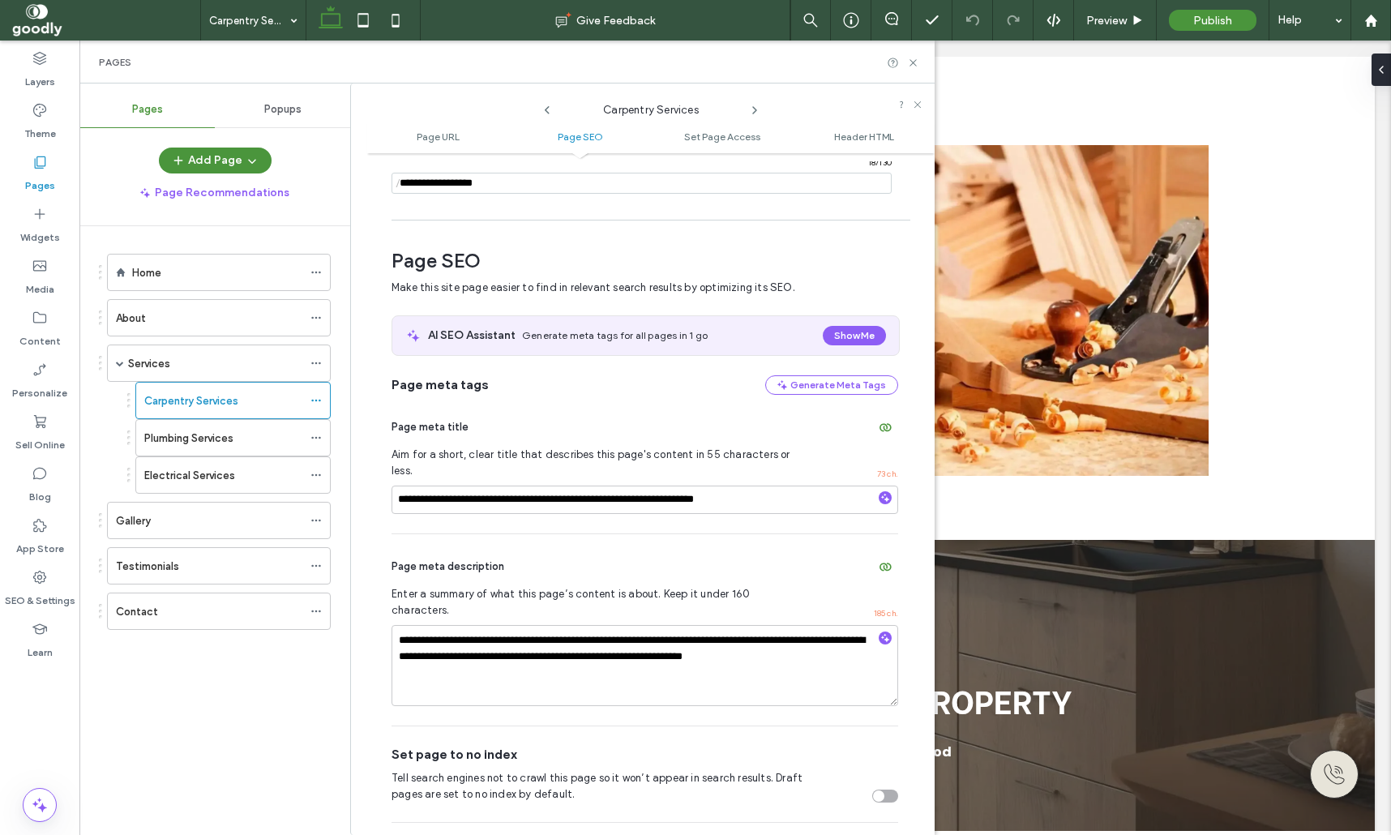
scroll to position [222, 0]
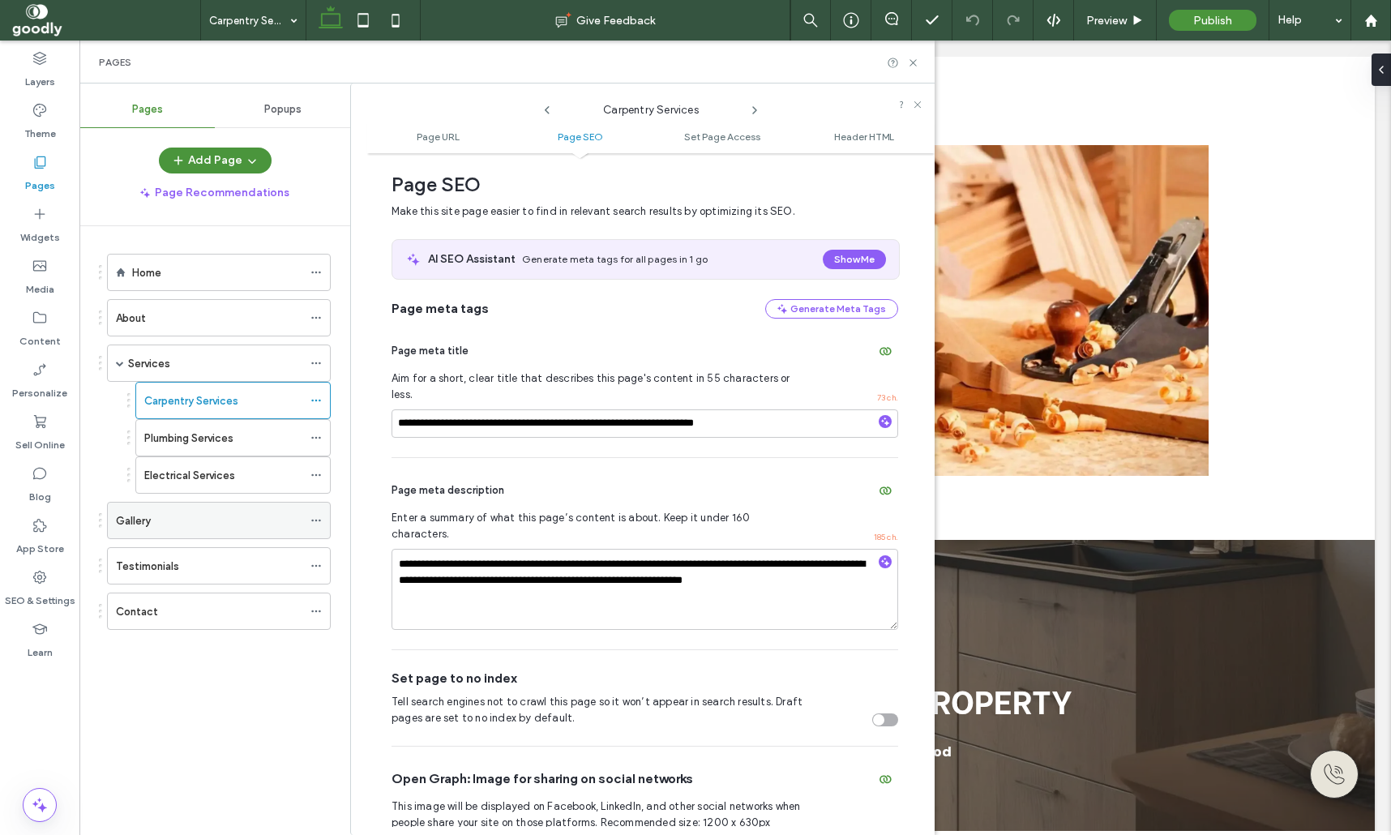
click at [322, 519] on icon at bounding box center [315, 520] width 11 height 11
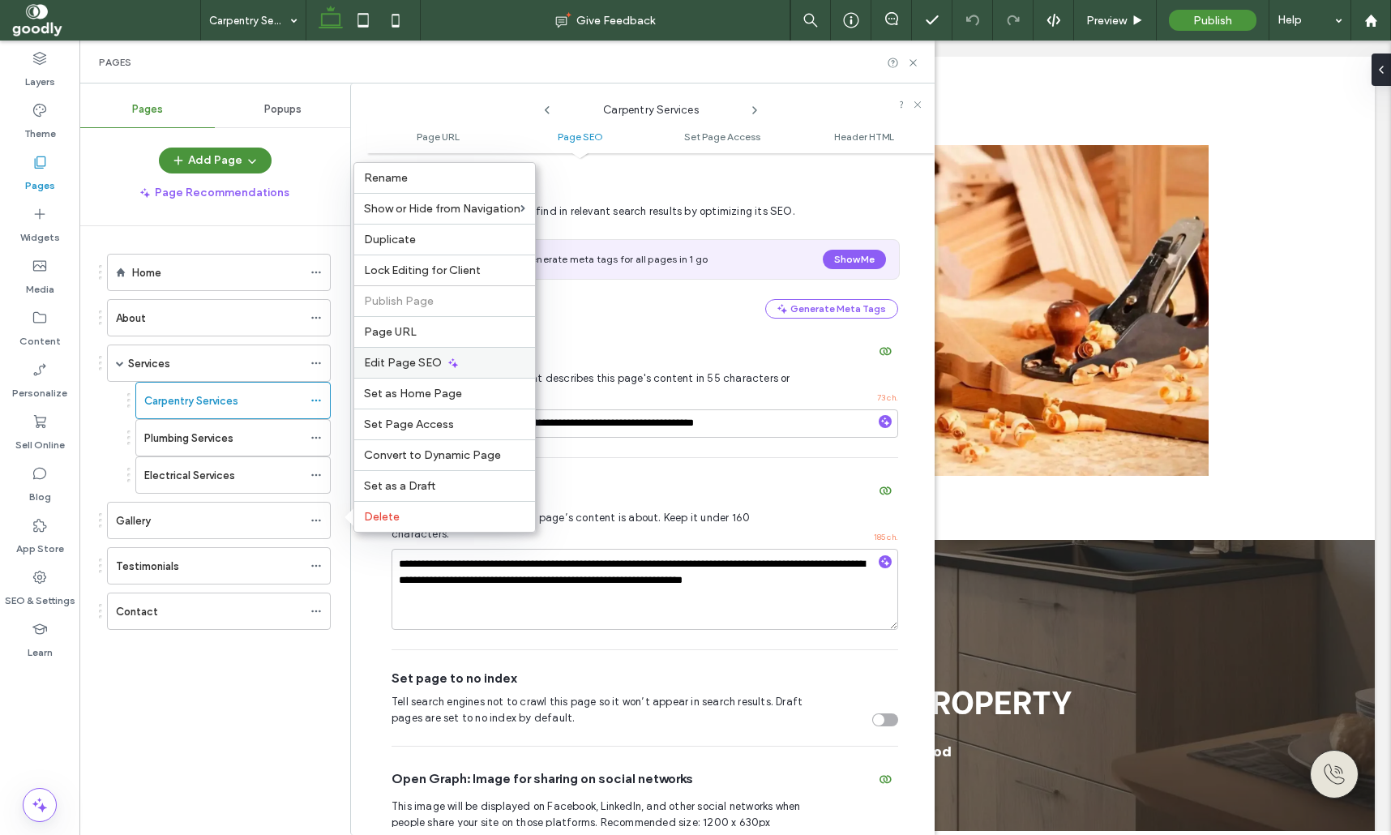
click at [430, 368] on span "Edit Page SEO" at bounding box center [403, 363] width 78 height 14
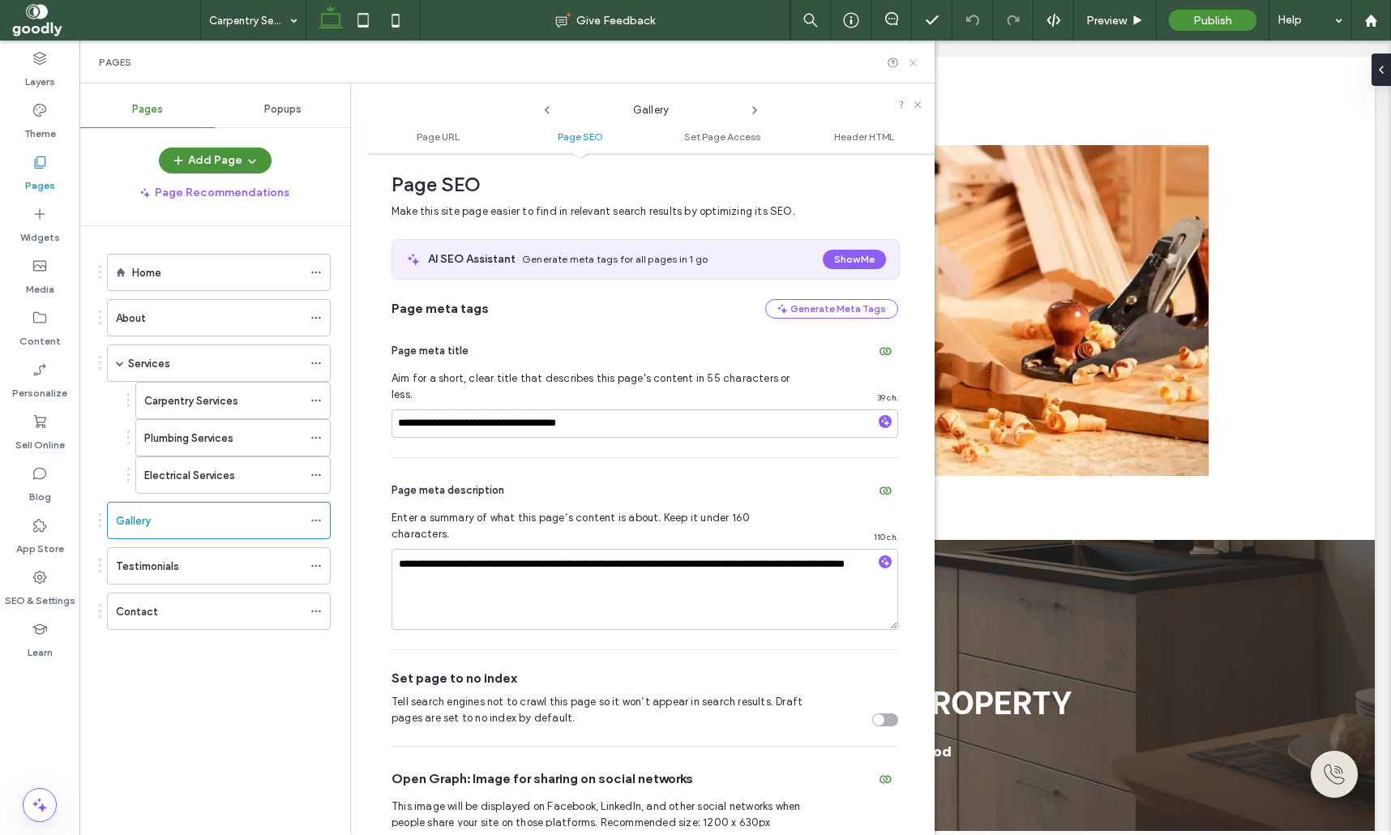
click at [912, 58] on icon at bounding box center [913, 63] width 12 height 12
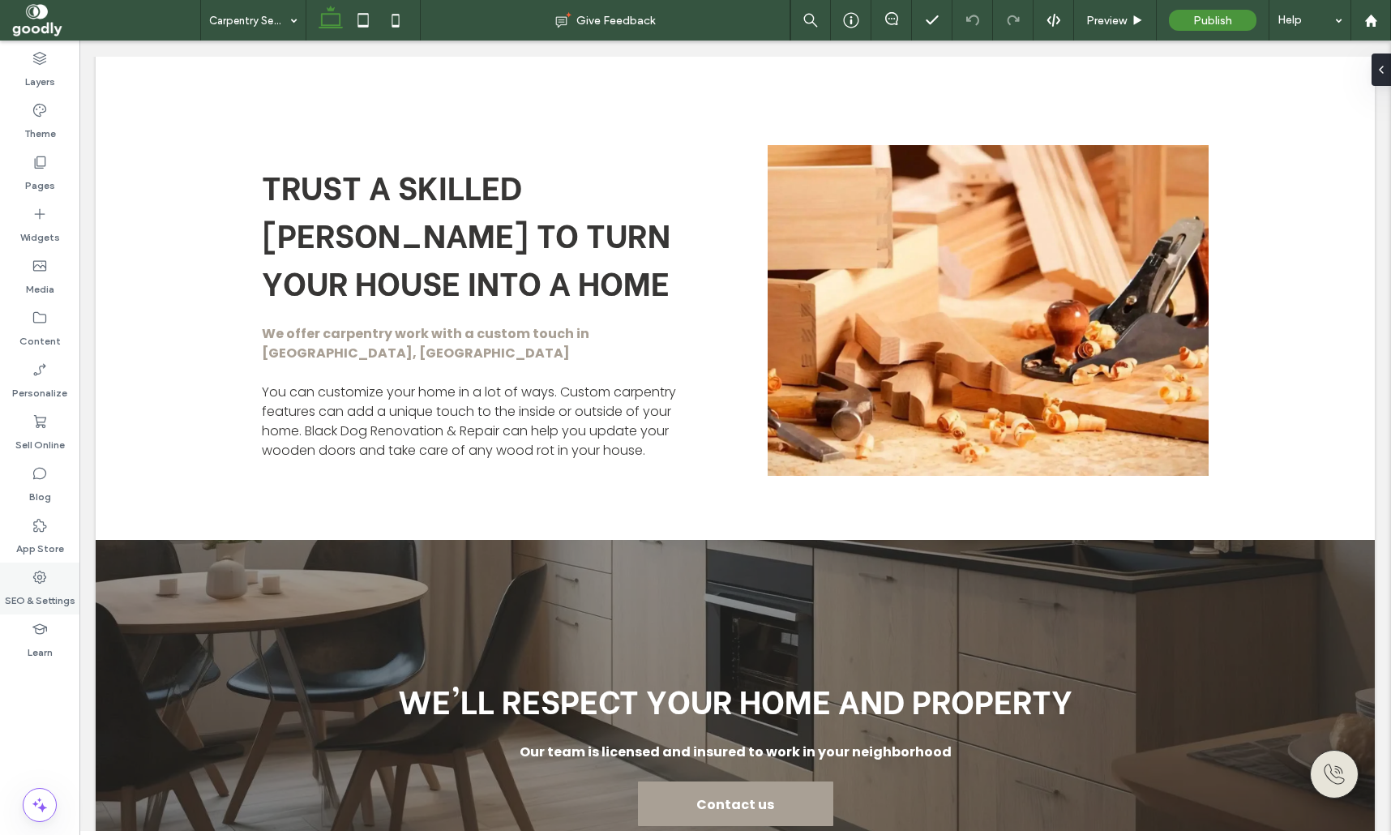
click at [49, 601] on label "SEO & Settings" at bounding box center [40, 596] width 71 height 23
